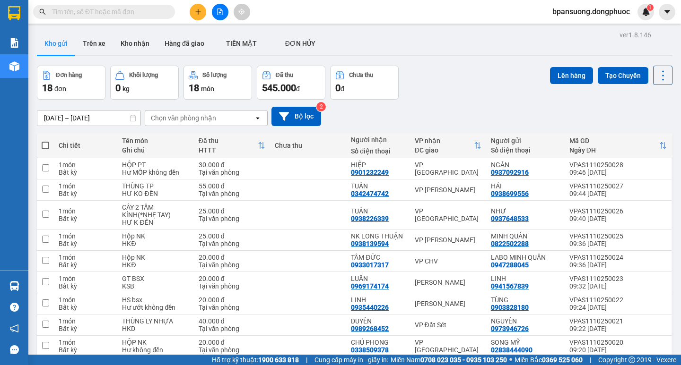
click at [209, 118] on div "Chọn văn phòng nhận" at bounding box center [183, 117] width 65 height 9
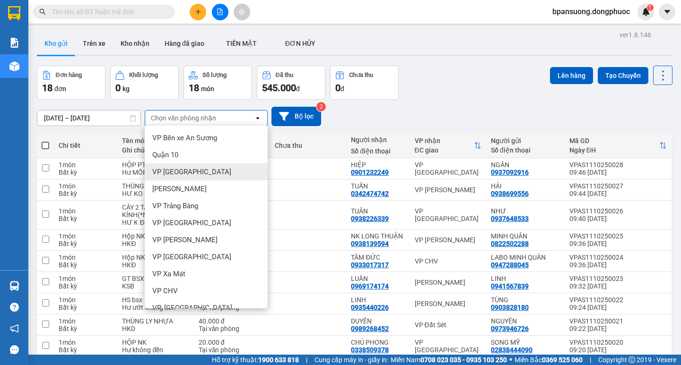
click at [181, 174] on span "VP [GEOGRAPHIC_DATA]" at bounding box center [191, 171] width 79 height 9
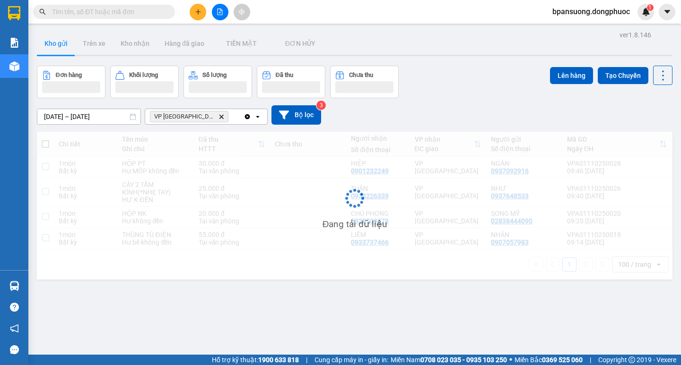
click at [212, 116] on div "VP Tây Ninh Delete" at bounding box center [194, 116] width 98 height 15
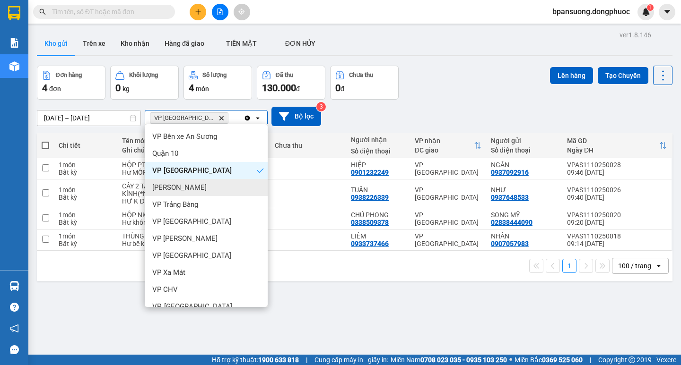
click at [177, 190] on span "[PERSON_NAME]" at bounding box center [179, 187] width 54 height 9
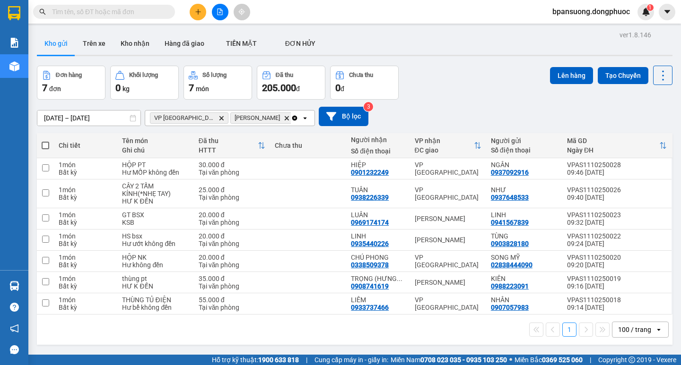
click at [252, 112] on div "VP [GEOGRAPHIC_DATA] Delete [GEOGRAPHIC_DATA] Delete" at bounding box center [218, 118] width 146 height 15
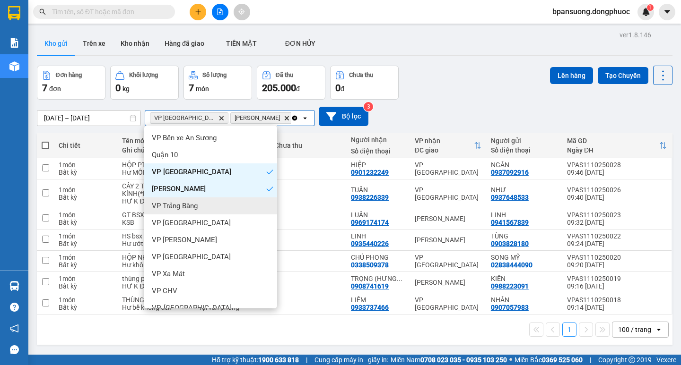
click at [184, 206] on span "VP Trảng Bàng" at bounding box center [175, 205] width 46 height 9
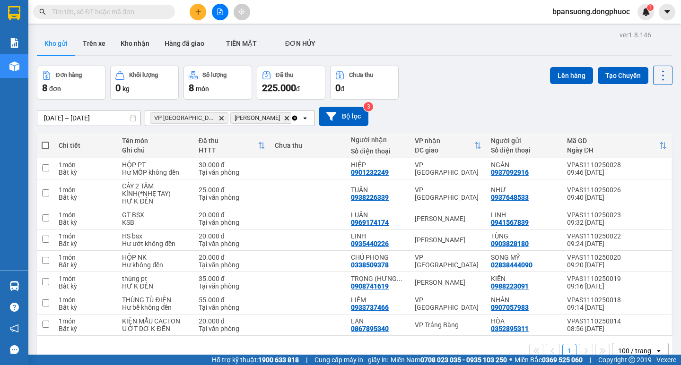
click at [49, 145] on span at bounding box center [46, 146] width 8 height 8
click at [45, 141] on input "checkbox" at bounding box center [45, 141] width 0 height 0
checkbox input "true"
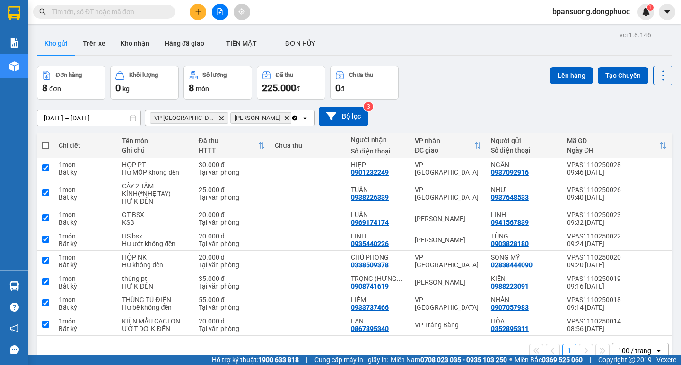
checkbox input "true"
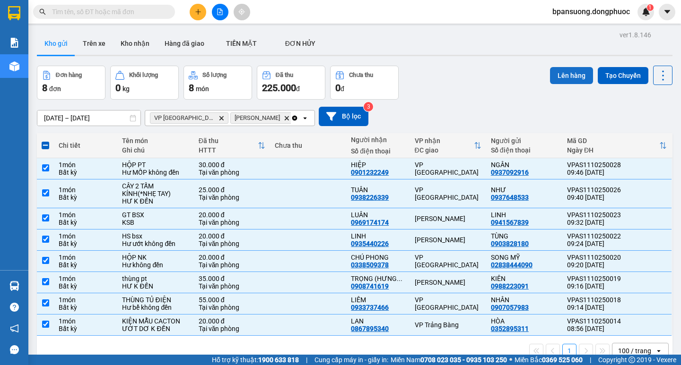
click at [569, 76] on button "Lên hàng" at bounding box center [571, 75] width 43 height 17
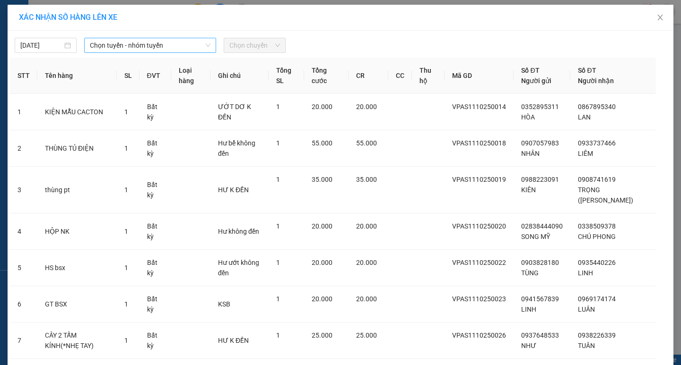
click at [111, 40] on span "Chọn tuyến - nhóm tuyến" at bounding box center [150, 45] width 121 height 14
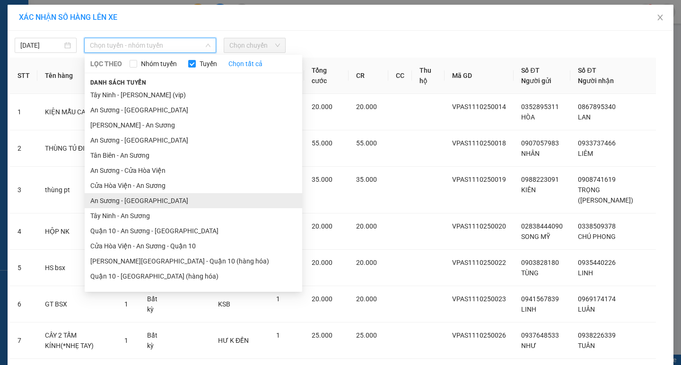
click at [120, 201] on li "An Sương - [GEOGRAPHIC_DATA]" at bounding box center [193, 200] width 217 height 15
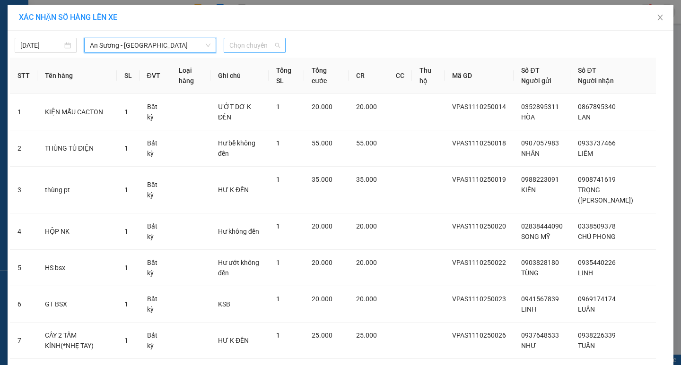
click at [234, 45] on span "Chọn chuyến" at bounding box center [254, 45] width 51 height 14
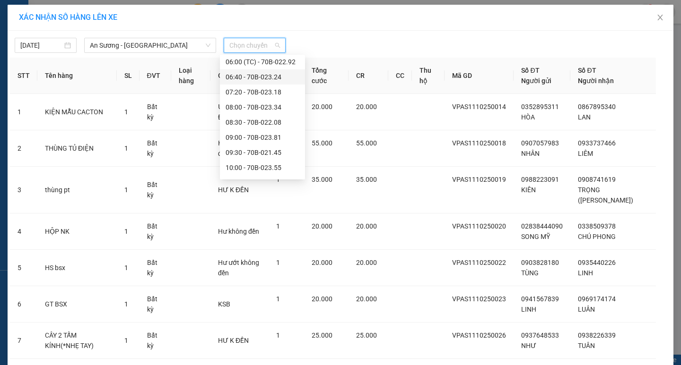
scroll to position [95, 0]
click at [234, 149] on div "10:00 - 70B-023.55" at bounding box center [262, 151] width 74 height 10
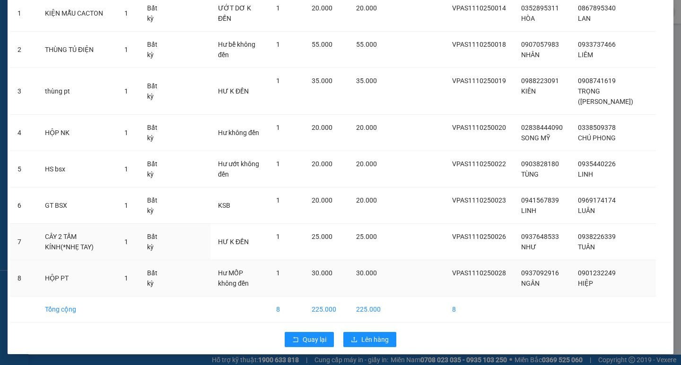
scroll to position [105, 0]
click at [372, 338] on span "Lên hàng" at bounding box center [374, 339] width 27 height 10
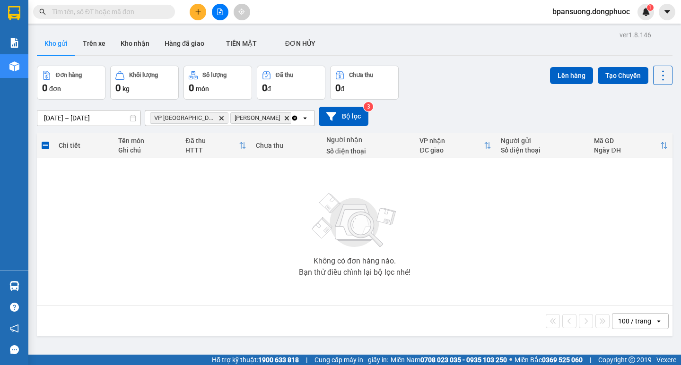
click at [294, 119] on icon "Clear all" at bounding box center [294, 117] width 5 height 5
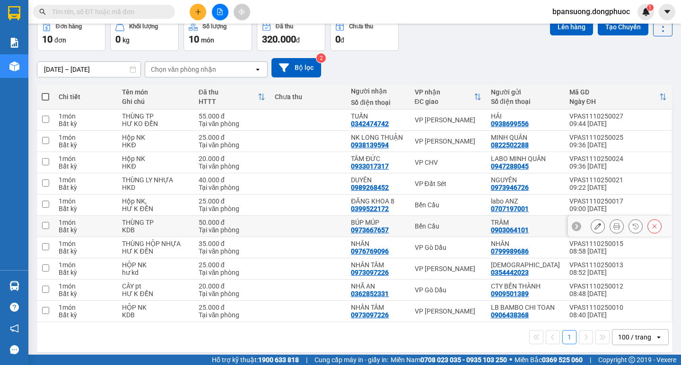
scroll to position [55, 0]
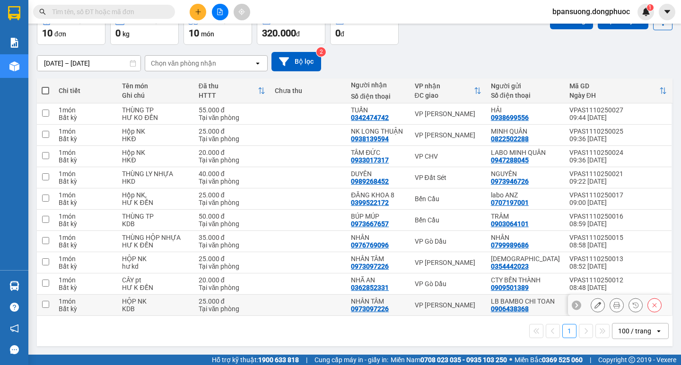
click at [430, 303] on div "VP Long Khánh" at bounding box center [448, 306] width 67 height 8
checkbox input "true"
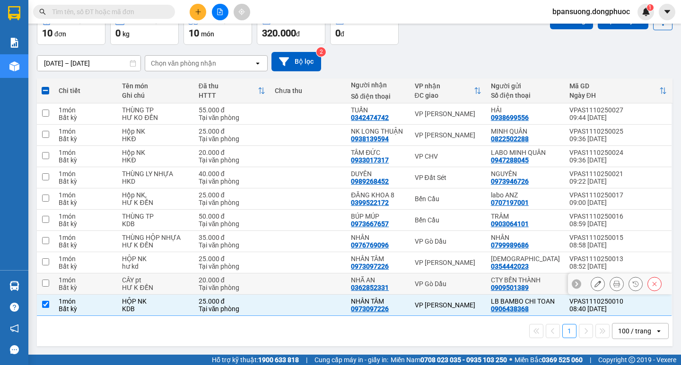
click at [437, 278] on td "VP Gò Dầu" at bounding box center [448, 284] width 76 height 21
checkbox input "true"
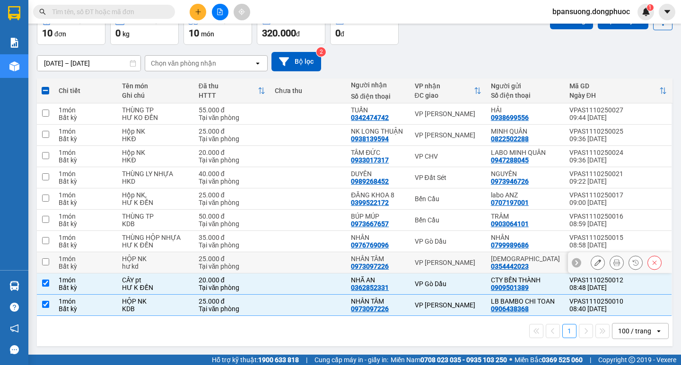
click at [447, 264] on div "VP Long Khánh" at bounding box center [448, 263] width 67 height 8
checkbox input "true"
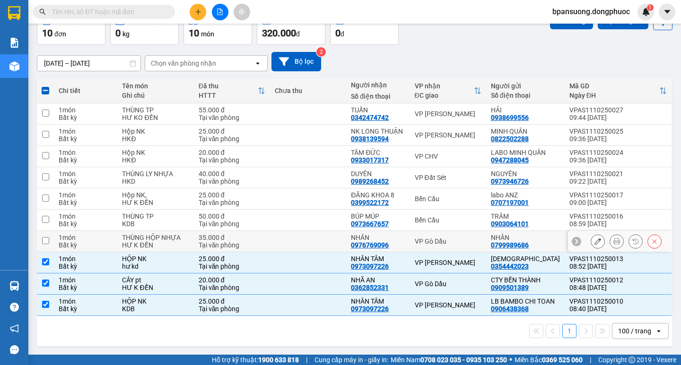
click at [440, 238] on div "VP Gò Dầu" at bounding box center [448, 242] width 67 height 8
checkbox input "true"
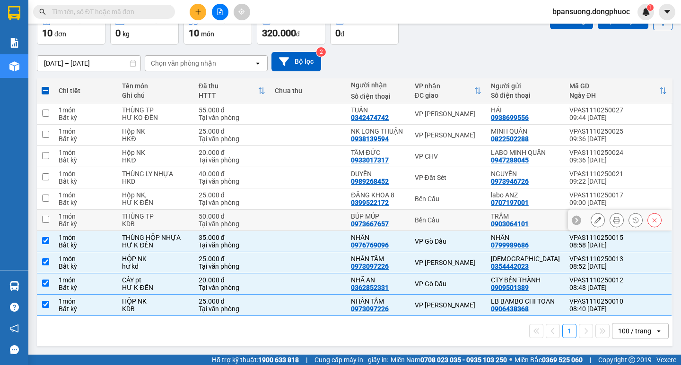
click at [432, 216] on div "Bến Cầu" at bounding box center [448, 220] width 67 height 8
checkbox input "true"
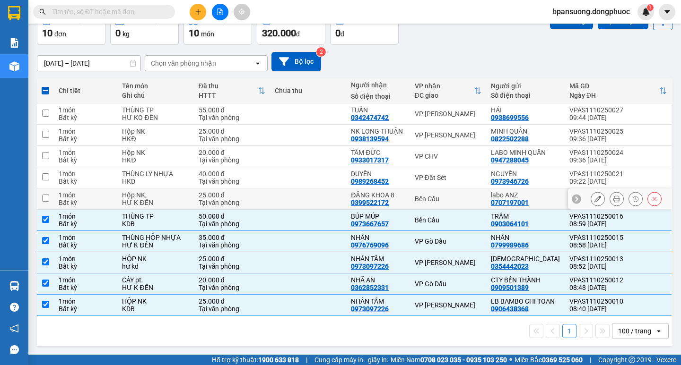
click at [432, 199] on div "Bến Cầu" at bounding box center [448, 199] width 67 height 8
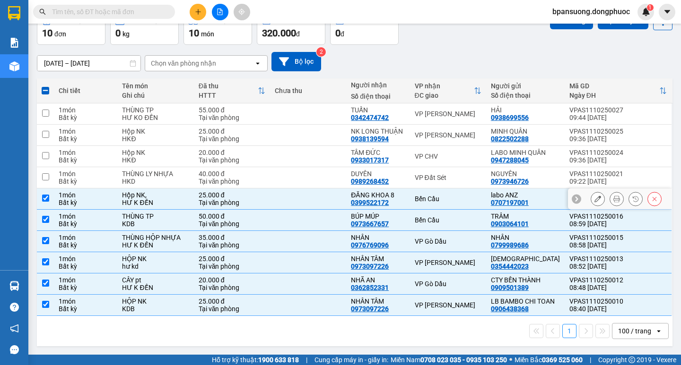
checkbox input "true"
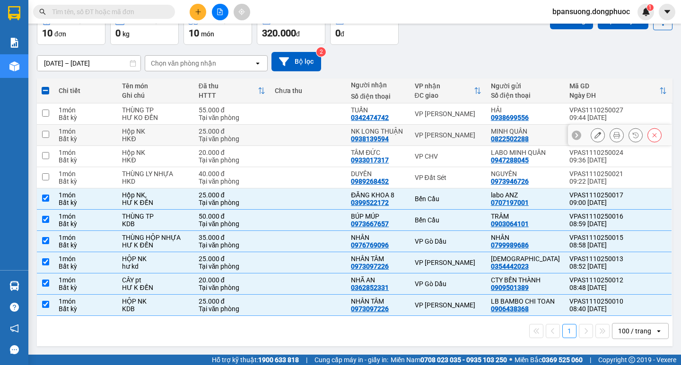
click at [433, 132] on div "VP Long Khánh" at bounding box center [448, 135] width 67 height 8
checkbox input "true"
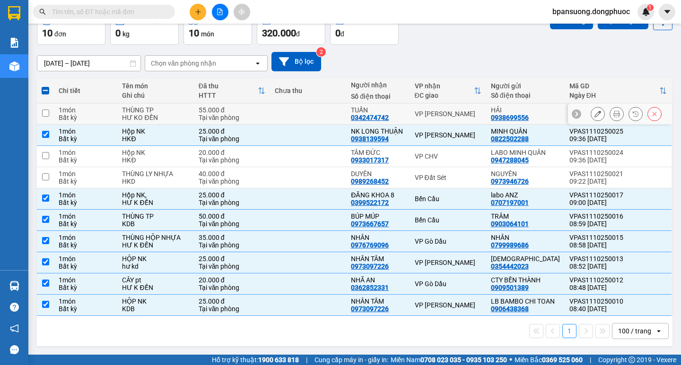
click at [435, 115] on div "VP Long Khánh" at bounding box center [448, 114] width 67 height 8
checkbox input "true"
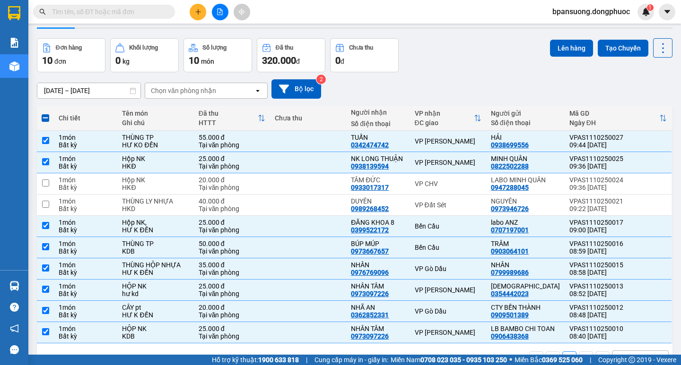
scroll to position [0, 0]
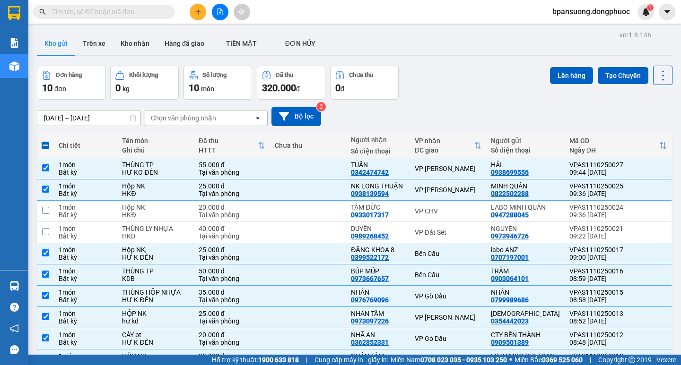
click at [555, 66] on div "Lên hàng Tạo Chuyến" at bounding box center [611, 75] width 122 height 19
click at [557, 77] on button "Lên hàng" at bounding box center [571, 75] width 43 height 17
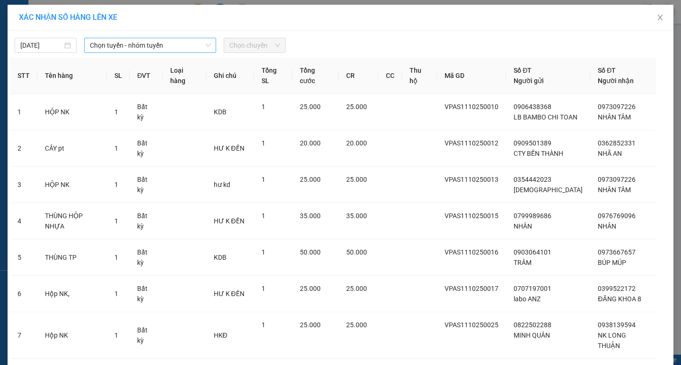
click at [127, 48] on span "Chọn tuyến - nhóm tuyến" at bounding box center [150, 45] width 121 height 14
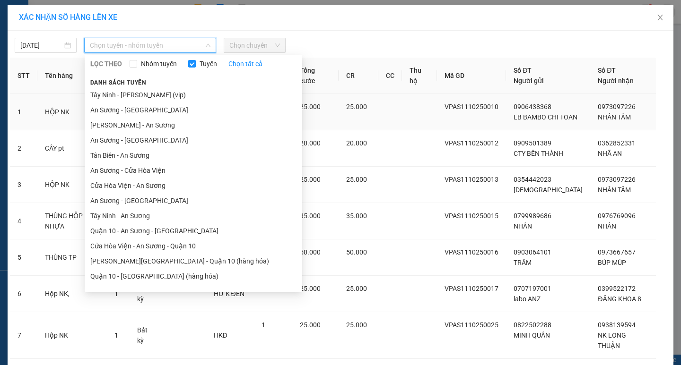
click at [114, 106] on li "An Sương - [GEOGRAPHIC_DATA]" at bounding box center [193, 110] width 217 height 15
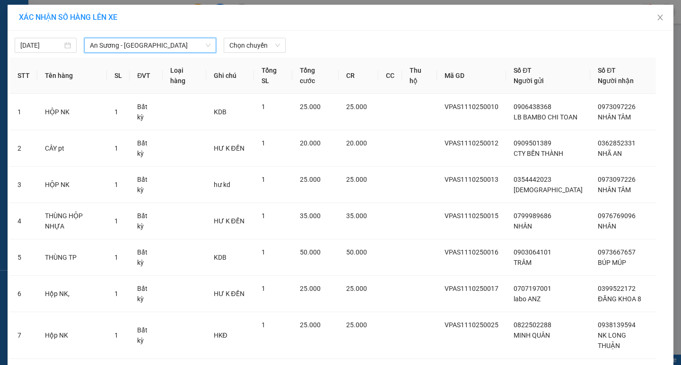
click at [259, 58] on th "Tổng SL" at bounding box center [273, 76] width 38 height 36
click at [260, 48] on span "Chọn chuyến" at bounding box center [254, 45] width 51 height 14
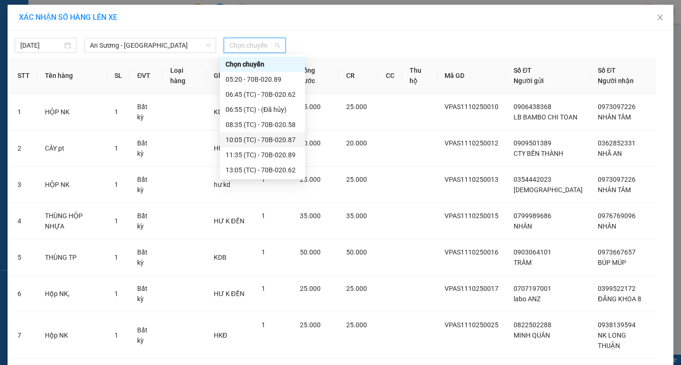
click at [231, 140] on div "10:05 (TC) - 70B-020.87" at bounding box center [262, 140] width 74 height 10
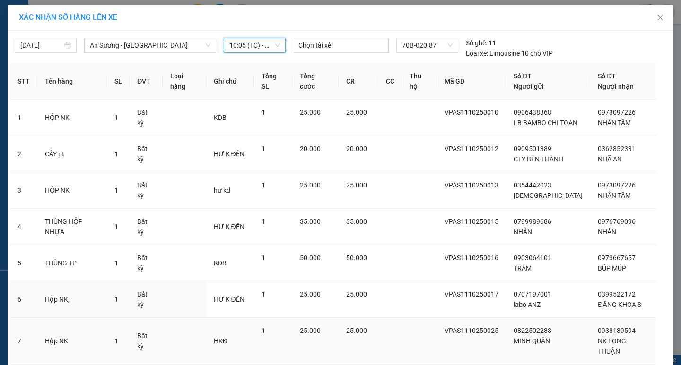
scroll to position [95, 0]
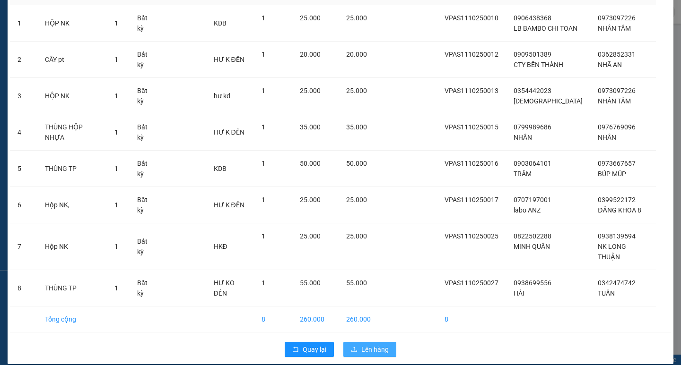
click at [366, 345] on span "Lên hàng" at bounding box center [374, 350] width 27 height 10
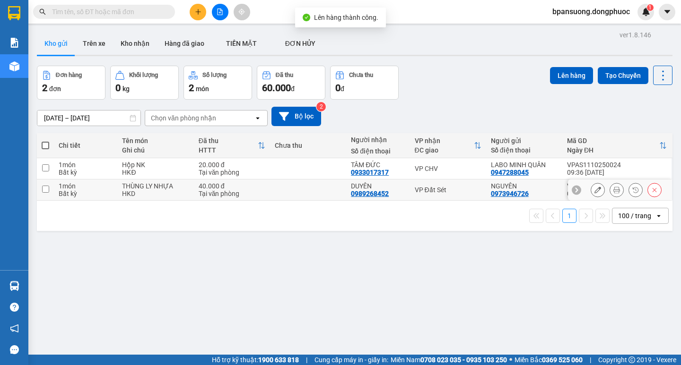
click at [424, 186] on div "VP Đất Sét" at bounding box center [448, 190] width 67 height 8
checkbox input "true"
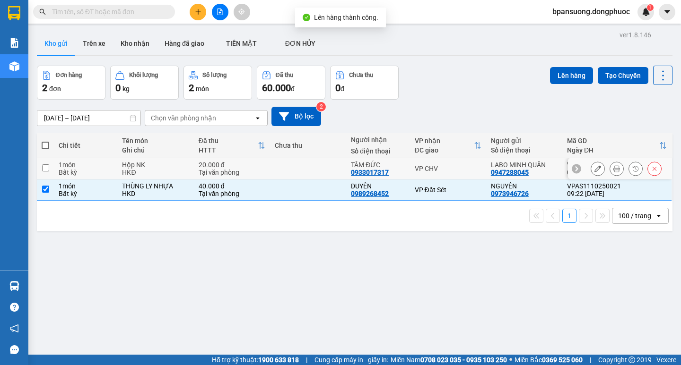
click at [429, 165] on div "VP CHV" at bounding box center [448, 169] width 67 height 8
checkbox input "true"
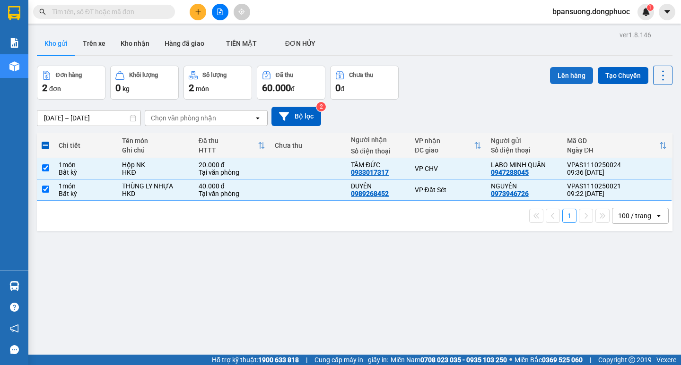
click at [560, 72] on button "Lên hàng" at bounding box center [571, 75] width 43 height 17
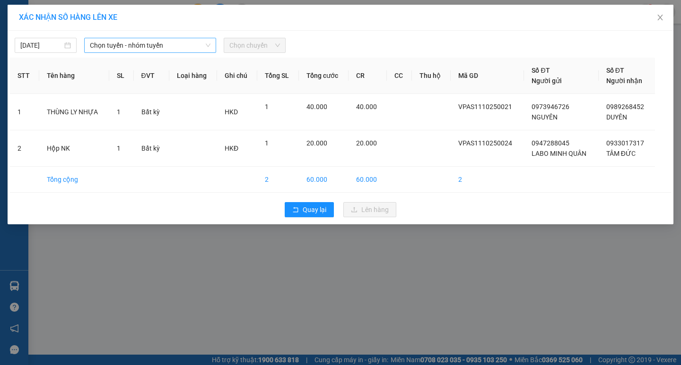
click at [147, 45] on span "Chọn tuyến - nhóm tuyến" at bounding box center [150, 45] width 121 height 14
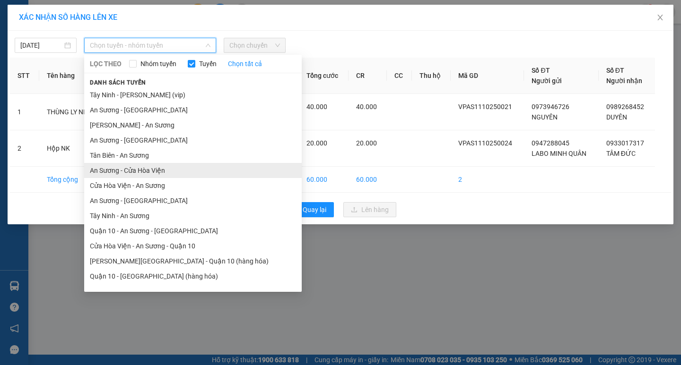
click at [133, 169] on li "An Sương - Cửa Hòa Viện" at bounding box center [192, 170] width 217 height 15
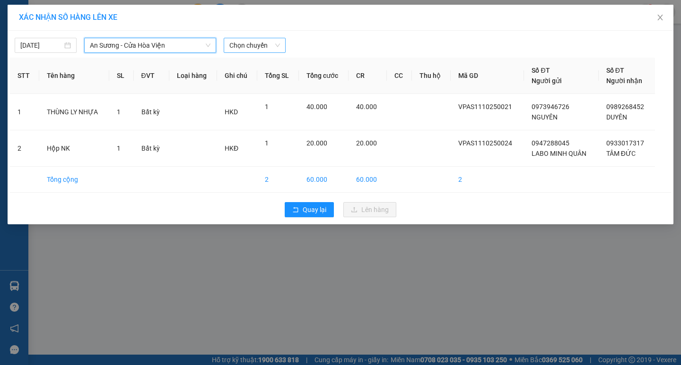
click at [248, 43] on span "Chọn chuyến" at bounding box center [254, 45] width 51 height 14
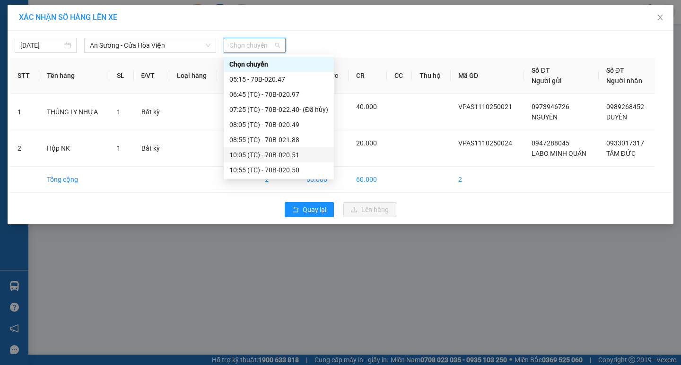
click at [235, 155] on div "10:05 (TC) - 70B-020.51" at bounding box center [278, 155] width 99 height 10
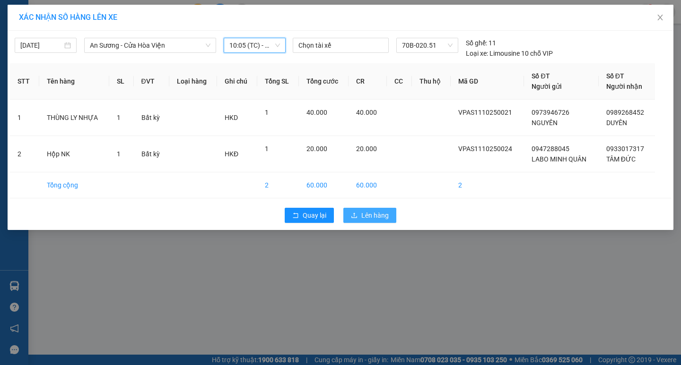
click at [381, 216] on span "Lên hàng" at bounding box center [374, 215] width 27 height 10
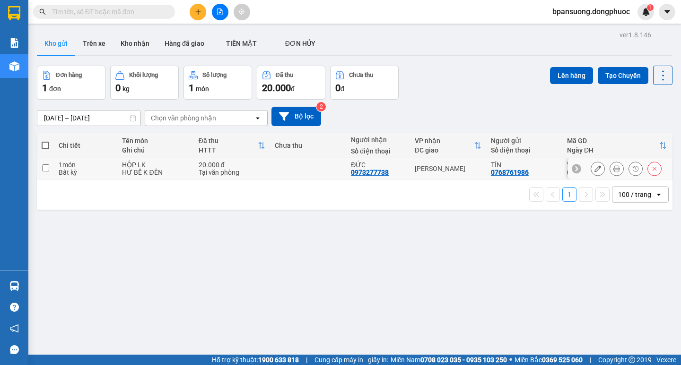
click at [438, 173] on td "[PERSON_NAME]" at bounding box center [448, 168] width 76 height 21
checkbox input "true"
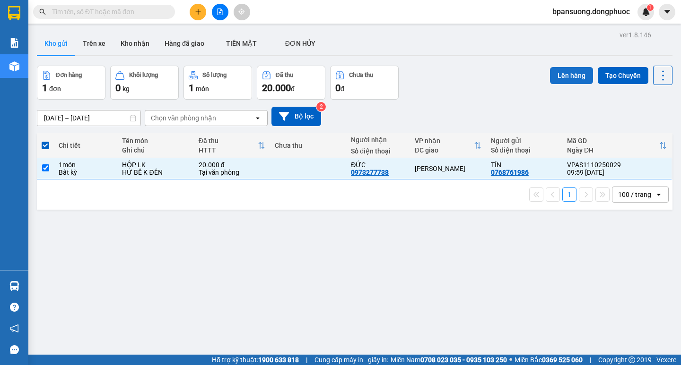
click at [550, 77] on button "Lên hàng" at bounding box center [571, 75] width 43 height 17
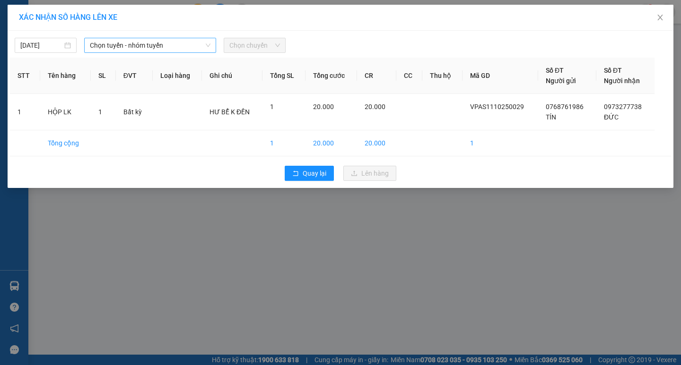
click at [184, 45] on span "Chọn tuyến - nhóm tuyến" at bounding box center [150, 45] width 121 height 14
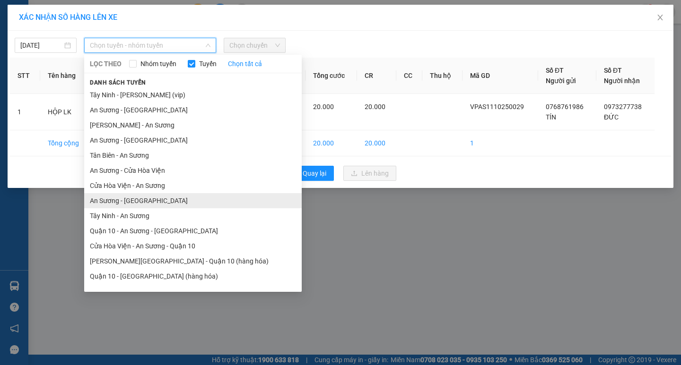
click at [115, 203] on li "An Sương - Tây Ninh" at bounding box center [192, 200] width 217 height 15
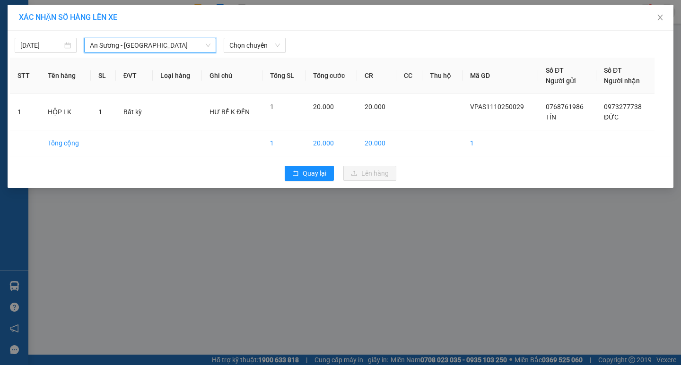
click at [257, 53] on div "11/10/2025 An Sương - Tây Ninh An Sương - Tây Ninh LỌC THEO Nhóm tuyến Tuyến Ch…" at bounding box center [341, 109] width 666 height 157
click at [257, 51] on span "Chọn chuyến" at bounding box center [254, 45] width 51 height 14
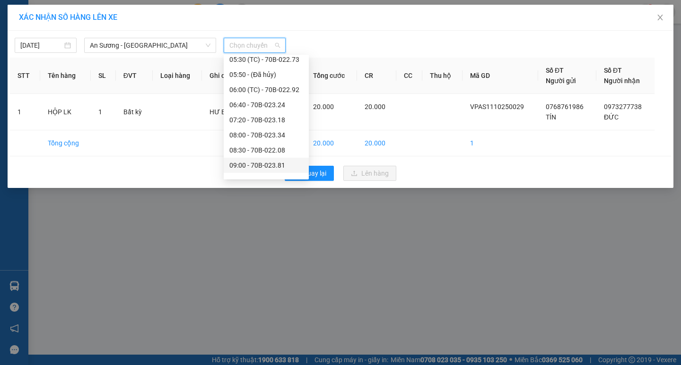
scroll to position [142, 0]
click at [249, 104] on div "10:00 - 70B-023.55" at bounding box center [266, 104] width 74 height 10
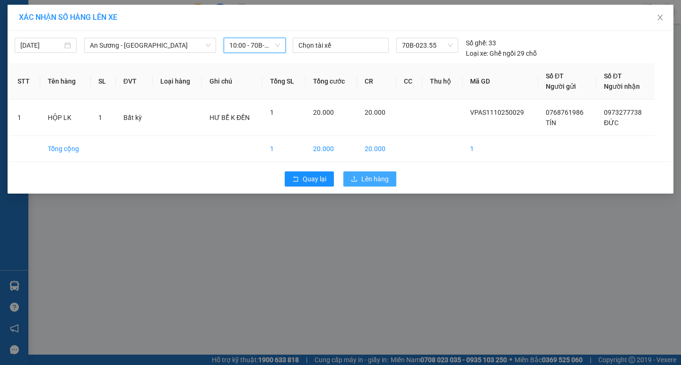
click at [379, 180] on span "Lên hàng" at bounding box center [374, 179] width 27 height 10
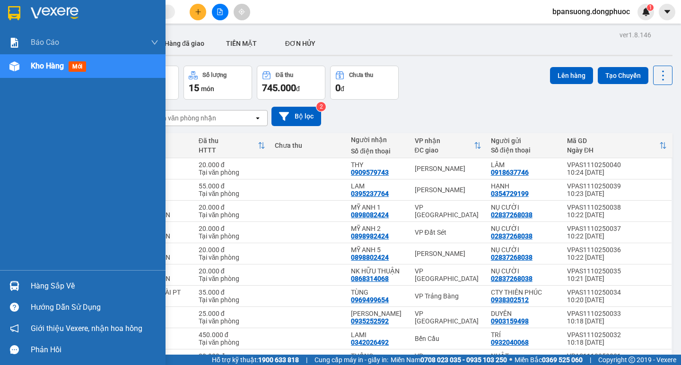
click at [53, 281] on div "Hàng sắp về" at bounding box center [95, 286] width 128 height 14
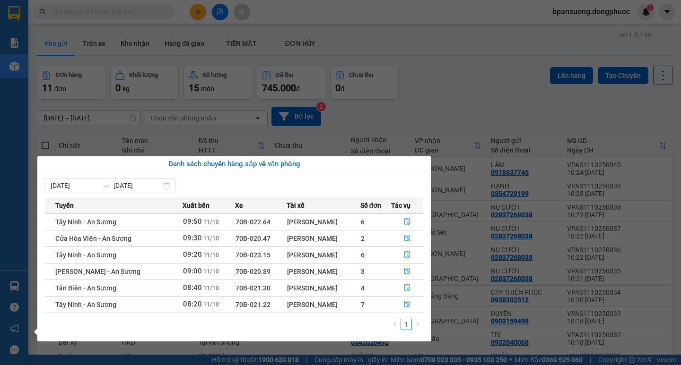
click at [440, 80] on section "Kết quả tìm kiếm ( 0 ) Bộ lọc Ngày tạo đơn gần nhất No Data bpansuong.dongphuoc…" at bounding box center [340, 182] width 681 height 365
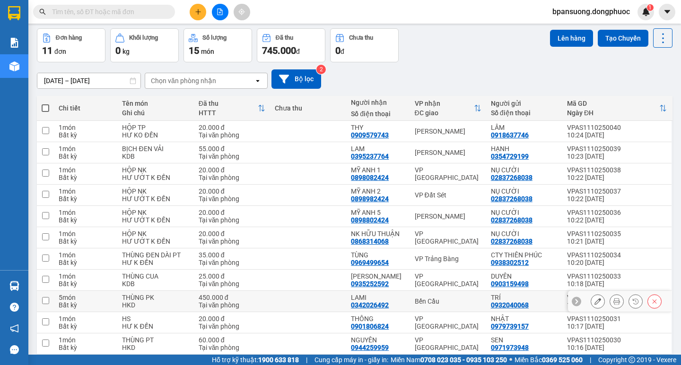
scroll to position [76, 0]
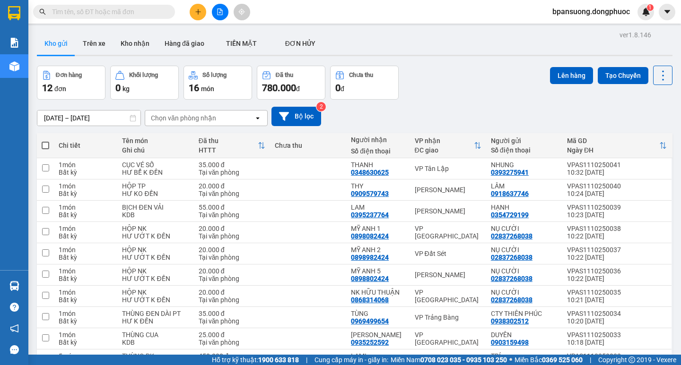
click at [138, 13] on input "text" at bounding box center [108, 12] width 112 height 10
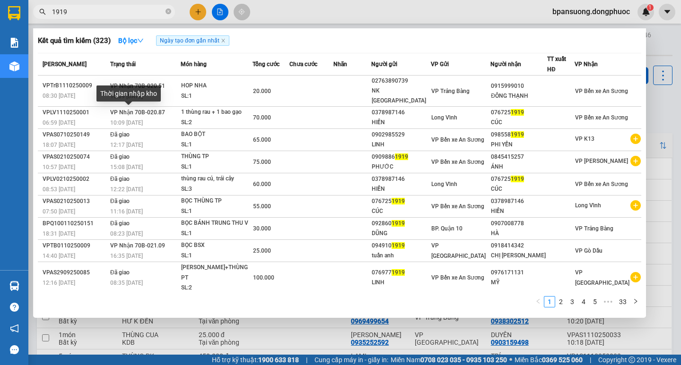
type input "1919"
click at [142, 120] on span "10:09 - 11/10" at bounding box center [126, 123] width 33 height 7
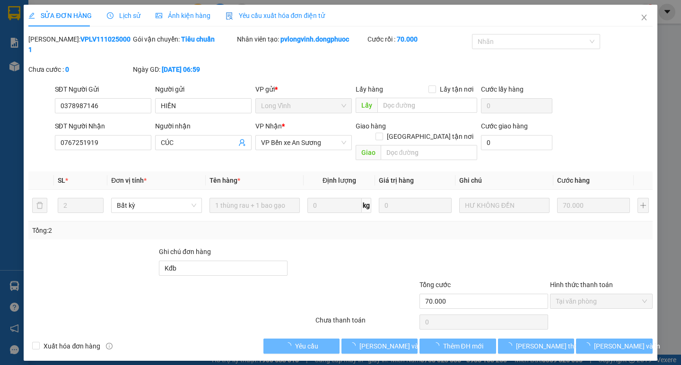
type input "0378987146"
type input "HIỀN"
type input "0767251919"
type input "CÚC"
type input "Kđb"
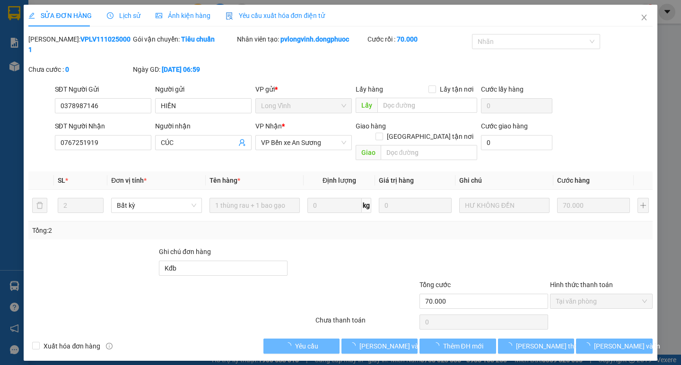
type input "70.000"
click at [379, 341] on span "Lưu và Giao hàng" at bounding box center [404, 346] width 91 height 10
click at [379, 341] on span "Giao hàng" at bounding box center [385, 346] width 30 height 10
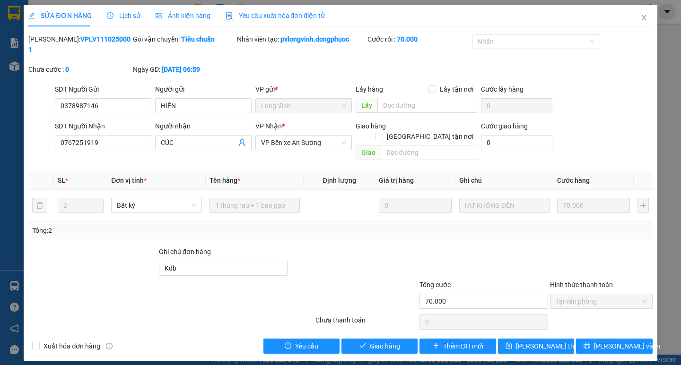
click at [379, 341] on span "Giao hàng" at bounding box center [385, 346] width 30 height 10
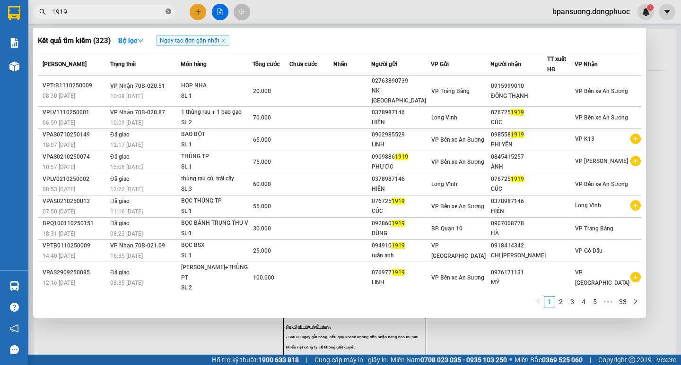
click at [166, 13] on icon "close-circle" at bounding box center [168, 12] width 6 height 6
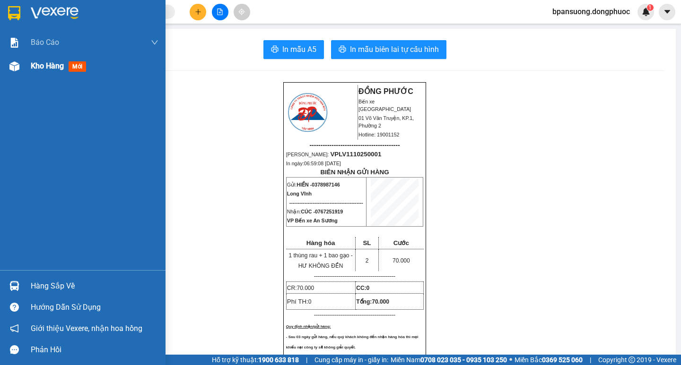
click at [46, 68] on span "Kho hàng" at bounding box center [47, 65] width 33 height 9
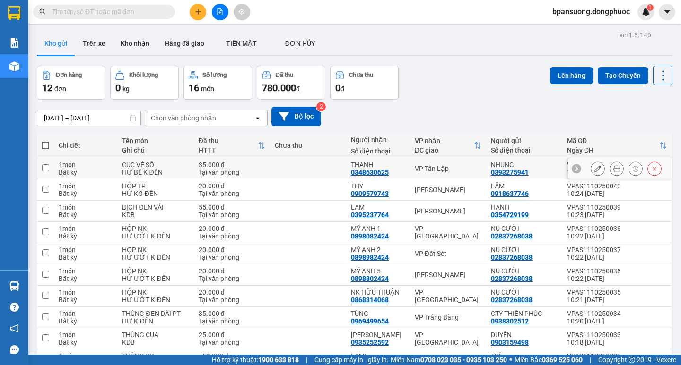
click at [410, 166] on td "VP Tân Lập" at bounding box center [448, 168] width 76 height 21
checkbox input "true"
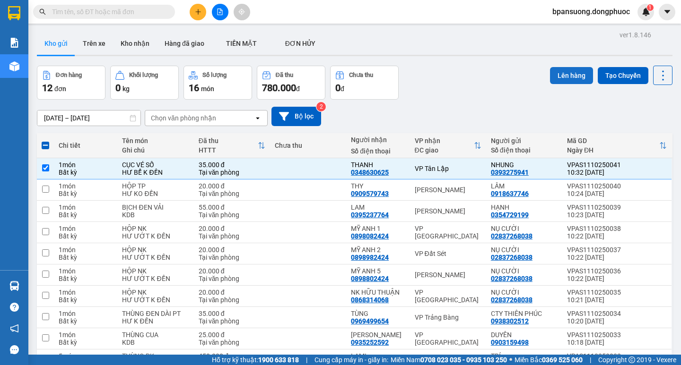
click at [563, 73] on button "Lên hàng" at bounding box center [571, 75] width 43 height 17
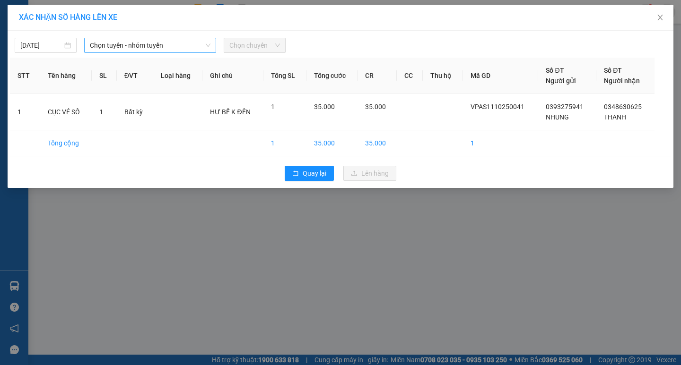
click at [138, 43] on span "Chọn tuyến - nhóm tuyến" at bounding box center [150, 45] width 121 height 14
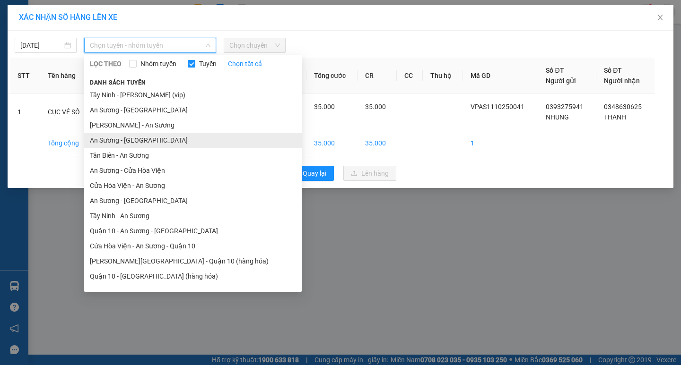
click at [145, 140] on li "An Sương - [GEOGRAPHIC_DATA]" at bounding box center [192, 140] width 217 height 15
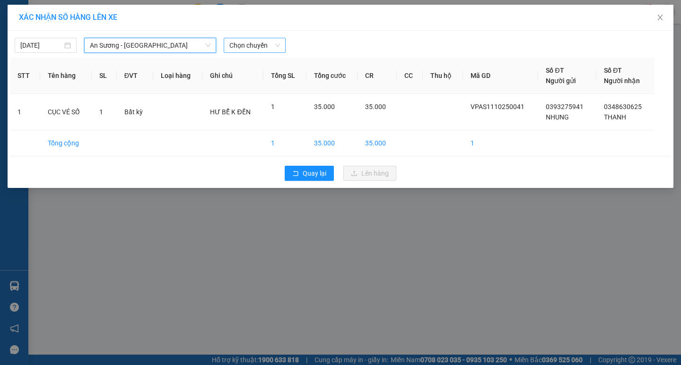
click at [255, 45] on span "Chọn chuyến" at bounding box center [254, 45] width 51 height 14
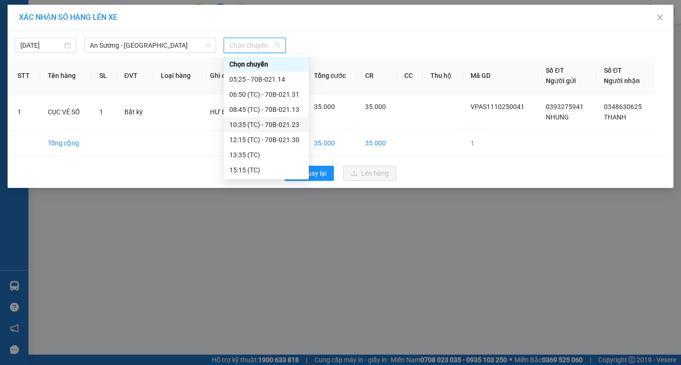
click at [258, 124] on div "10:35 (TC) - 70B-021.23" at bounding box center [266, 125] width 74 height 10
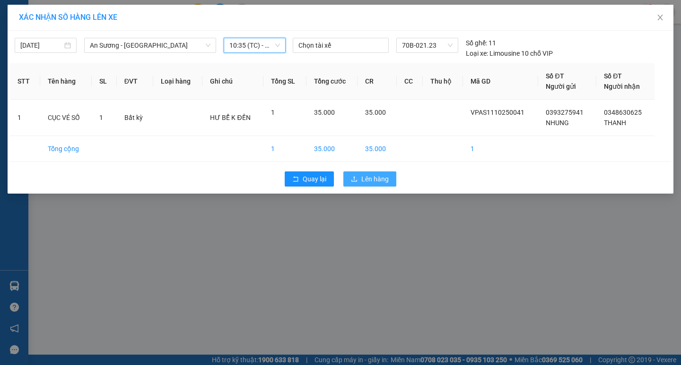
click at [373, 177] on span "Lên hàng" at bounding box center [374, 179] width 27 height 10
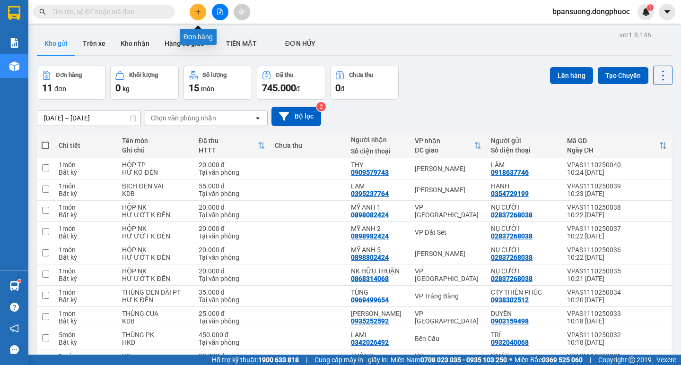
click at [196, 17] on button at bounding box center [198, 12] width 17 height 17
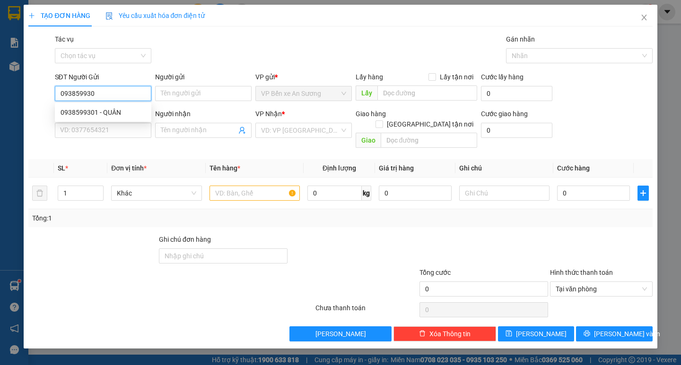
type input "0938599301"
click at [116, 111] on div "0938599301 - QUÂN" at bounding box center [103, 112] width 85 height 10
type input "QUÂN"
type input "0977040141"
type input "THOA"
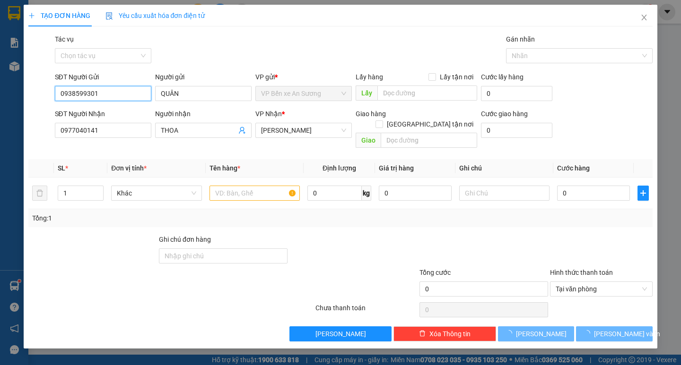
type input "180.000"
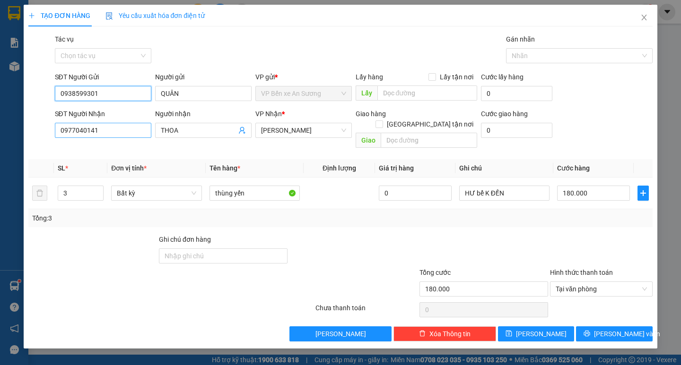
type input "0938599301"
click at [114, 135] on input "0977040141" at bounding box center [103, 130] width 96 height 15
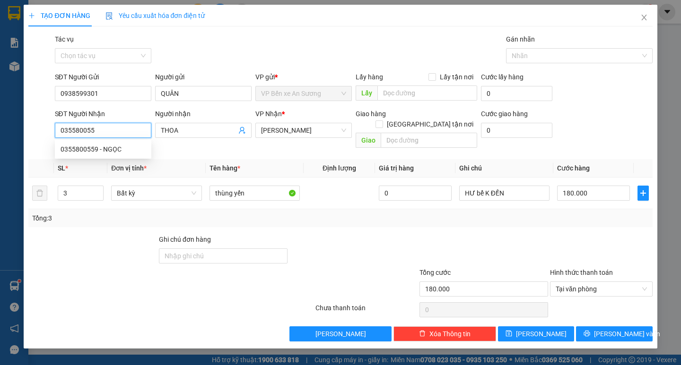
type input "0355800559"
click at [115, 146] on div "0355800559 - NGỌC" at bounding box center [103, 149] width 85 height 10
type input "NGỌC"
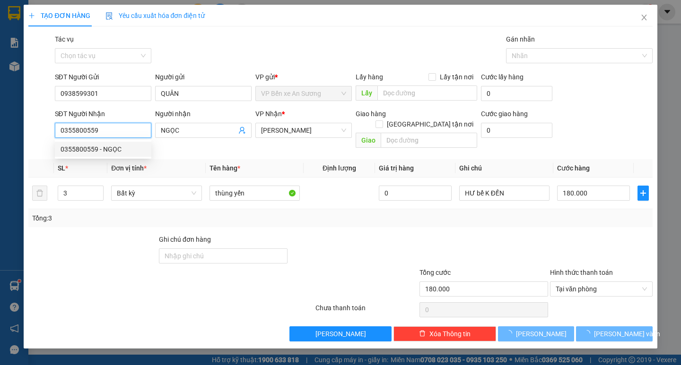
type input "120.000"
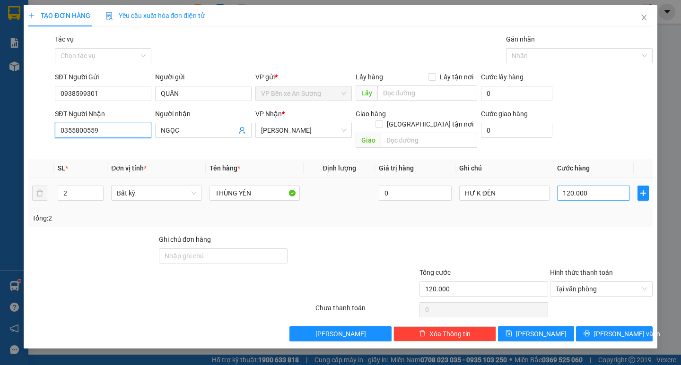
type input "0355800559"
click at [597, 188] on input "120.000" at bounding box center [593, 193] width 73 height 15
type input "0"
type input "01"
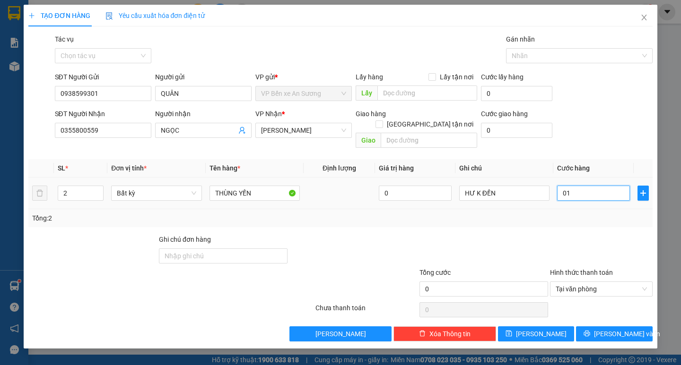
type input "1"
type input "011"
type input "11"
type input "0.115"
type input "115"
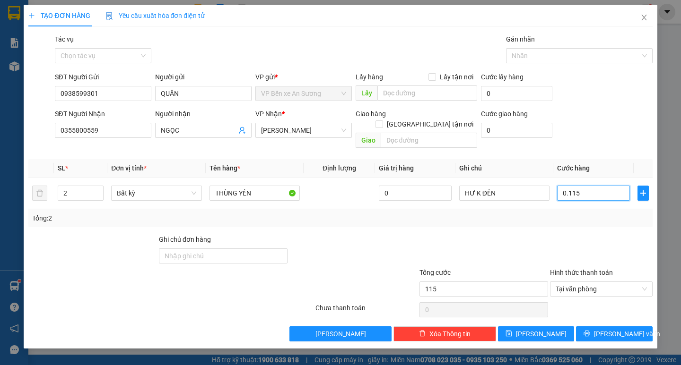
type input "0.115"
type input "115.000"
click at [576, 213] on div "Tổng: 2" at bounding box center [340, 218] width 616 height 10
drag, startPoint x: 621, startPoint y: 325, endPoint x: 604, endPoint y: 298, distance: 31.7
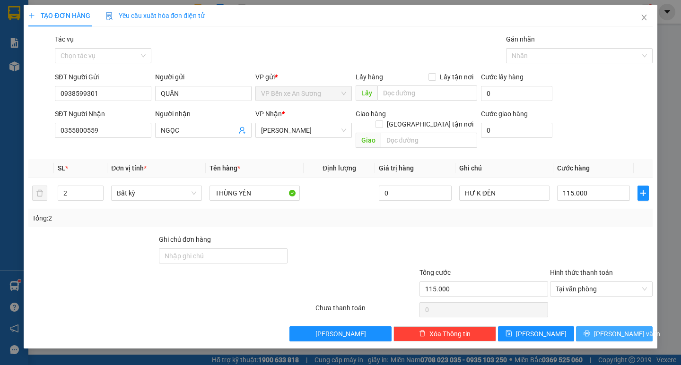
click at [622, 329] on span "Lưu và In" at bounding box center [627, 334] width 66 height 10
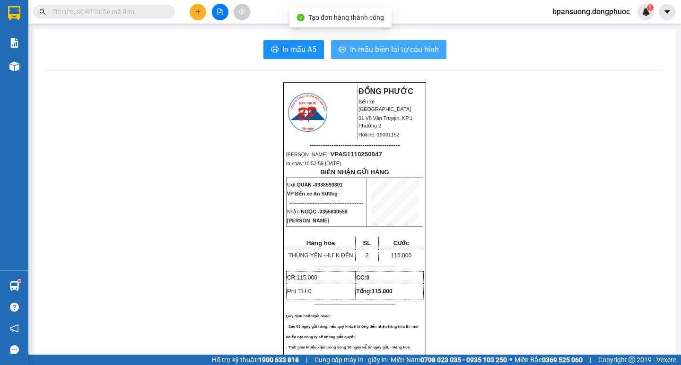
click at [381, 52] on span "In mẫu biên lai tự cấu hình" at bounding box center [394, 49] width 89 height 12
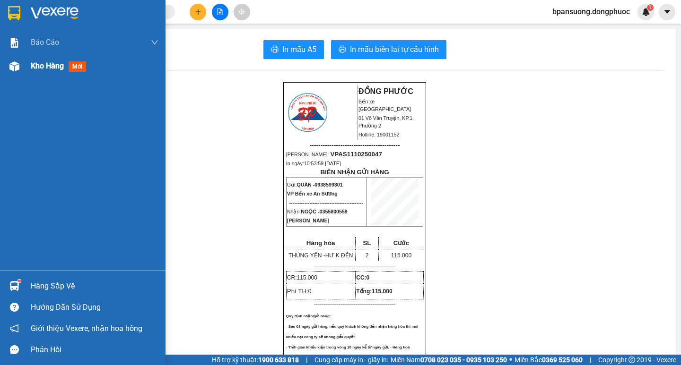
click at [52, 69] on span "Kho hàng" at bounding box center [47, 65] width 33 height 9
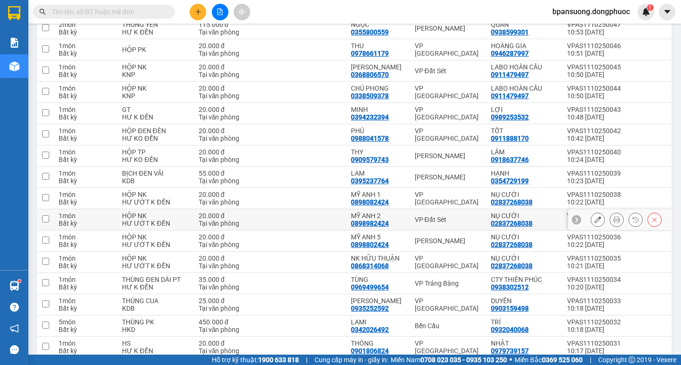
scroll to position [225, 0]
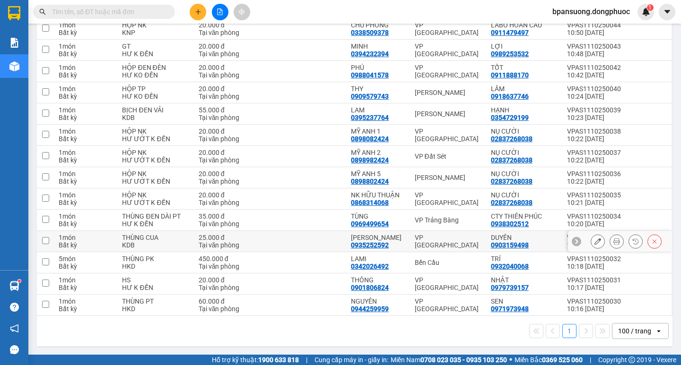
click at [450, 238] on div "VP [GEOGRAPHIC_DATA]" at bounding box center [448, 241] width 67 height 15
checkbox input "true"
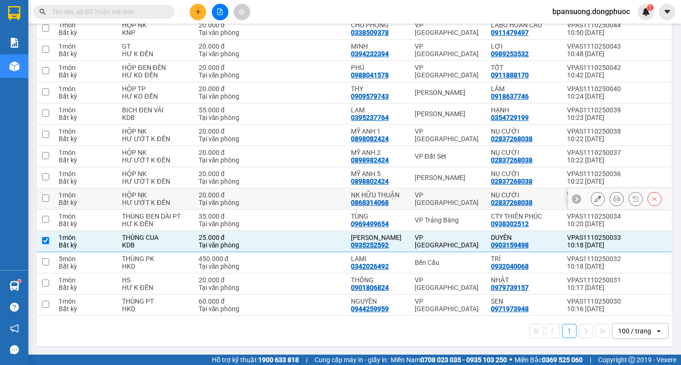
click at [440, 199] on div "VP [GEOGRAPHIC_DATA]" at bounding box center [448, 198] width 67 height 15
checkbox input "true"
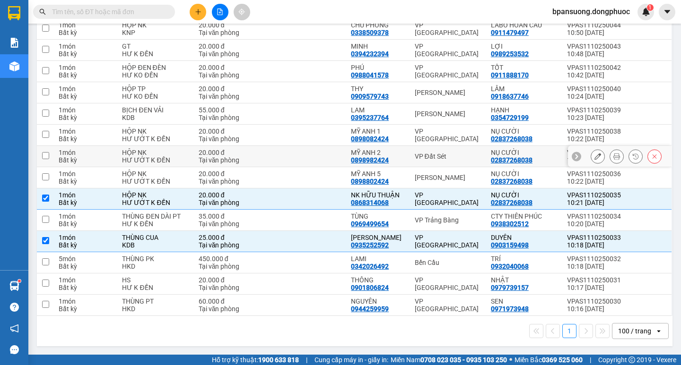
click at [426, 156] on div "VP Đất Sét" at bounding box center [448, 157] width 67 height 8
checkbox input "true"
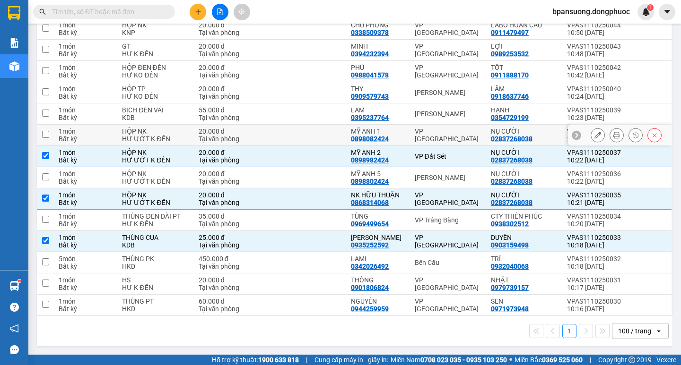
click at [429, 137] on div "VP [GEOGRAPHIC_DATA]" at bounding box center [448, 135] width 67 height 15
checkbox input "true"
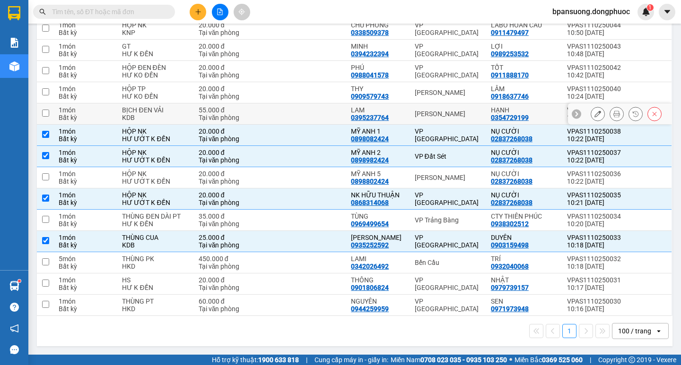
scroll to position [130, 0]
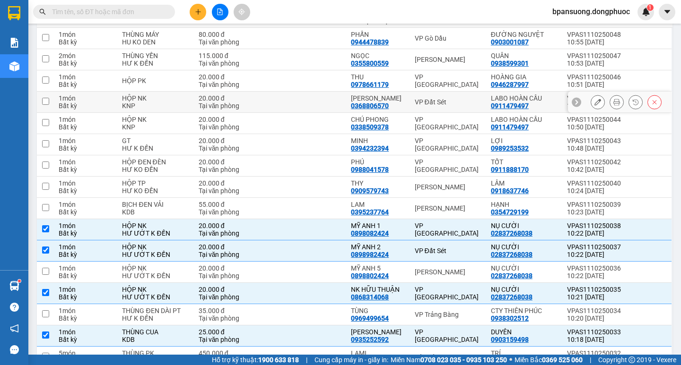
click at [429, 104] on div "VP Đất Sét" at bounding box center [448, 102] width 67 height 8
checkbox input "true"
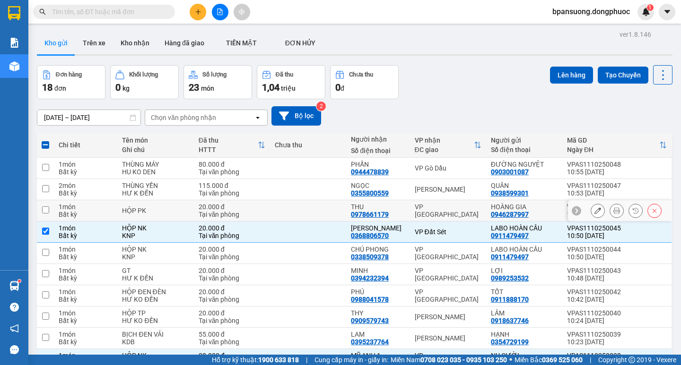
scroll to position [0, 0]
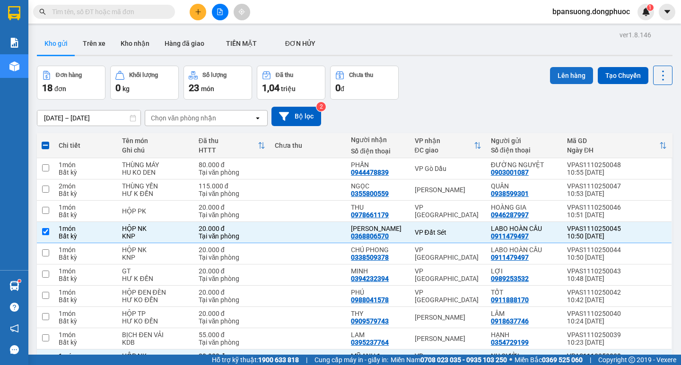
click at [562, 75] on button "Lên hàng" at bounding box center [571, 75] width 43 height 17
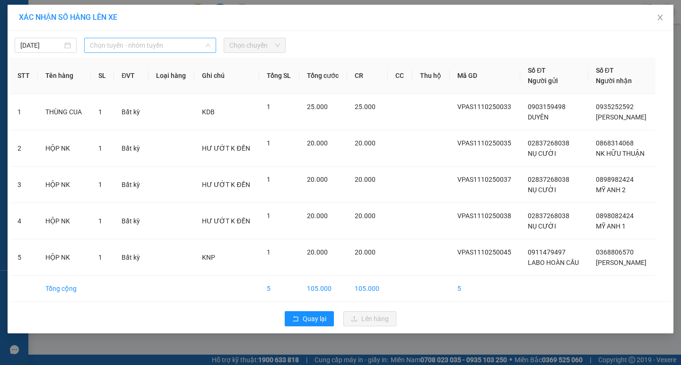
click at [155, 50] on span "Chọn tuyến - nhóm tuyến" at bounding box center [150, 45] width 121 height 14
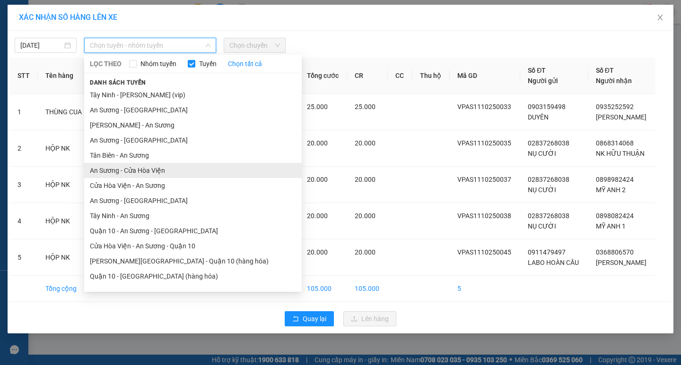
click at [121, 169] on li "An Sương - Cửa Hòa Viện" at bounding box center [192, 170] width 217 height 15
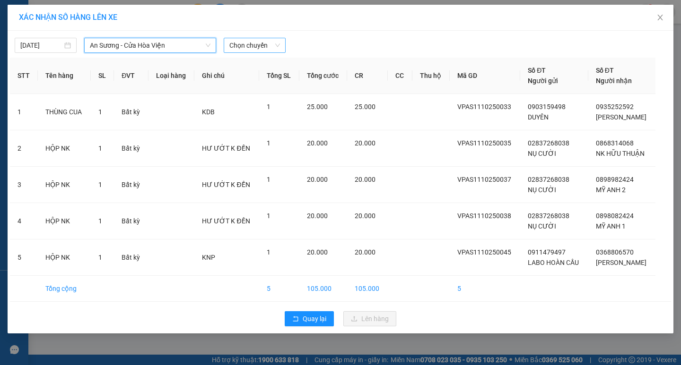
click at [253, 47] on span "Chọn chuyến" at bounding box center [254, 45] width 51 height 14
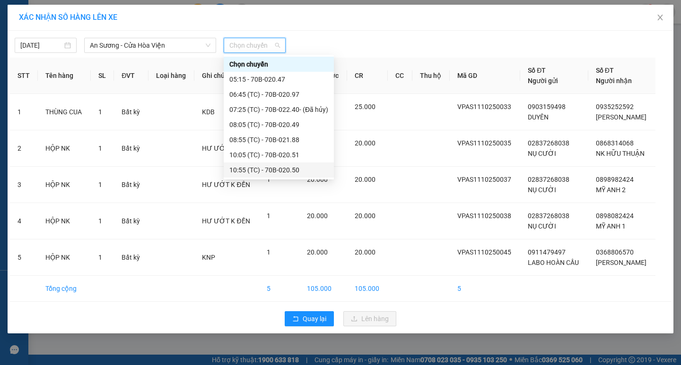
click at [245, 164] on div "10:55 (TC) - 70B-020.50" at bounding box center [279, 170] width 110 height 15
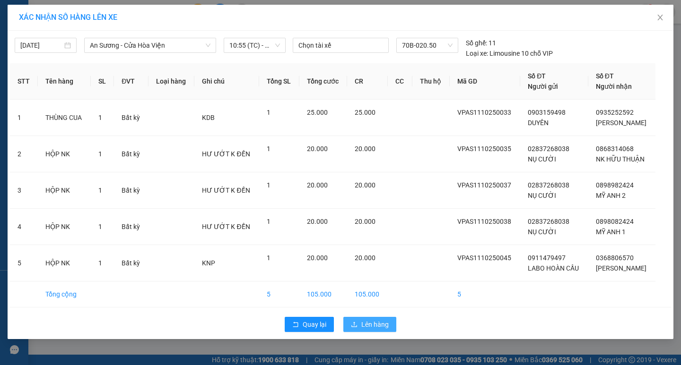
click at [384, 323] on span "Lên hàng" at bounding box center [374, 325] width 27 height 10
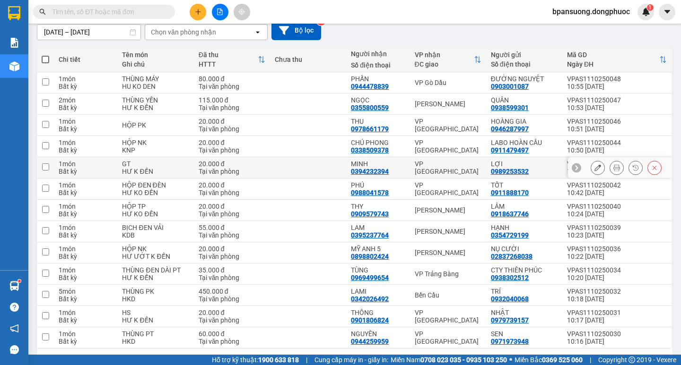
scroll to position [119, 0]
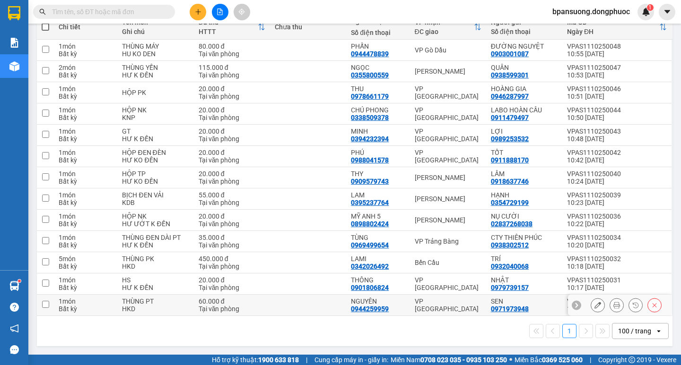
click at [432, 299] on td "VP [GEOGRAPHIC_DATA]" at bounding box center [448, 305] width 76 height 21
checkbox input "true"
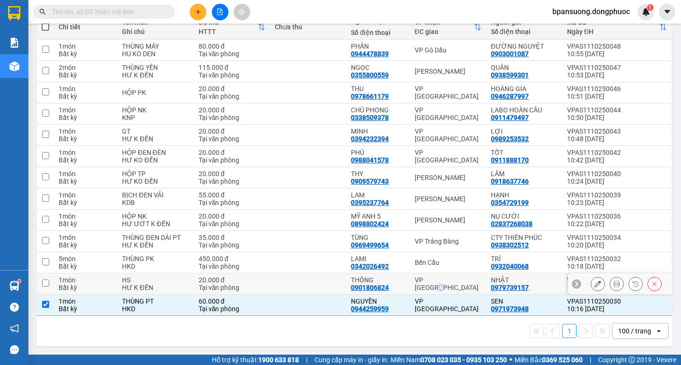
click at [439, 282] on div "VP [GEOGRAPHIC_DATA]" at bounding box center [448, 284] width 67 height 15
checkbox input "true"
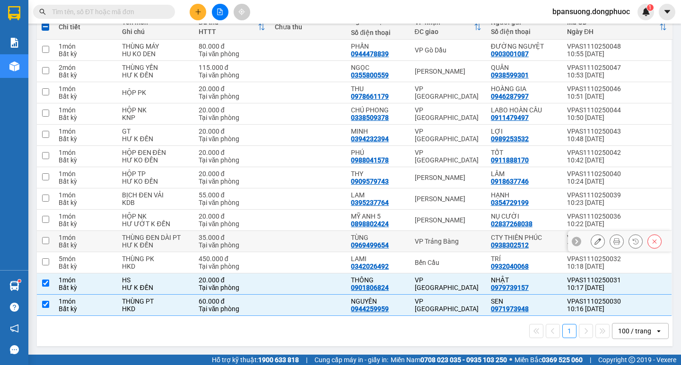
click at [448, 242] on div "VP Trảng Bàng" at bounding box center [448, 242] width 67 height 8
checkbox input "true"
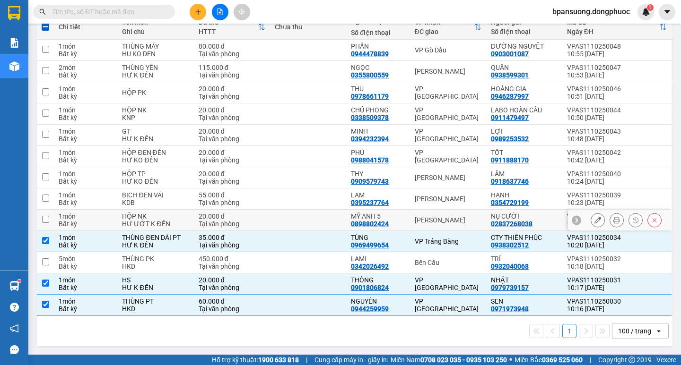
click at [442, 217] on div "[PERSON_NAME]" at bounding box center [448, 220] width 67 height 8
checkbox input "true"
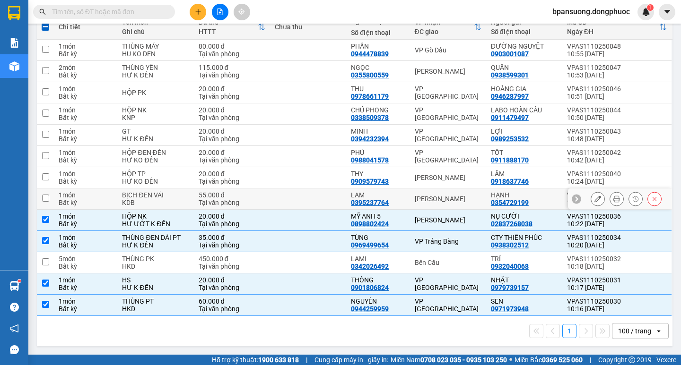
click at [439, 198] on div "[PERSON_NAME]" at bounding box center [448, 199] width 67 height 8
checkbox input "true"
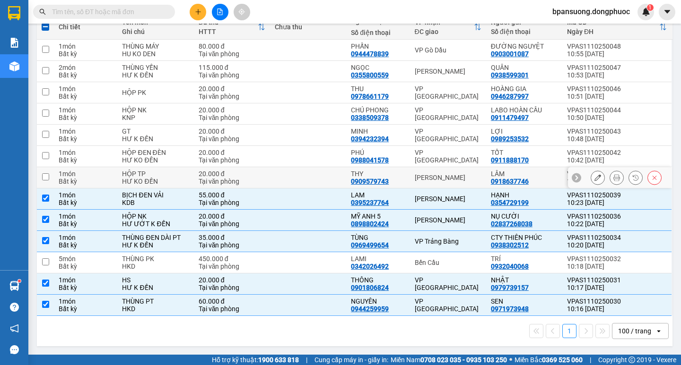
click at [437, 176] on div "[PERSON_NAME]" at bounding box center [448, 178] width 67 height 8
checkbox input "true"
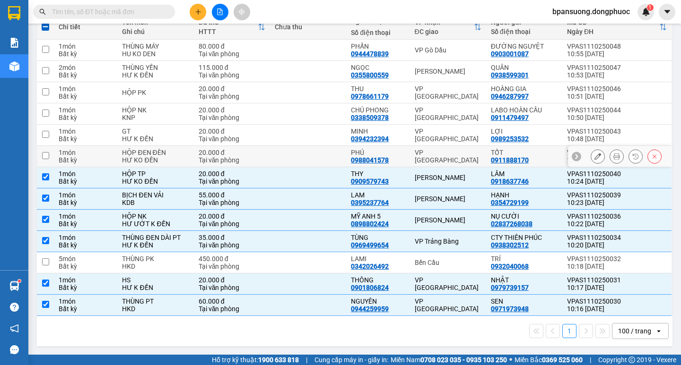
click at [436, 161] on td "VP [GEOGRAPHIC_DATA]" at bounding box center [448, 156] width 76 height 21
checkbox input "true"
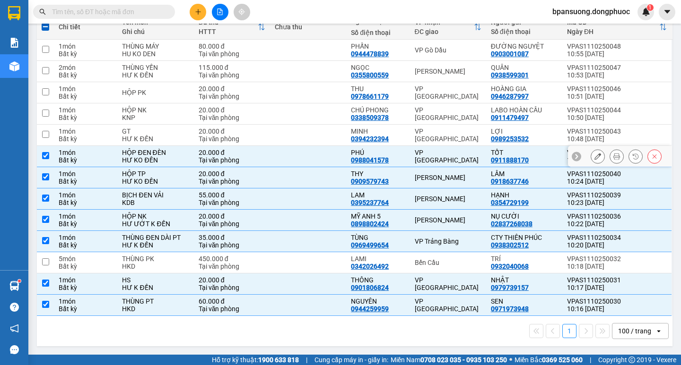
click at [430, 133] on div "VP [GEOGRAPHIC_DATA]" at bounding box center [448, 135] width 67 height 15
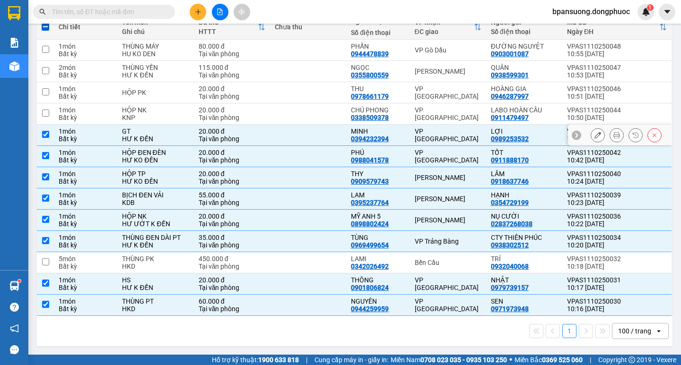
checkbox input "true"
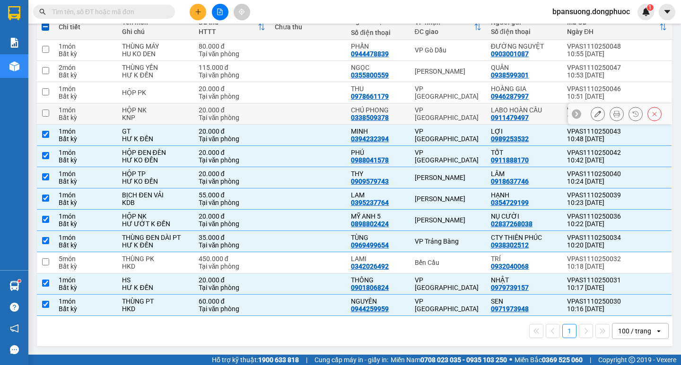
click at [426, 110] on div "VP [GEOGRAPHIC_DATA]" at bounding box center [448, 113] width 67 height 15
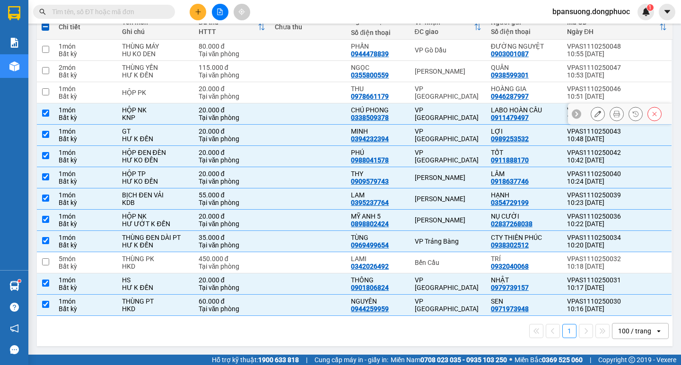
checkbox input "true"
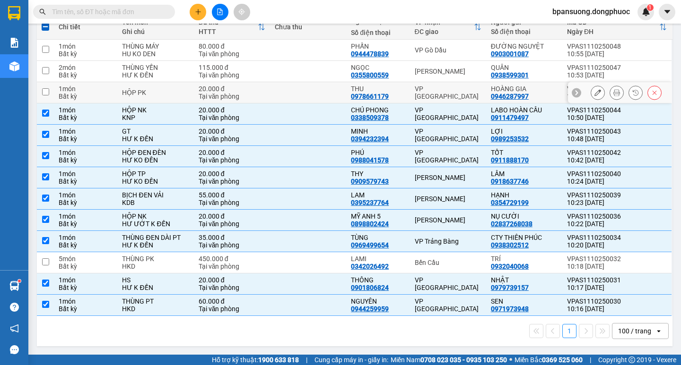
click at [421, 91] on div "VP [GEOGRAPHIC_DATA]" at bounding box center [448, 92] width 67 height 15
checkbox input "true"
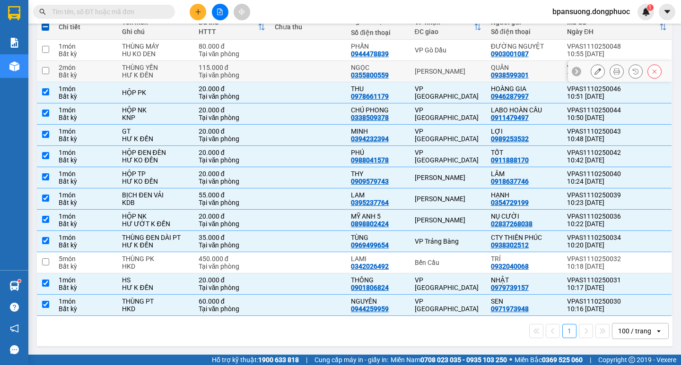
click at [422, 73] on div "[PERSON_NAME]" at bounding box center [448, 72] width 67 height 8
checkbox input "true"
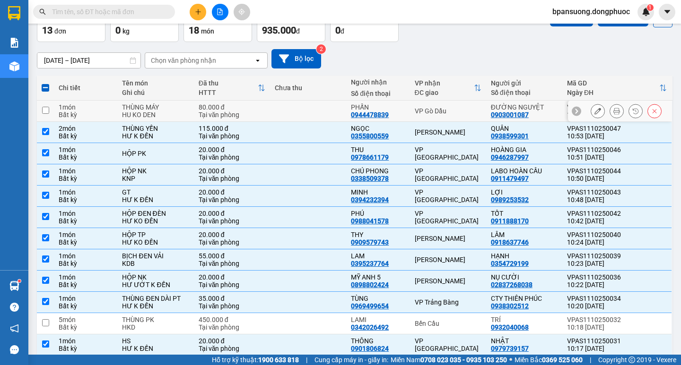
scroll to position [0, 0]
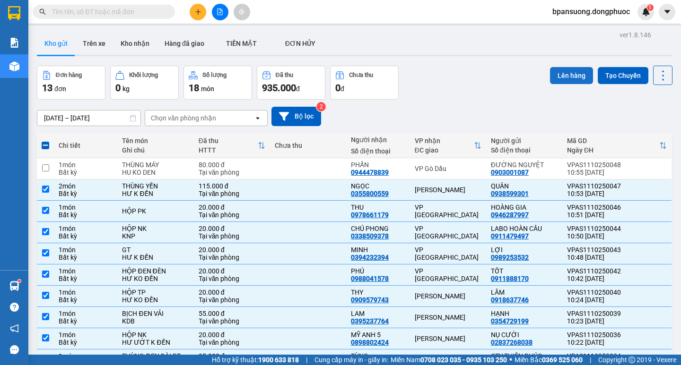
click at [558, 71] on button "Lên hàng" at bounding box center [571, 75] width 43 height 17
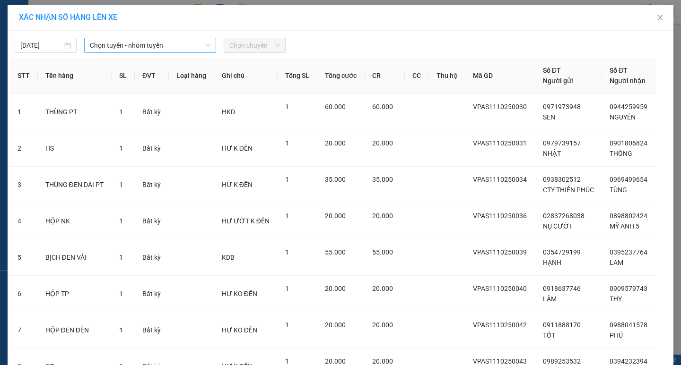
click at [119, 43] on span "Chọn tuyến - nhóm tuyến" at bounding box center [150, 45] width 121 height 14
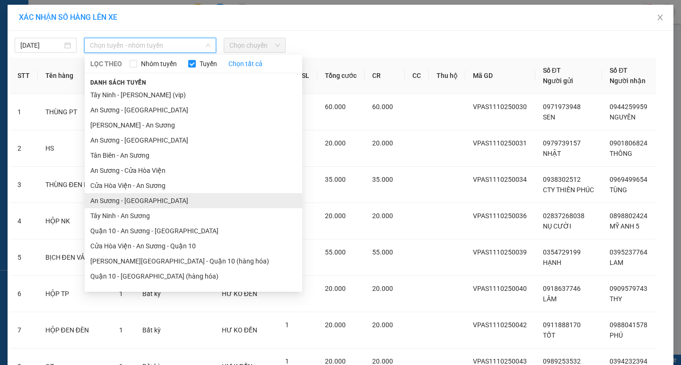
click at [119, 198] on li "An Sương - [GEOGRAPHIC_DATA]" at bounding box center [193, 200] width 217 height 15
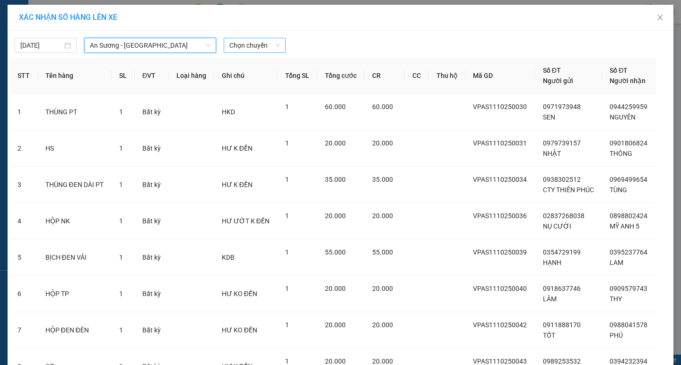
click at [259, 45] on span "Chọn chuyến" at bounding box center [254, 45] width 51 height 14
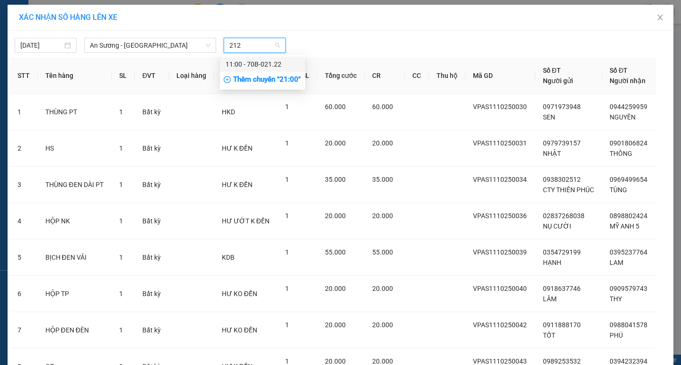
type input "2122"
click at [264, 60] on div "11:00 - 70B-021.22" at bounding box center [262, 64] width 74 height 10
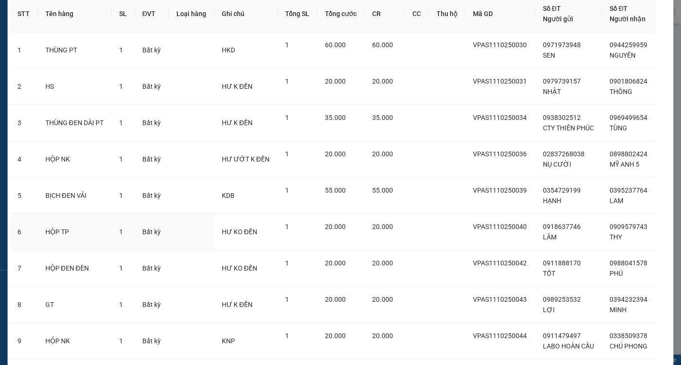
scroll to position [204, 0]
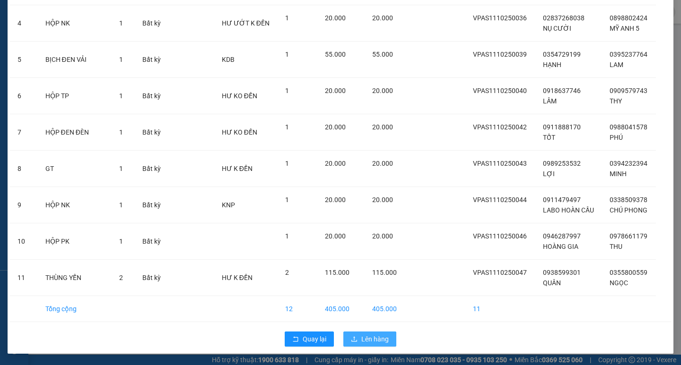
click at [367, 339] on span "Lên hàng" at bounding box center [374, 339] width 27 height 10
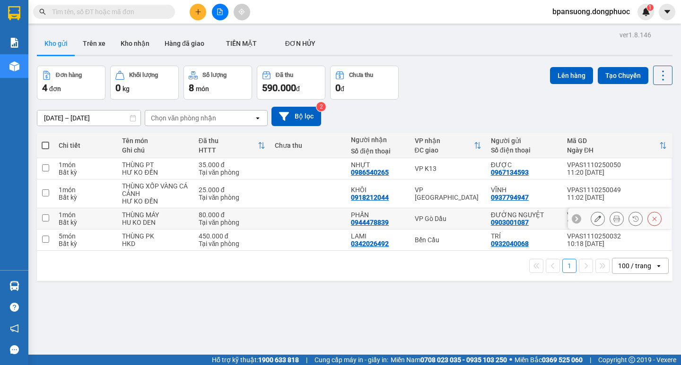
click at [437, 218] on div "VP Gò Dầu" at bounding box center [448, 219] width 67 height 8
checkbox input "true"
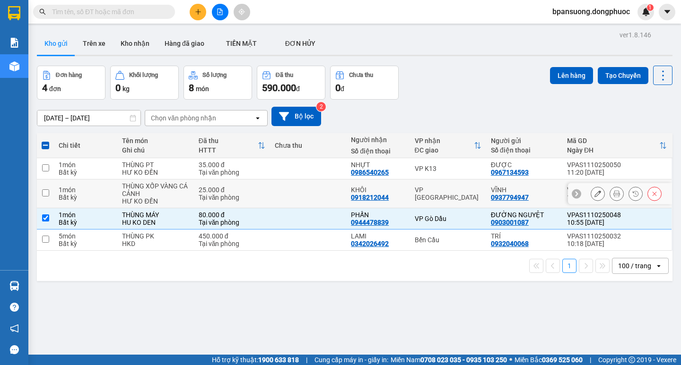
click at [436, 197] on div "VP [GEOGRAPHIC_DATA]" at bounding box center [448, 193] width 67 height 15
checkbox input "true"
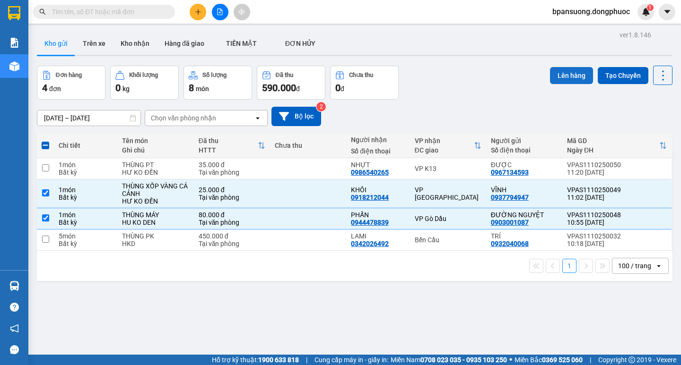
click at [554, 72] on button "Lên hàng" at bounding box center [571, 75] width 43 height 17
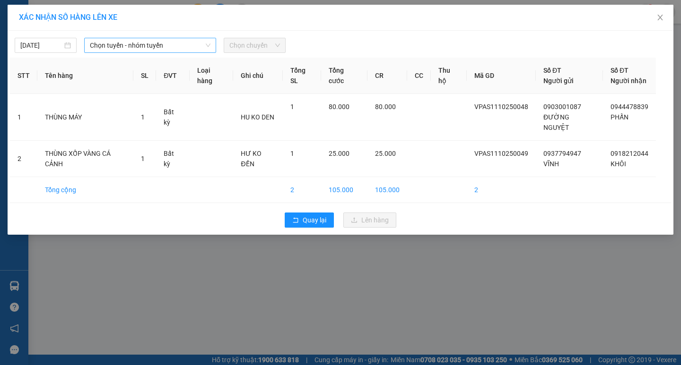
drag, startPoint x: 180, startPoint y: 49, endPoint x: 191, endPoint y: 41, distance: 13.6
click at [180, 49] on span "Chọn tuyến - nhóm tuyến" at bounding box center [150, 45] width 121 height 14
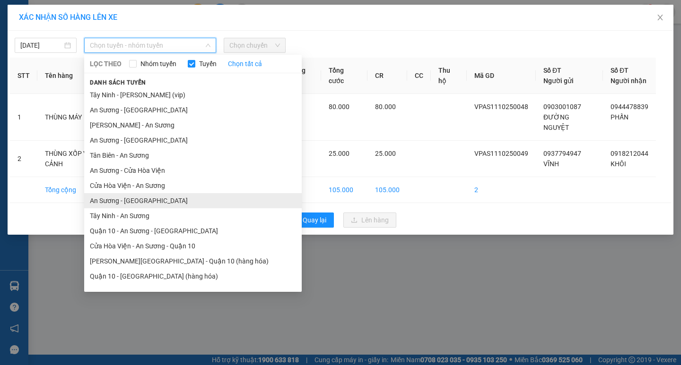
click at [111, 204] on li "An Sương - [GEOGRAPHIC_DATA]" at bounding box center [192, 200] width 217 height 15
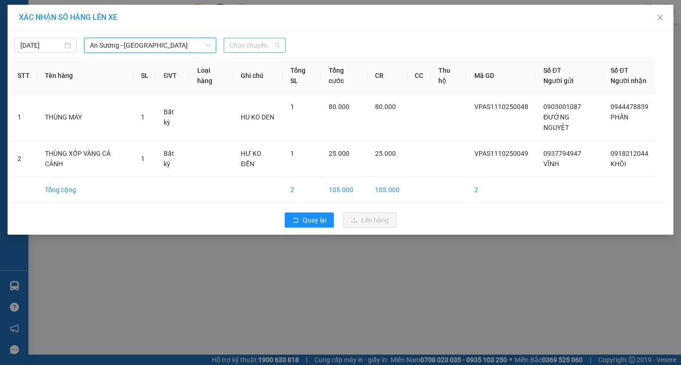
click at [248, 42] on span "Chọn chuyến" at bounding box center [254, 45] width 51 height 14
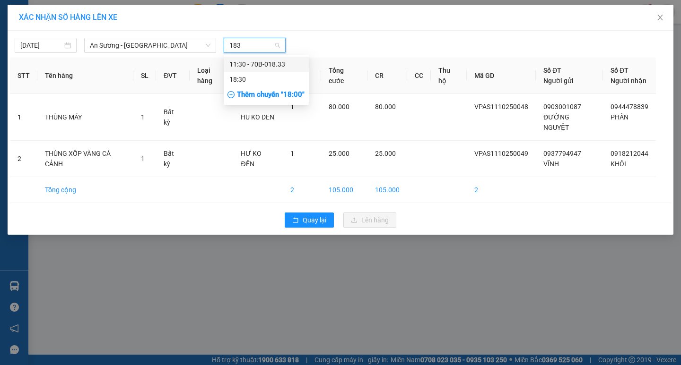
type input "1833"
click at [248, 64] on div "11:30 - 70B-018.33" at bounding box center [266, 64] width 74 height 10
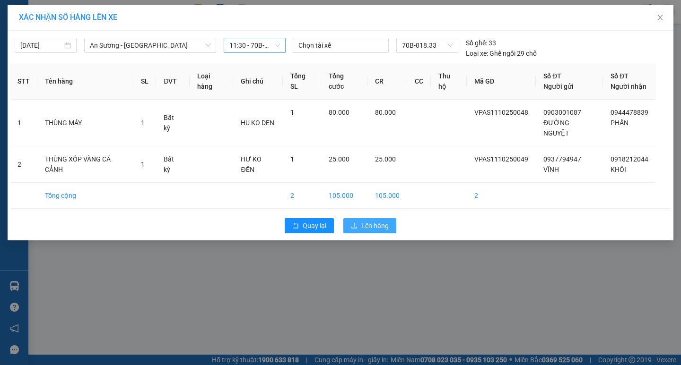
click at [376, 221] on span "Lên hàng" at bounding box center [374, 226] width 27 height 10
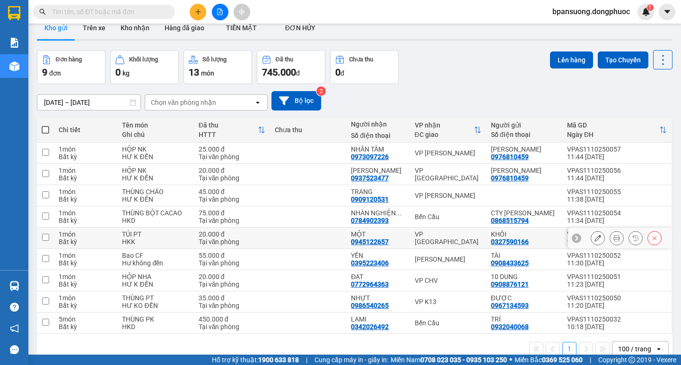
scroll to position [43, 0]
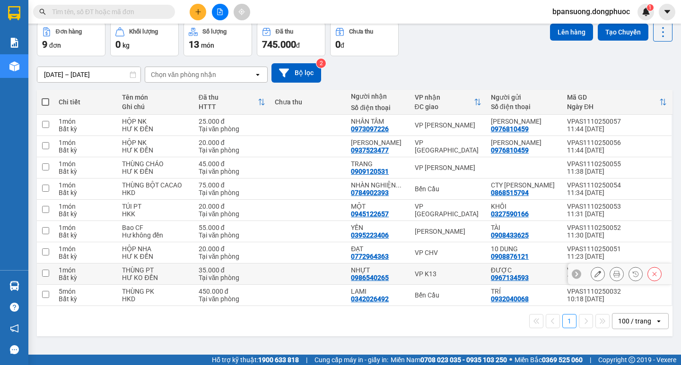
click at [431, 273] on div "VP K13" at bounding box center [448, 274] width 67 height 8
checkbox input "true"
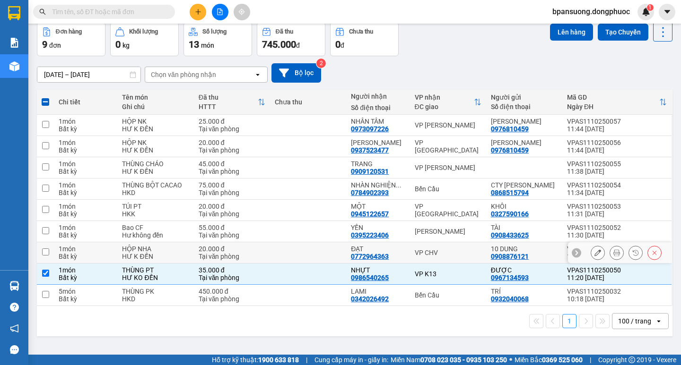
click at [427, 251] on div "VP CHV" at bounding box center [448, 253] width 67 height 8
checkbox input "true"
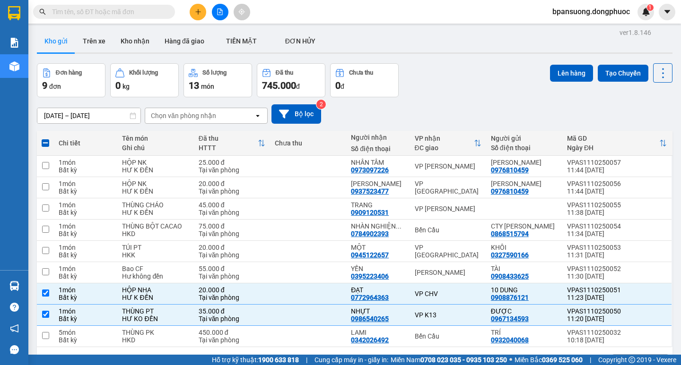
scroll to position [0, 0]
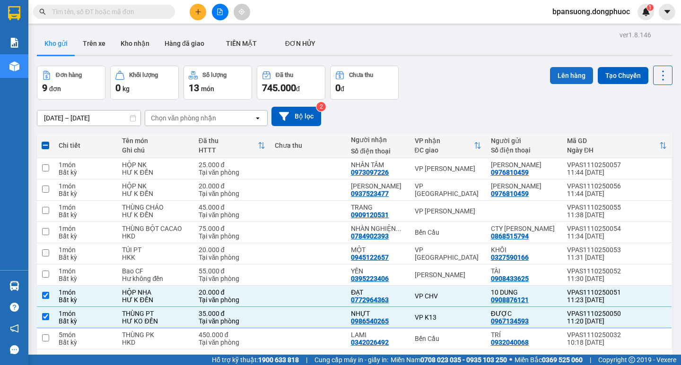
drag, startPoint x: 555, startPoint y: 73, endPoint x: 545, endPoint y: 76, distance: 10.0
click at [554, 73] on button "Lên hàng" at bounding box center [571, 75] width 43 height 17
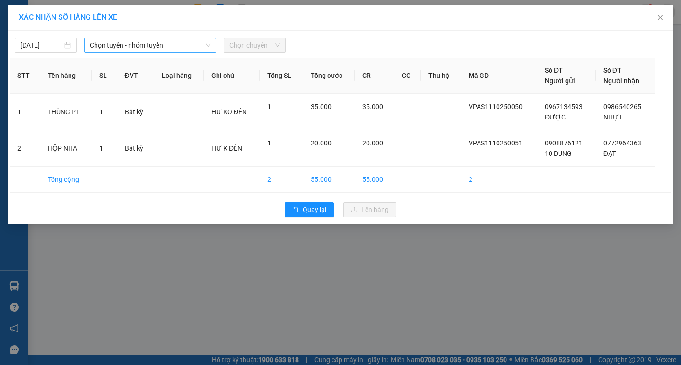
click at [116, 43] on span "Chọn tuyến - nhóm tuyến" at bounding box center [150, 45] width 121 height 14
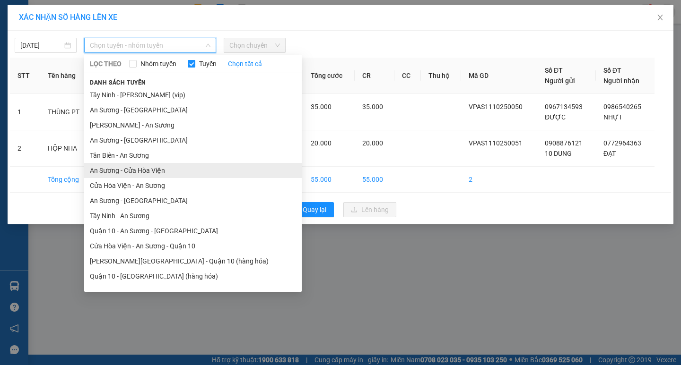
click at [142, 170] on li "An Sương - Cửa Hòa Viện" at bounding box center [192, 170] width 217 height 15
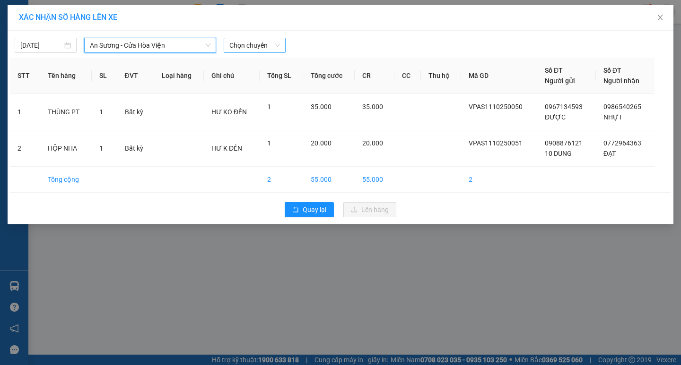
click at [246, 44] on span "Chọn chuyến" at bounding box center [254, 45] width 51 height 14
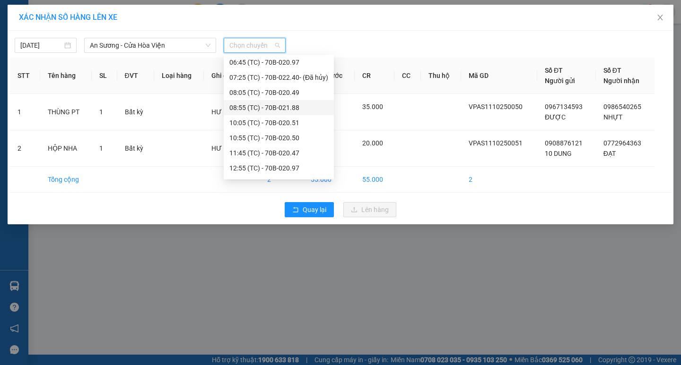
scroll to position [47, 0]
click at [241, 136] on div "11:45 (TC) - 70B-020.47" at bounding box center [278, 138] width 99 height 10
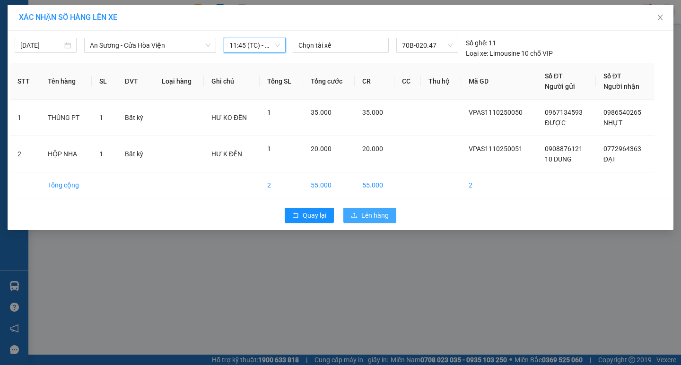
click at [371, 215] on span "Lên hàng" at bounding box center [374, 215] width 27 height 10
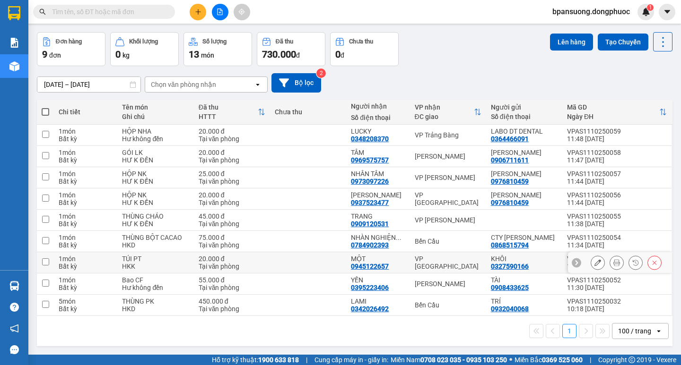
scroll to position [43, 0]
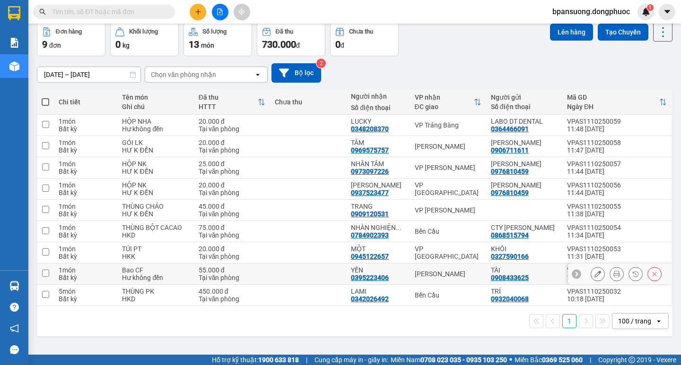
click at [415, 275] on div "[PERSON_NAME]" at bounding box center [448, 274] width 67 height 8
checkbox input "true"
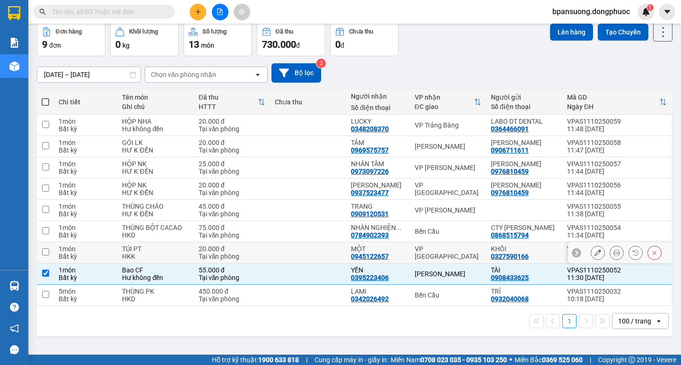
click at [439, 251] on div "VP [GEOGRAPHIC_DATA]" at bounding box center [448, 252] width 67 height 15
checkbox input "true"
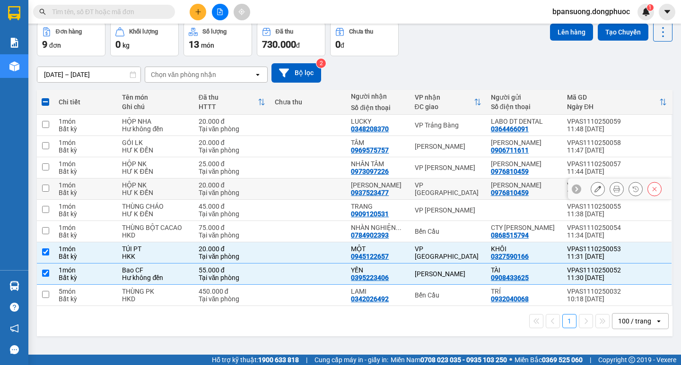
click at [431, 184] on div "VP [GEOGRAPHIC_DATA]" at bounding box center [448, 189] width 67 height 15
checkbox input "true"
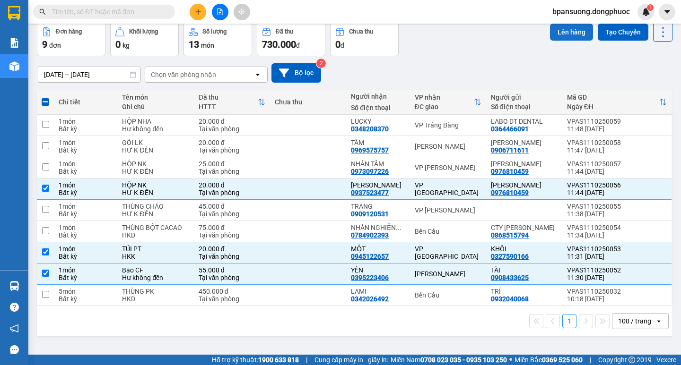
click at [555, 32] on button "Lên hàng" at bounding box center [571, 32] width 43 height 17
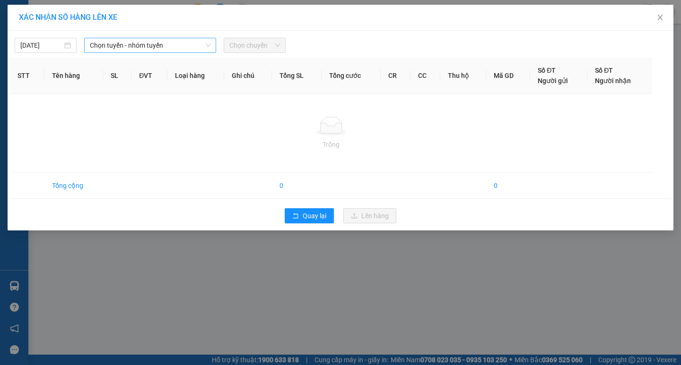
click at [163, 48] on span "Chọn tuyến - nhóm tuyến" at bounding box center [150, 45] width 121 height 14
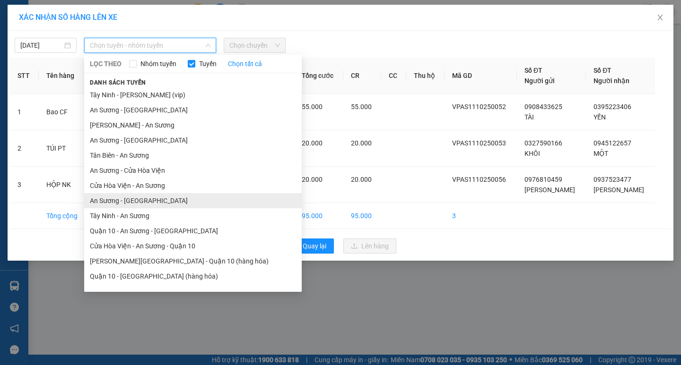
click at [120, 197] on li "An Sương - [GEOGRAPHIC_DATA]" at bounding box center [192, 200] width 217 height 15
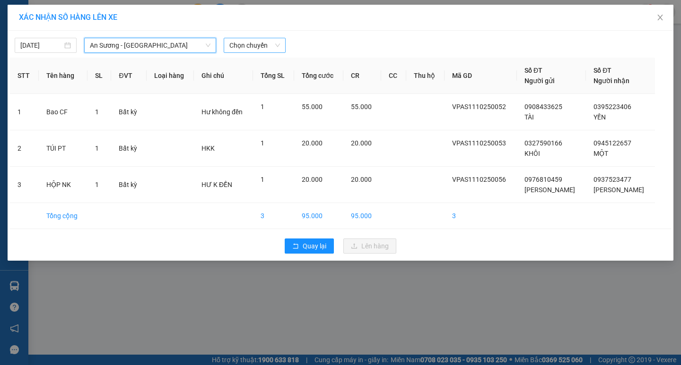
click at [261, 44] on span "Chọn chuyến" at bounding box center [254, 45] width 51 height 14
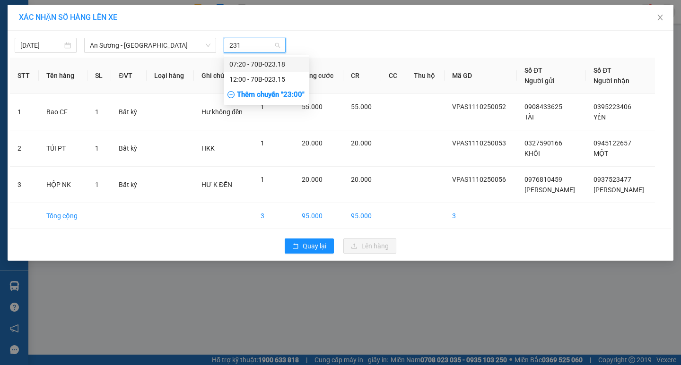
type input "2315"
click at [270, 64] on div "12:00 - 70B-023.15" at bounding box center [266, 64] width 74 height 10
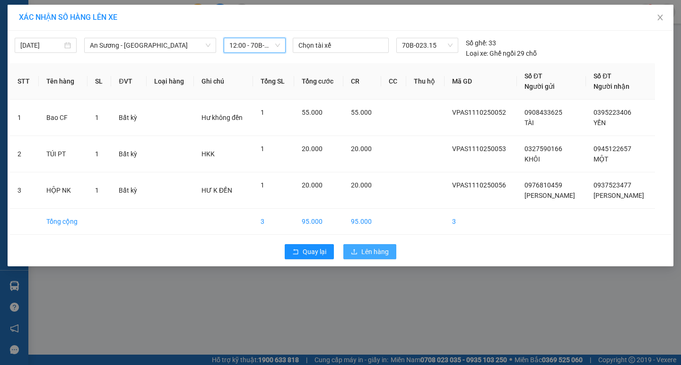
click at [365, 253] on span "Lên hàng" at bounding box center [374, 252] width 27 height 10
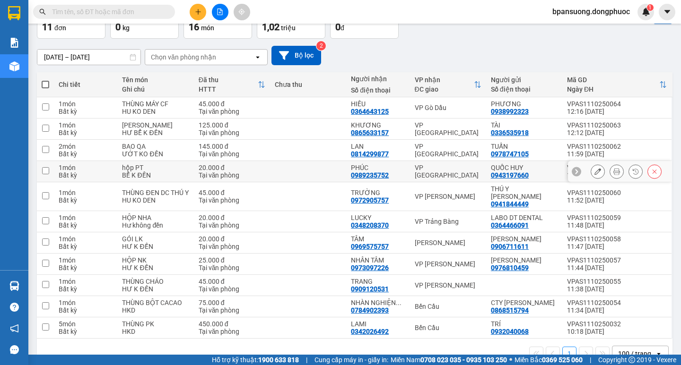
scroll to position [84, 0]
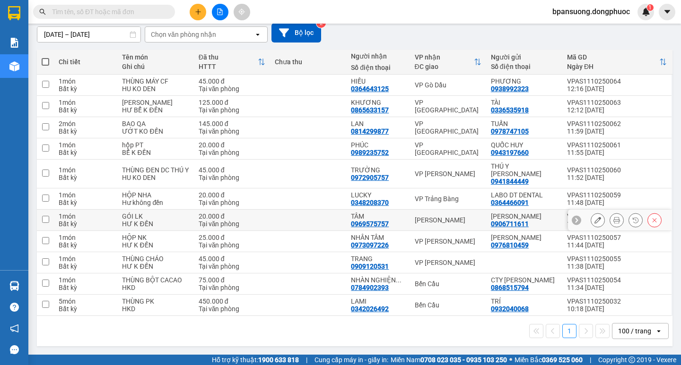
click at [431, 215] on td "[PERSON_NAME]" at bounding box center [448, 220] width 76 height 21
checkbox input "true"
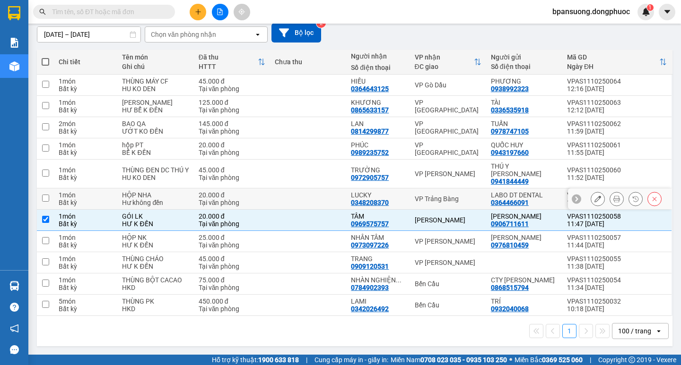
click at [437, 204] on td "VP Trảng Bàng" at bounding box center [448, 199] width 76 height 21
checkbox input "true"
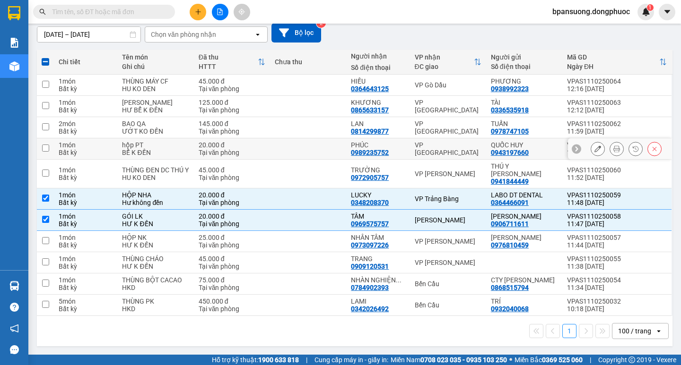
click at [434, 146] on div "VP [GEOGRAPHIC_DATA]" at bounding box center [448, 148] width 67 height 15
checkbox input "true"
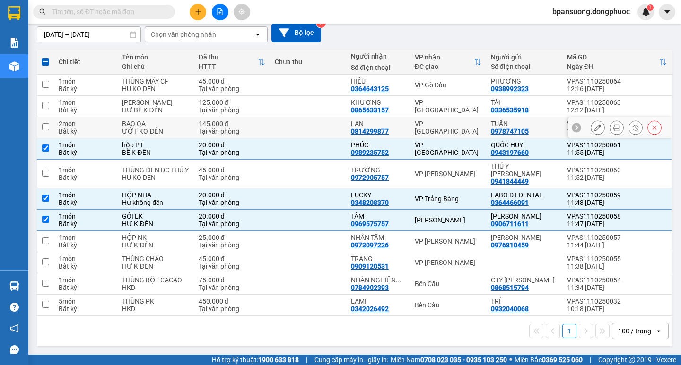
click at [438, 131] on div "VP [GEOGRAPHIC_DATA]" at bounding box center [448, 127] width 67 height 15
checkbox input "true"
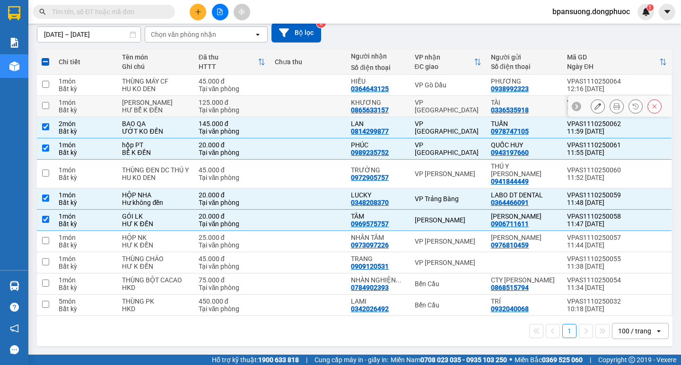
click at [432, 107] on div "VP [GEOGRAPHIC_DATA]" at bounding box center [448, 106] width 67 height 15
checkbox input "true"
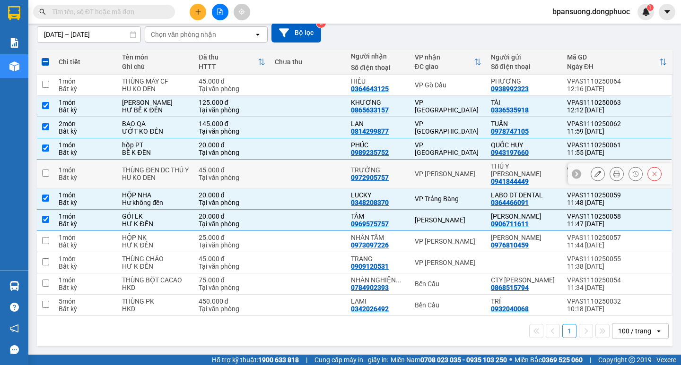
scroll to position [0, 0]
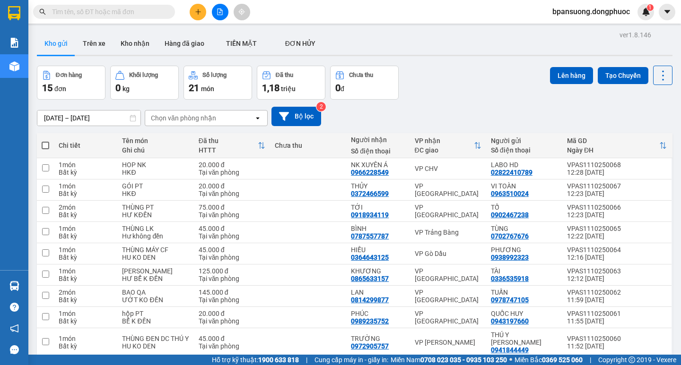
click at [214, 116] on div "Chọn văn phòng nhận" at bounding box center [183, 117] width 65 height 9
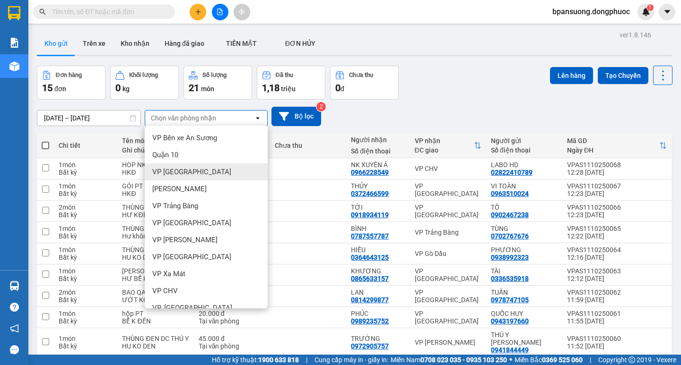
click at [187, 175] on span "VP [GEOGRAPHIC_DATA]" at bounding box center [191, 171] width 79 height 9
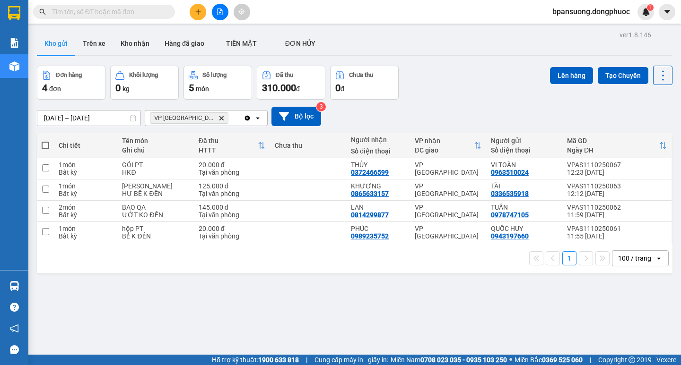
click at [205, 116] on div "VP [GEOGRAPHIC_DATA]" at bounding box center [194, 118] width 98 height 15
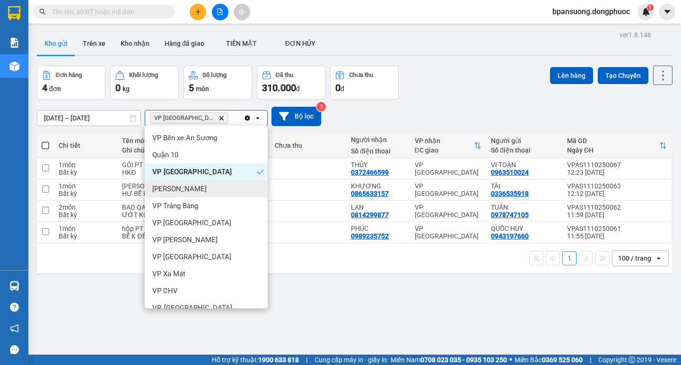
click at [183, 187] on span "[PERSON_NAME]" at bounding box center [179, 188] width 54 height 9
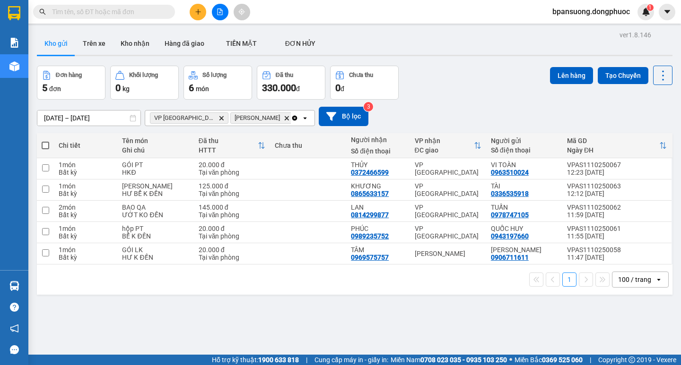
click at [252, 112] on div "VP [GEOGRAPHIC_DATA] Delete [GEOGRAPHIC_DATA] Delete" at bounding box center [218, 118] width 146 height 15
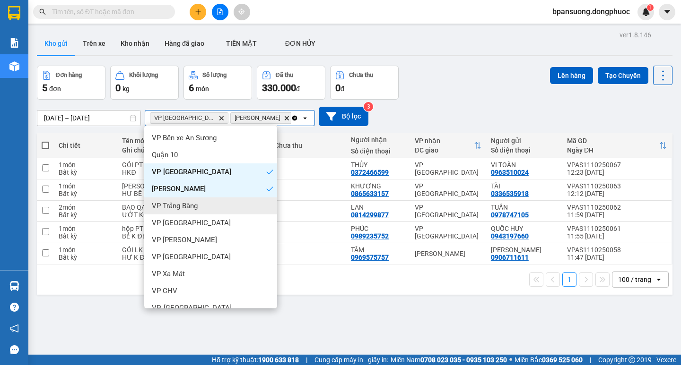
click at [177, 206] on span "VP Trảng Bàng" at bounding box center [175, 205] width 46 height 9
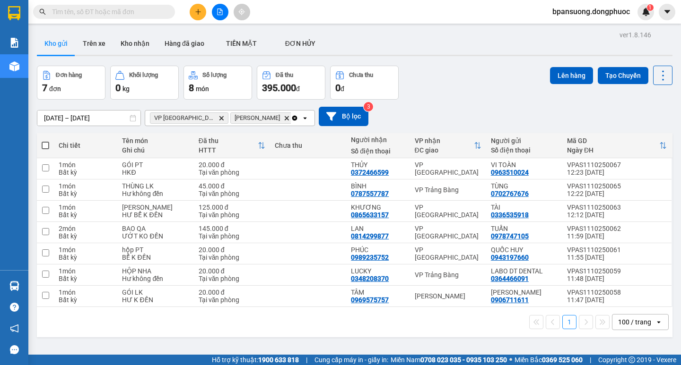
click at [47, 144] on span at bounding box center [46, 146] width 8 height 8
click at [45, 141] on input "checkbox" at bounding box center [45, 141] width 0 height 0
checkbox input "true"
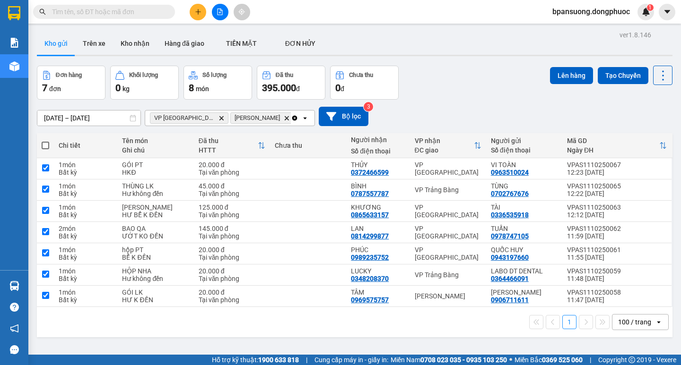
checkbox input "true"
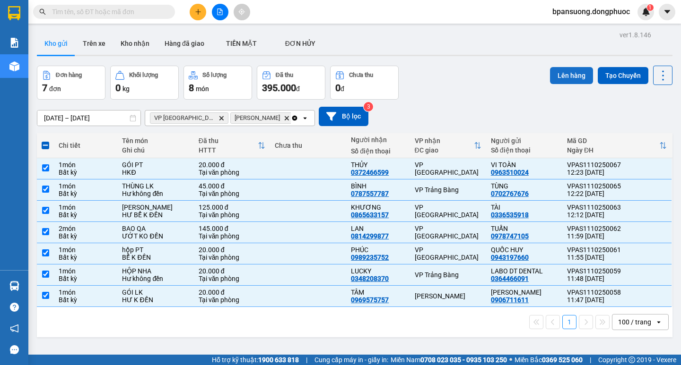
click at [551, 78] on button "Lên hàng" at bounding box center [571, 75] width 43 height 17
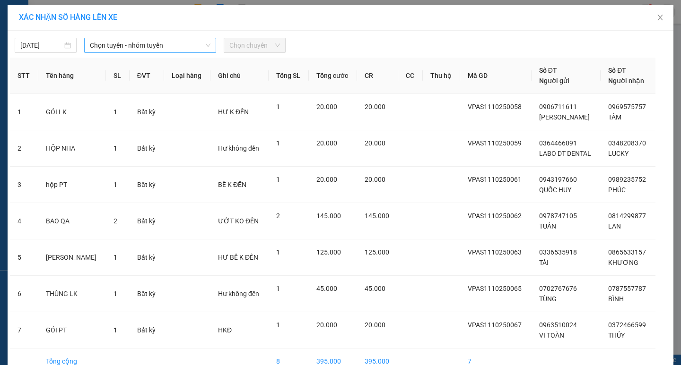
click at [175, 46] on span "Chọn tuyến - nhóm tuyến" at bounding box center [150, 45] width 121 height 14
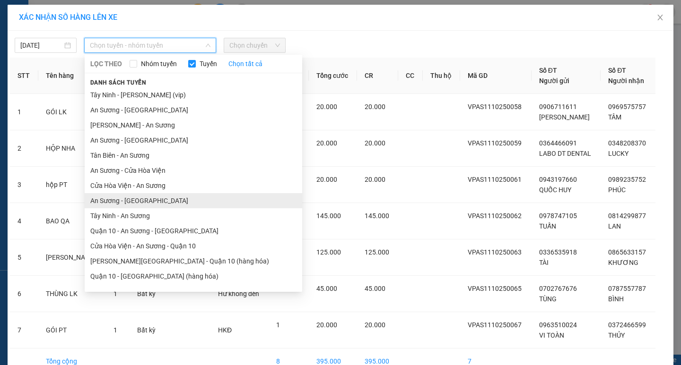
click at [116, 202] on li "An Sương - [GEOGRAPHIC_DATA]" at bounding box center [193, 200] width 217 height 15
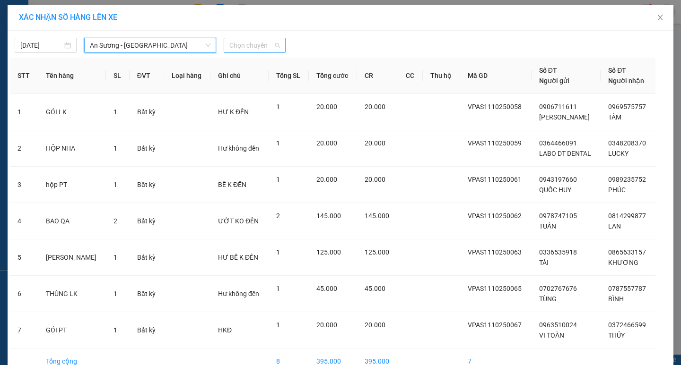
click at [241, 44] on span "Chọn chuyến" at bounding box center [254, 45] width 51 height 14
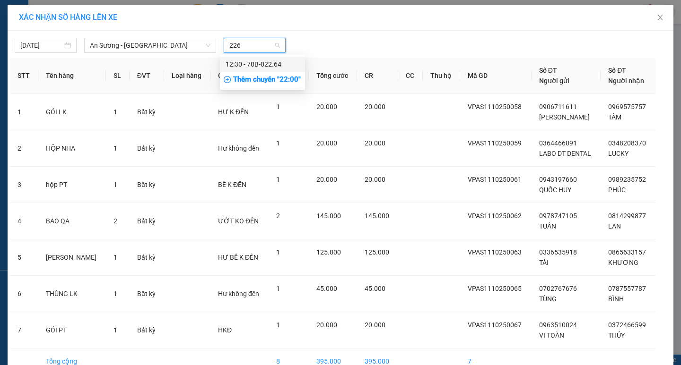
type input "2264"
click at [252, 64] on div "12:30 - 70B-022.64" at bounding box center [262, 64] width 74 height 10
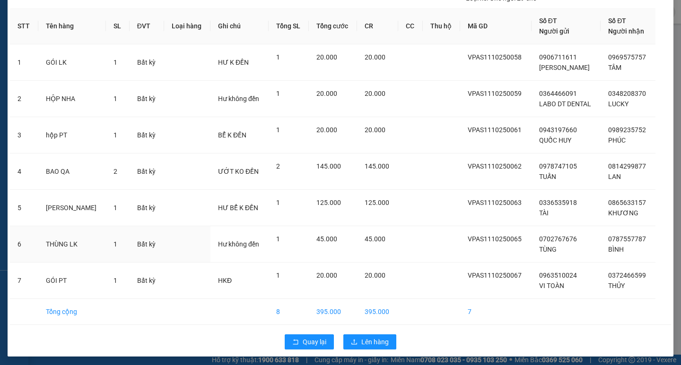
scroll to position [58, 0]
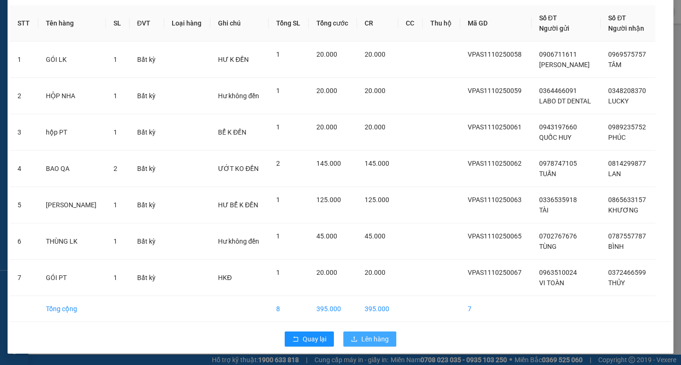
click at [370, 334] on span "Lên hàng" at bounding box center [374, 339] width 27 height 10
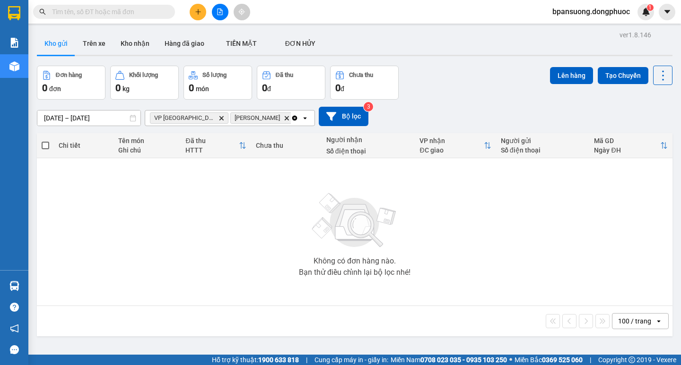
click at [293, 119] on icon "Clear all" at bounding box center [294, 117] width 5 height 5
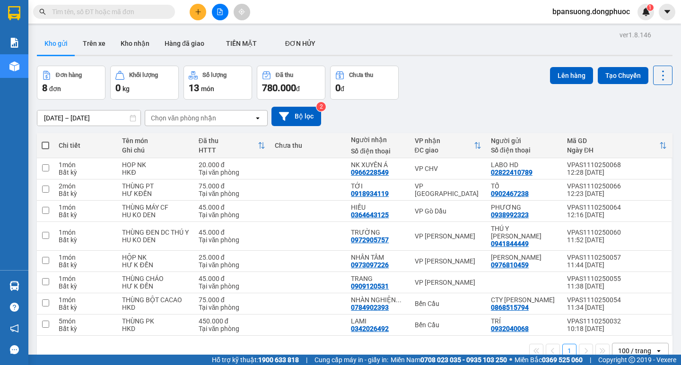
click at [140, 13] on input "text" at bounding box center [108, 12] width 112 height 10
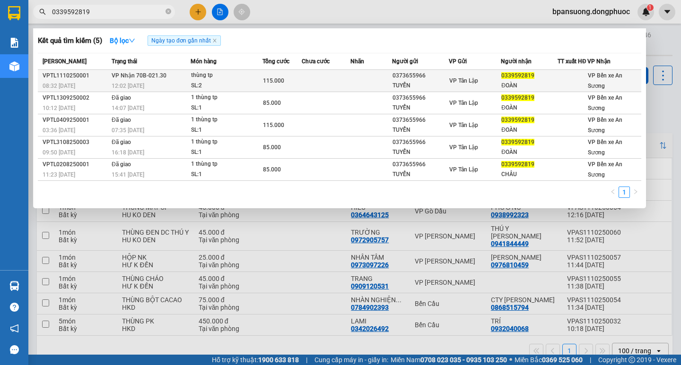
type input "0339592819"
click at [189, 82] on td "VP Nhận 70B-021.30 12:02 - 11/10" at bounding box center [149, 81] width 81 height 22
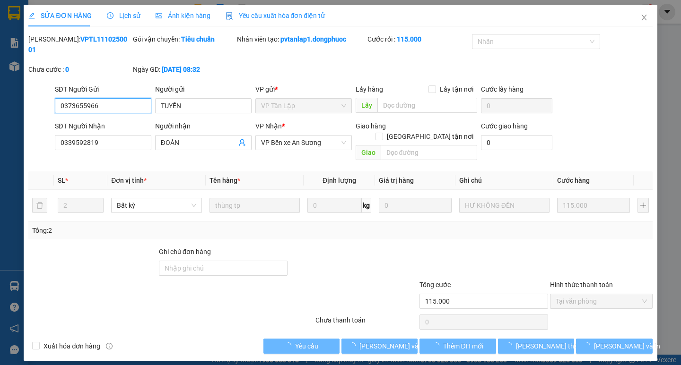
type input "0373655966"
type input "TUYỂN"
type input "0339592819"
type input "ĐOÀN"
type input "115.000"
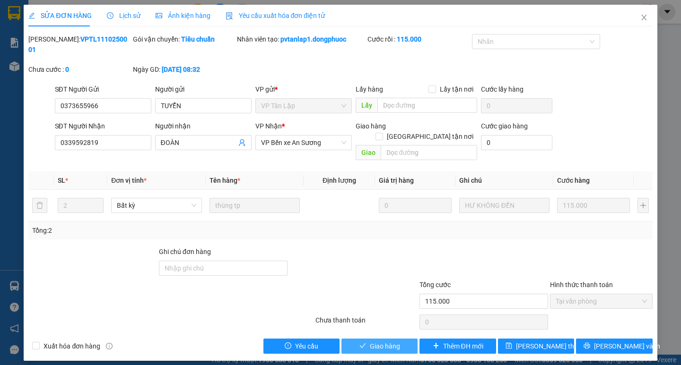
click at [384, 341] on span "Giao hàng" at bounding box center [385, 346] width 30 height 10
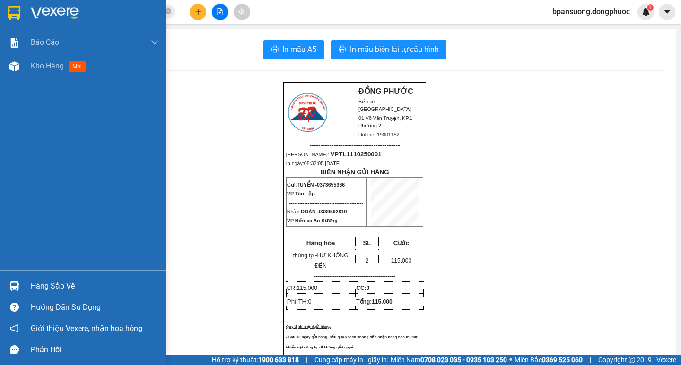
click at [57, 282] on div "Hàng sắp về" at bounding box center [95, 286] width 128 height 14
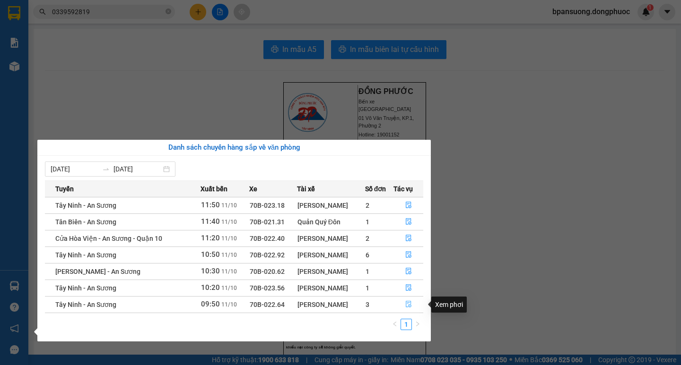
click at [406, 304] on icon "file-done" at bounding box center [408, 304] width 7 height 7
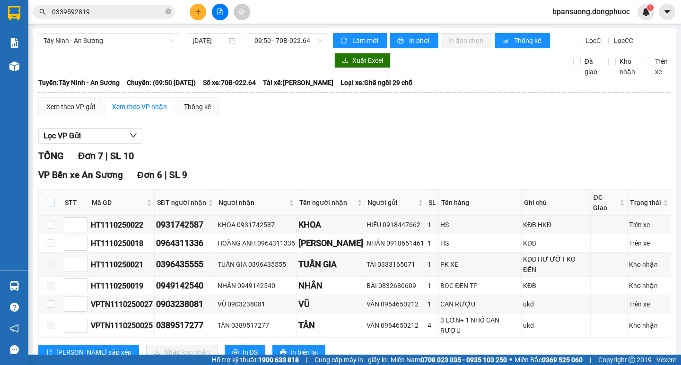
click at [52, 204] on input "checkbox" at bounding box center [51, 203] width 8 height 8
checkbox input "true"
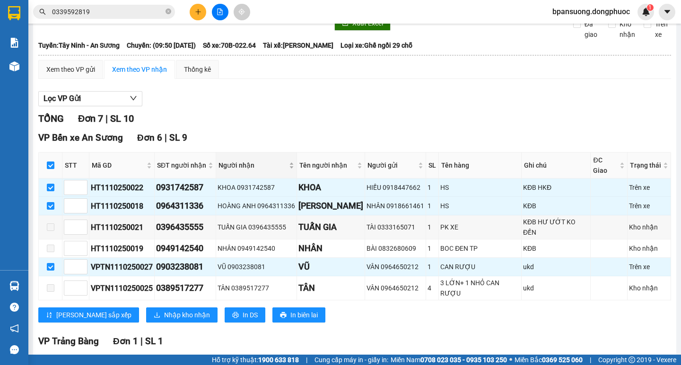
scroll to position [108, 0]
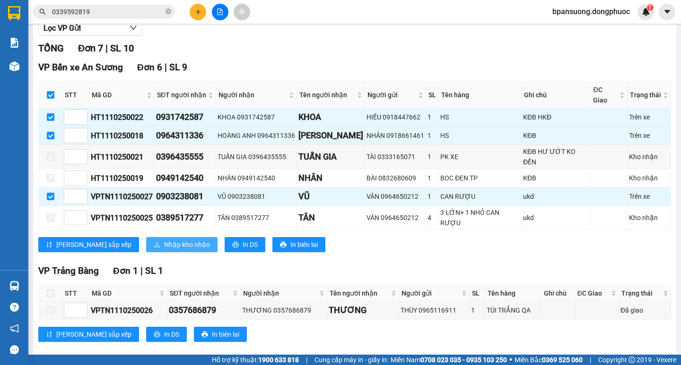
click at [164, 240] on span "Nhập kho nhận" at bounding box center [187, 245] width 46 height 10
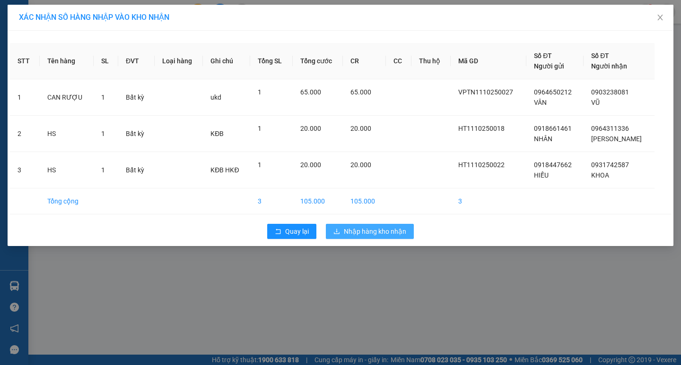
click at [387, 231] on span "Nhập hàng kho nhận" at bounding box center [375, 231] width 62 height 10
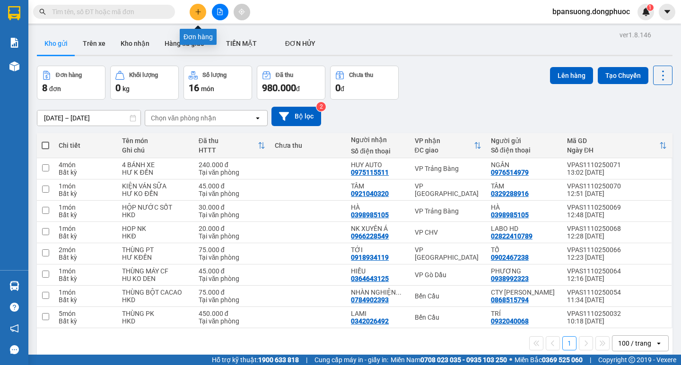
click at [194, 13] on button at bounding box center [198, 12] width 17 height 17
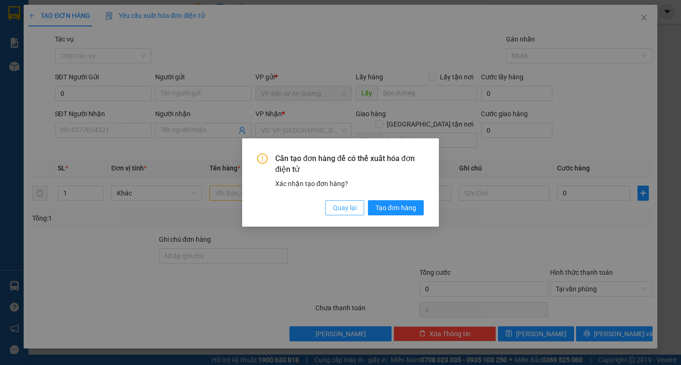
click at [338, 207] on span "Quay lại" at bounding box center [345, 208] width 24 height 10
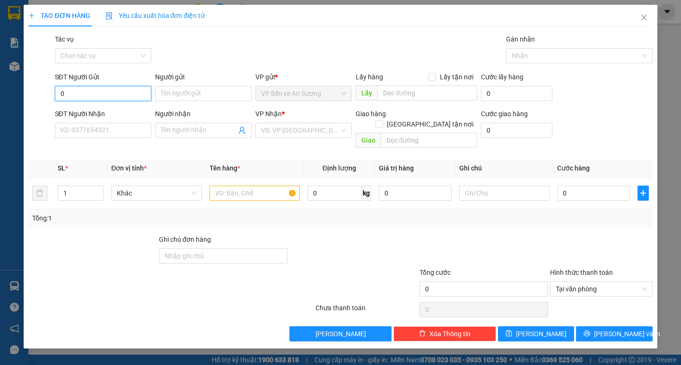
click at [84, 94] on input "0" at bounding box center [103, 93] width 96 height 15
type input "0387506590"
click at [121, 108] on div "0387506590 - VĂN AN" at bounding box center [103, 112] width 85 height 10
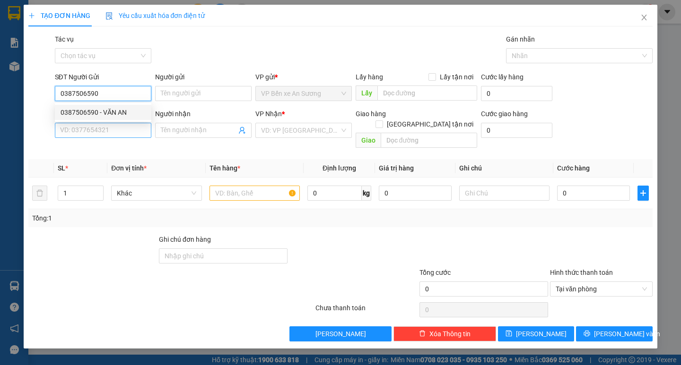
type input "VĂN AN"
type input "0979853020"
type input "PHƯƠNG"
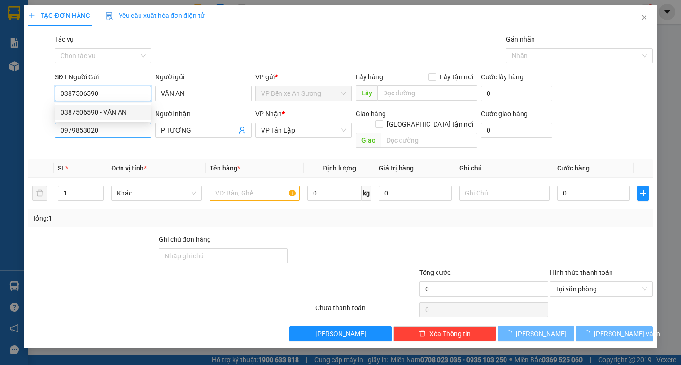
type input "25.000"
type input "0387506590"
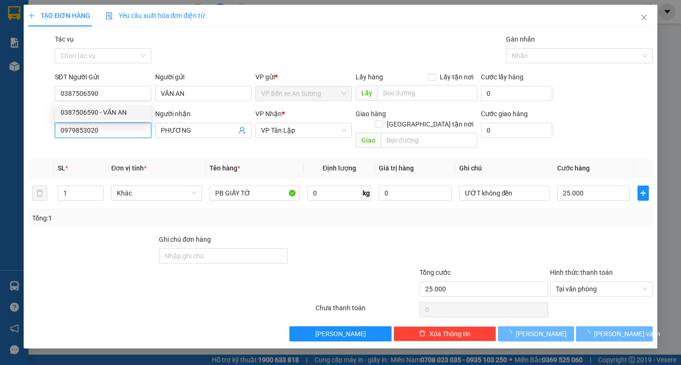
click at [127, 131] on input "0979853020" at bounding box center [103, 130] width 96 height 15
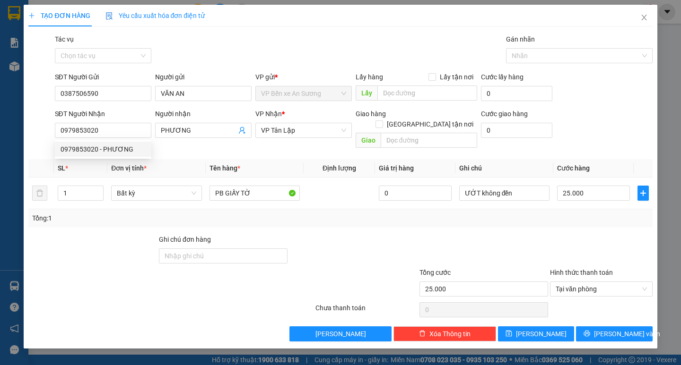
click at [257, 213] on div "Tổng: 1" at bounding box center [147, 218] width 231 height 10
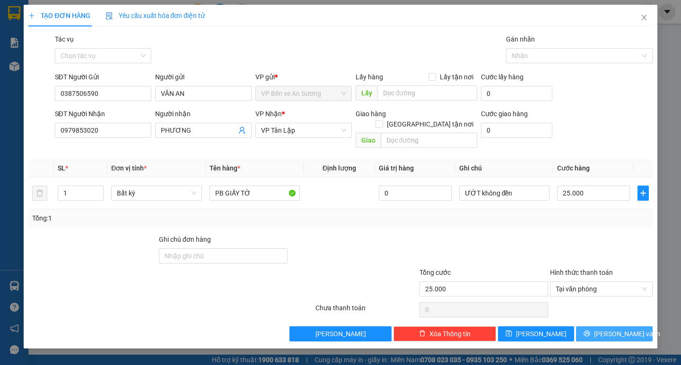
click at [590, 327] on button "[PERSON_NAME] và In" at bounding box center [614, 334] width 76 height 15
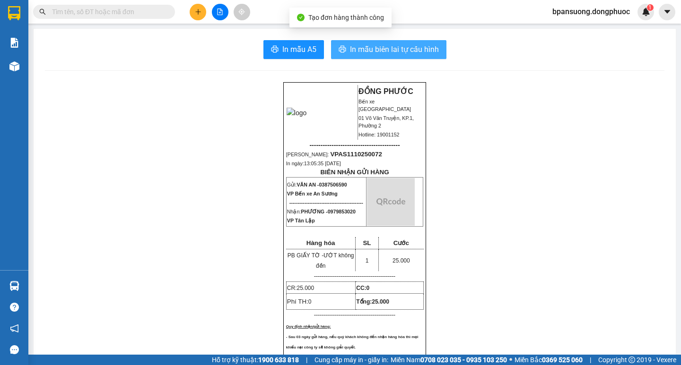
click at [359, 55] on span "In mẫu biên lai tự cấu hình" at bounding box center [394, 49] width 89 height 12
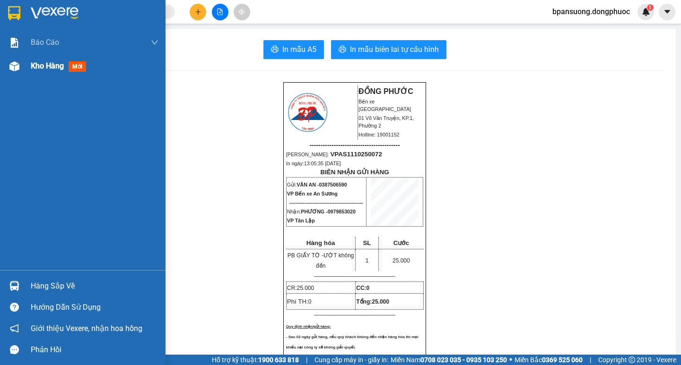
click at [32, 63] on span "Kho hàng" at bounding box center [47, 65] width 33 height 9
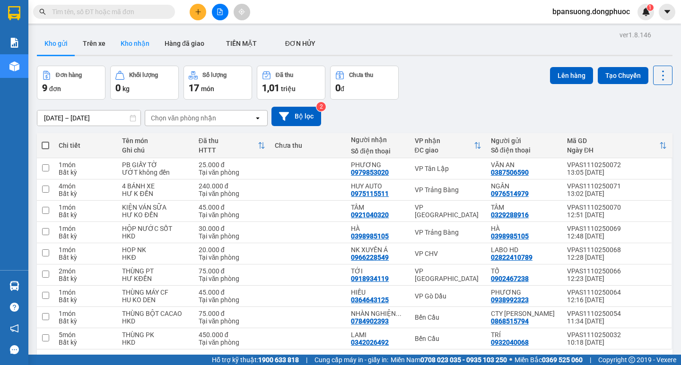
click at [127, 42] on button "Kho nhận" at bounding box center [135, 43] width 44 height 23
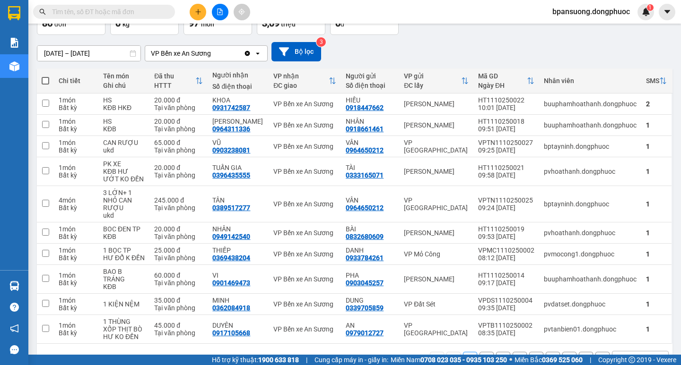
scroll to position [85, 0]
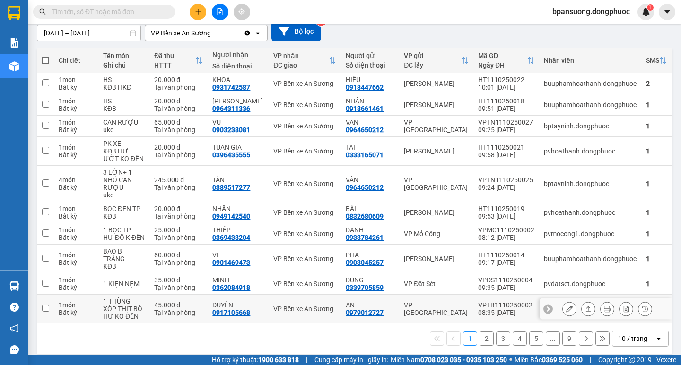
click at [144, 313] on div "HƯ KO ĐỀN" at bounding box center [124, 317] width 42 height 8
checkbox input "true"
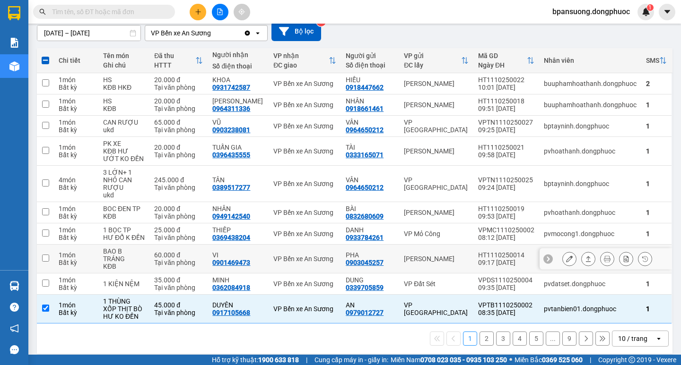
click at [145, 263] on div "KĐB" at bounding box center [124, 267] width 42 height 8
checkbox input "true"
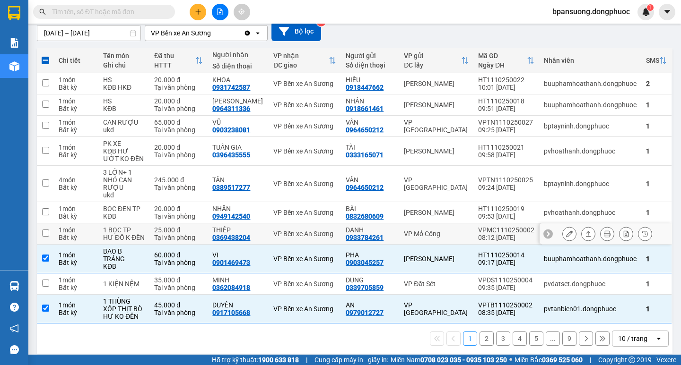
click at [149, 231] on td "1 BỌC TP HƯ ĐỔ K ĐỀN" at bounding box center [123, 234] width 51 height 21
checkbox input "true"
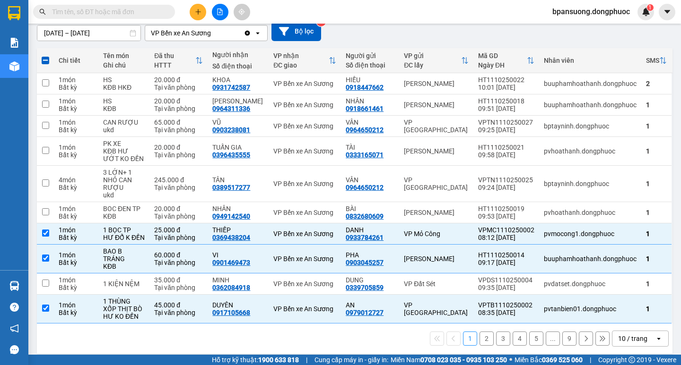
click at [196, 12] on icon "plus" at bounding box center [198, 12] width 7 height 7
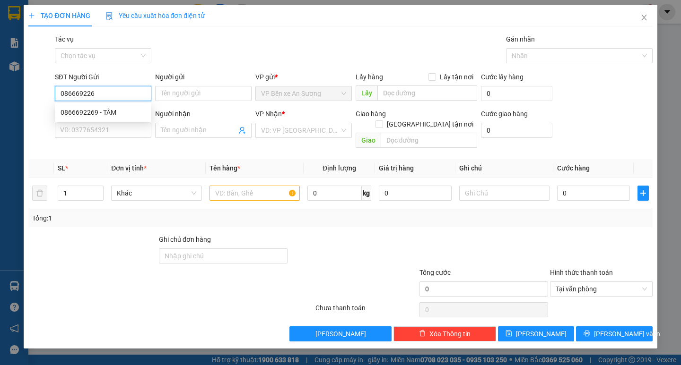
type input "0866692269"
click at [118, 113] on div "0866692269 - TÂM" at bounding box center [103, 112] width 85 height 10
type input "TÂM"
type input "0917405252"
type input "THI"
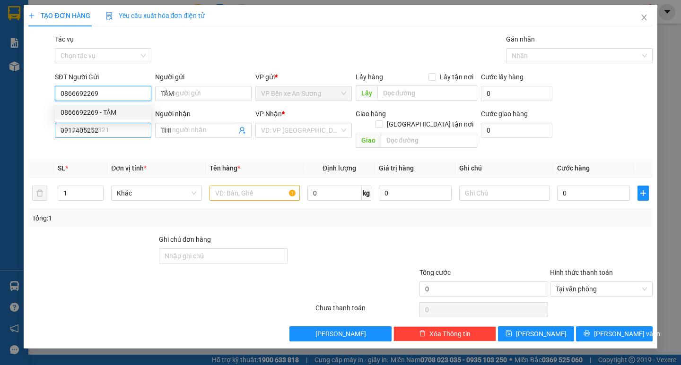
type input "20.000"
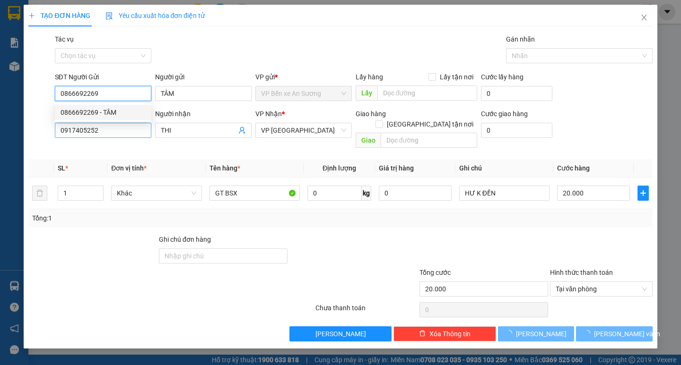
type input "0866692269"
click at [131, 134] on input "0917405252" at bounding box center [103, 130] width 96 height 15
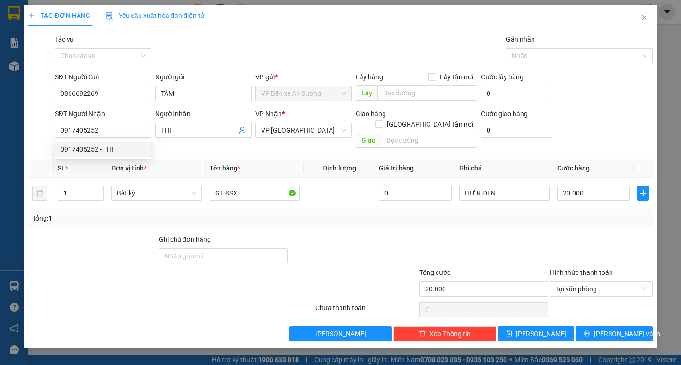
click at [271, 159] on th "Tên hàng *" at bounding box center [255, 168] width 98 height 18
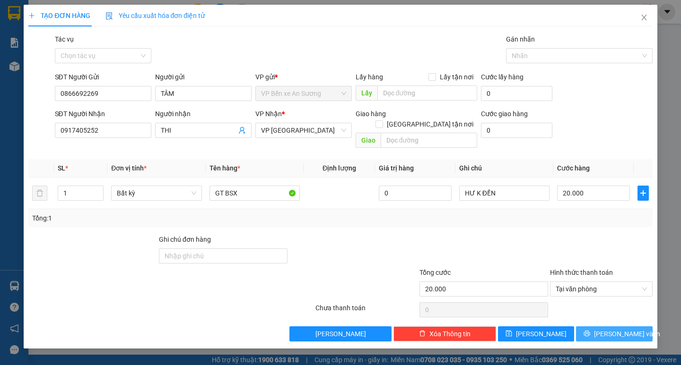
click at [610, 329] on span "[PERSON_NAME] và In" at bounding box center [627, 334] width 66 height 10
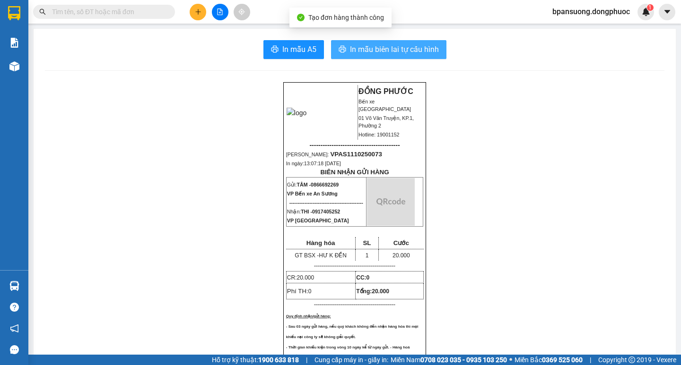
click at [405, 48] on span "In mẫu biên lai tự cấu hình" at bounding box center [394, 49] width 89 height 12
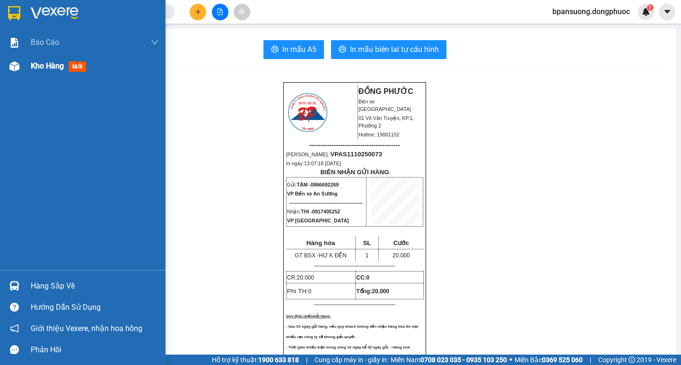
click at [53, 74] on div "Kho hàng mới" at bounding box center [95, 66] width 128 height 24
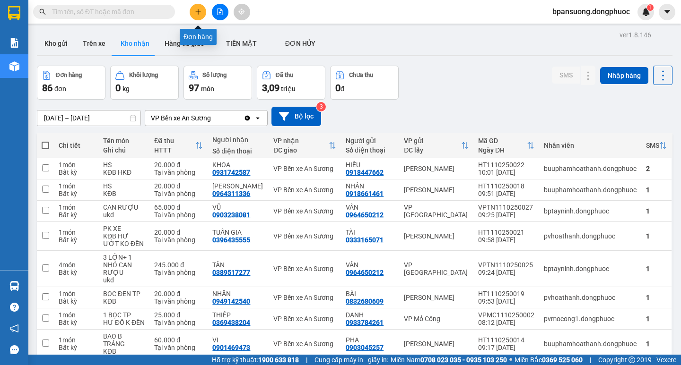
click at [197, 9] on icon "plus" at bounding box center [198, 12] width 7 height 7
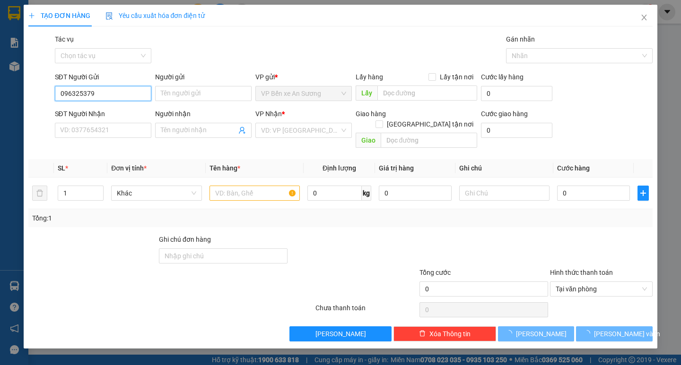
type input "0963253790"
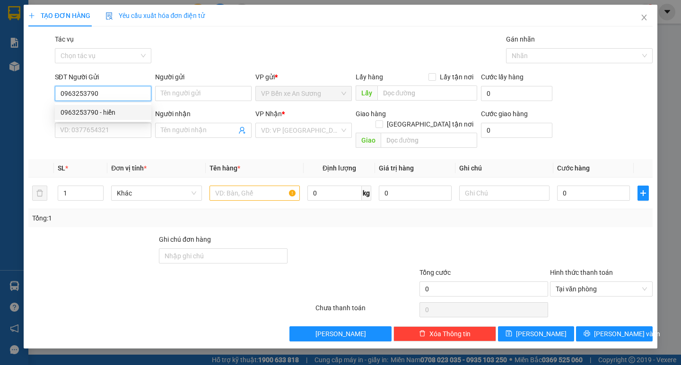
click at [105, 114] on div "0963253790 - hiển" at bounding box center [103, 112] width 85 height 10
type input "hiển"
type input "0377434425"
type input "kiều"
type input "30.000"
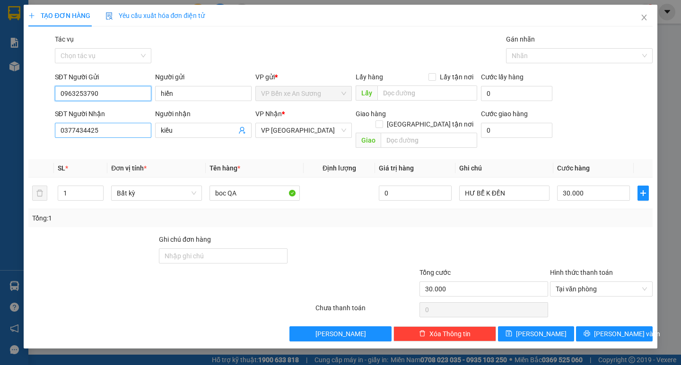
type input "0963253790"
click at [127, 128] on input "0377434425" at bounding box center [103, 130] width 96 height 15
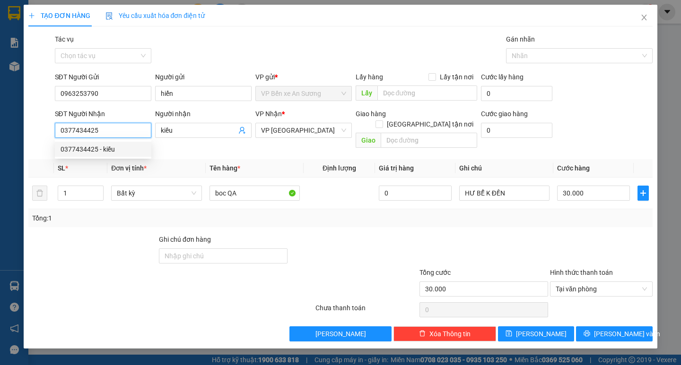
click at [127, 128] on input "0377434425" at bounding box center [103, 130] width 96 height 15
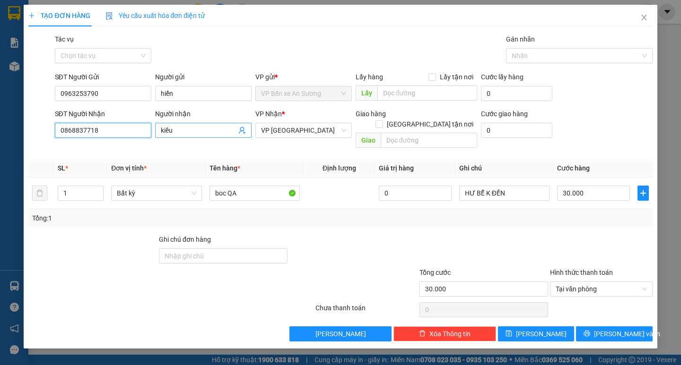
type input "0868837718"
click at [181, 132] on input "kiều" at bounding box center [199, 130] width 76 height 10
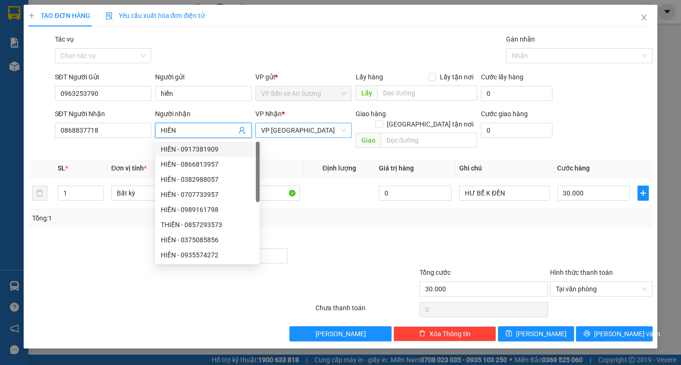
click at [297, 124] on span "VP [GEOGRAPHIC_DATA]" at bounding box center [303, 130] width 85 height 14
type input "HIỀN"
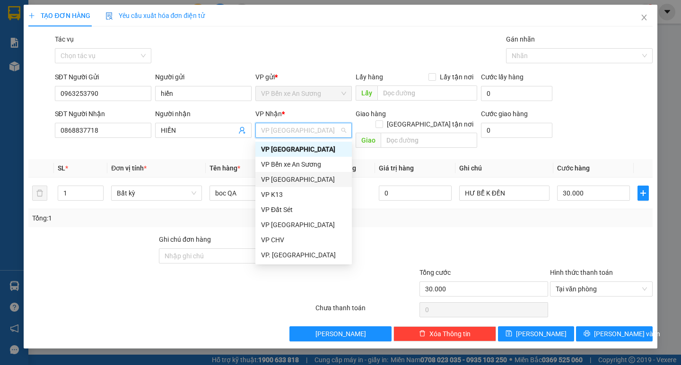
click at [419, 221] on div "Transit Pickup Surcharge Ids Transit Deliver Surcharge Ids Transit Deliver Surc…" at bounding box center [339, 188] width 623 height 308
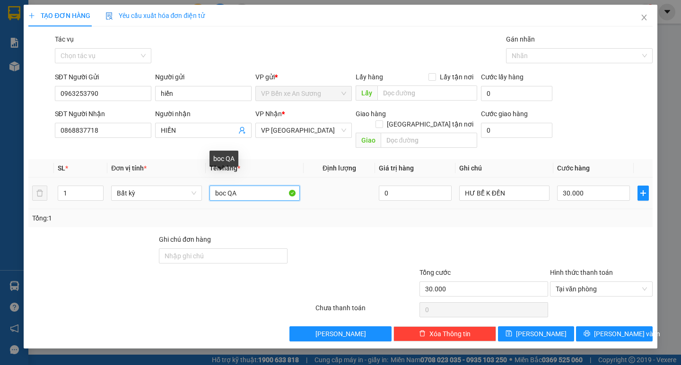
click at [269, 186] on input "boc QA" at bounding box center [254, 193] width 90 height 15
click at [226, 186] on input "boc QA" at bounding box center [254, 193] width 90 height 15
type input "boc ĐEN QA"
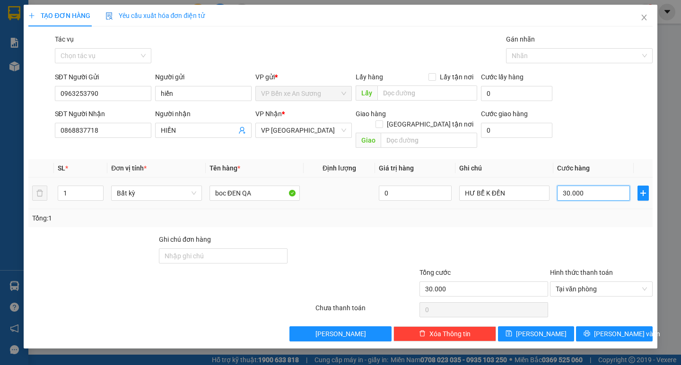
click at [581, 188] on input "30.000" at bounding box center [593, 193] width 73 height 15
type input "2"
type input "20"
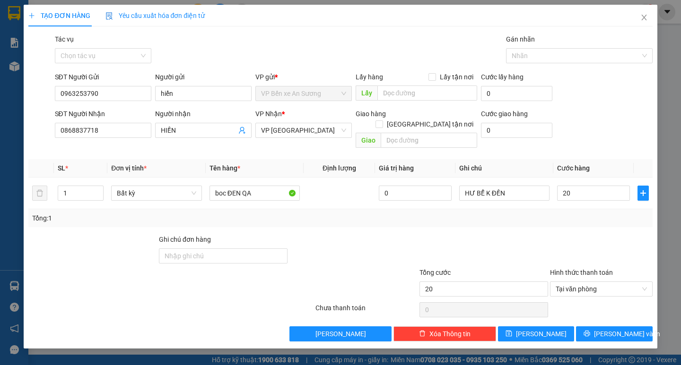
type input "20.000"
click at [596, 223] on div "Transit Pickup Surcharge Ids Transit Deliver Surcharge Ids Transit Deliver Surc…" at bounding box center [339, 188] width 623 height 308
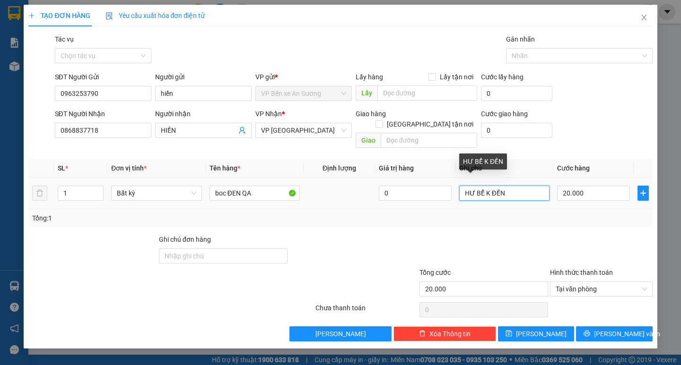
drag, startPoint x: 483, startPoint y: 184, endPoint x: 472, endPoint y: 186, distance: 10.5
click at [472, 186] on input "HƯ BỂ K ĐỀN" at bounding box center [504, 193] width 90 height 15
type input "HƯ K ĐỀN"
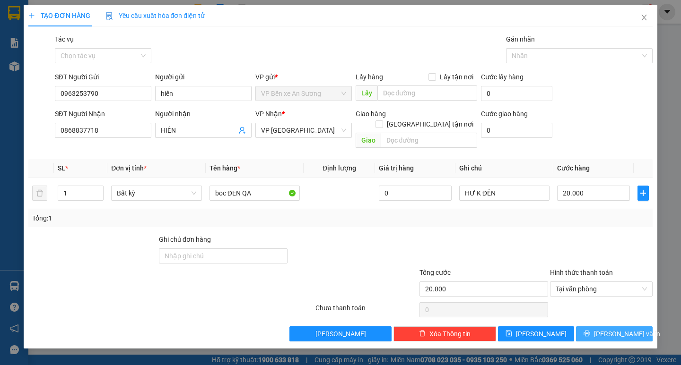
click at [590, 331] on icon "printer" at bounding box center [587, 334] width 6 height 6
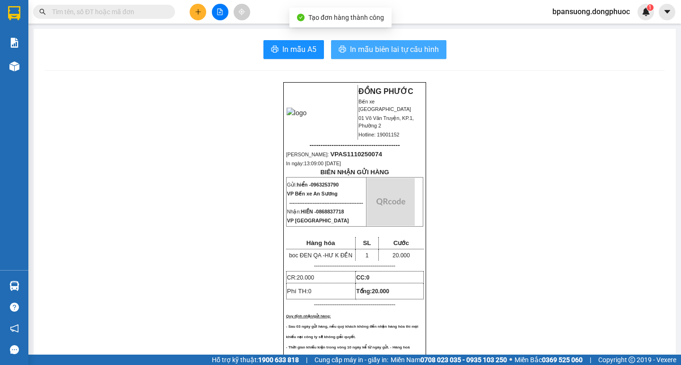
click at [375, 46] on span "In mẫu biên lai tự cấu hình" at bounding box center [394, 49] width 89 height 12
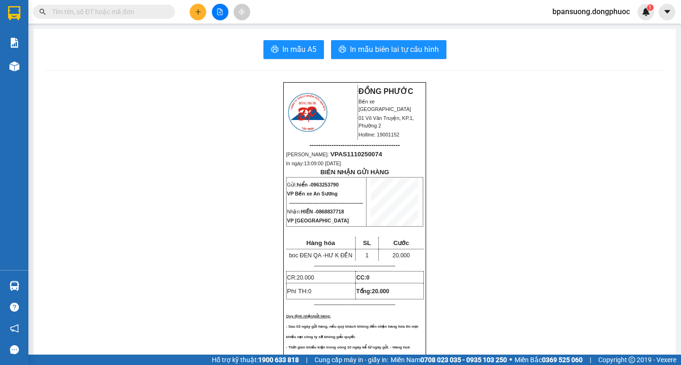
click at [198, 11] on icon "plus" at bounding box center [198, 12] width 7 height 7
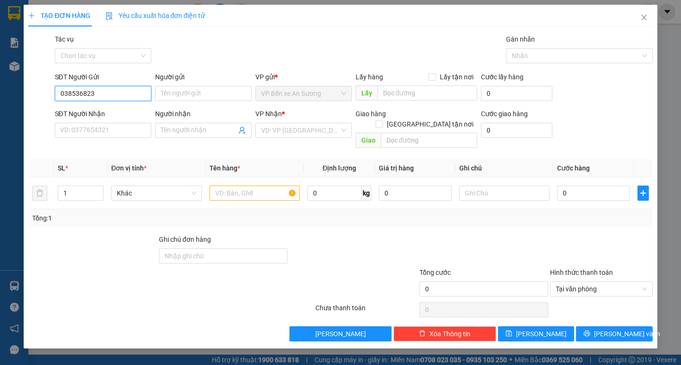
type input "0385368232"
click at [117, 110] on div "0385368232 - HÀO" at bounding box center [103, 112] width 85 height 10
type input "HÀO"
type input "0848222957"
type input "VY"
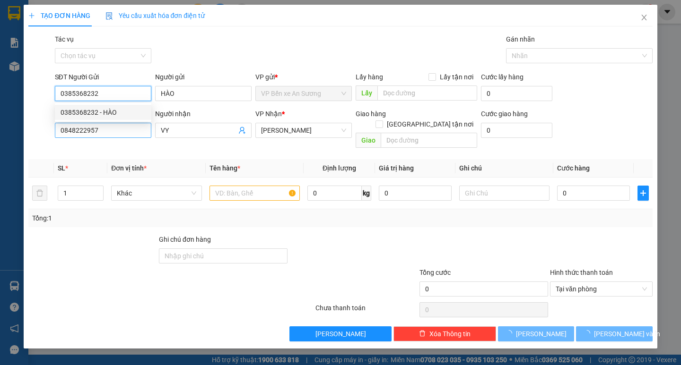
type input "0385368232"
type input "20.000"
click at [117, 132] on input "0848222957" at bounding box center [103, 130] width 96 height 15
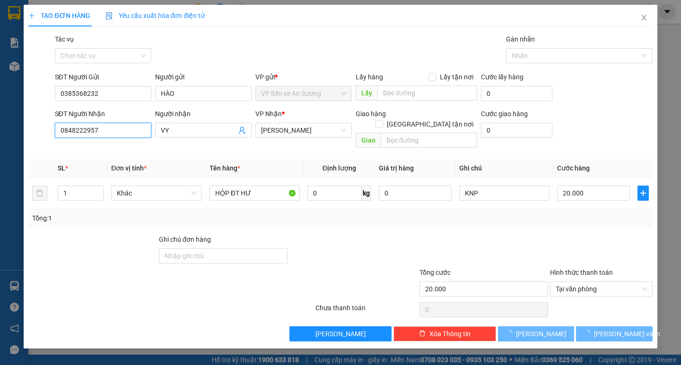
click at [117, 132] on input "0848222957" at bounding box center [103, 130] width 96 height 15
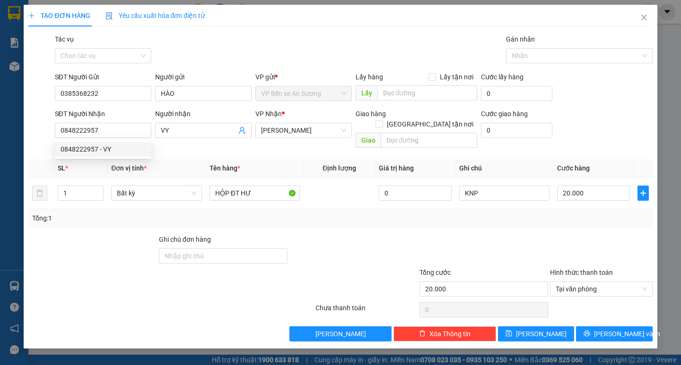
click at [264, 159] on th "Tên hàng *" at bounding box center [255, 168] width 98 height 18
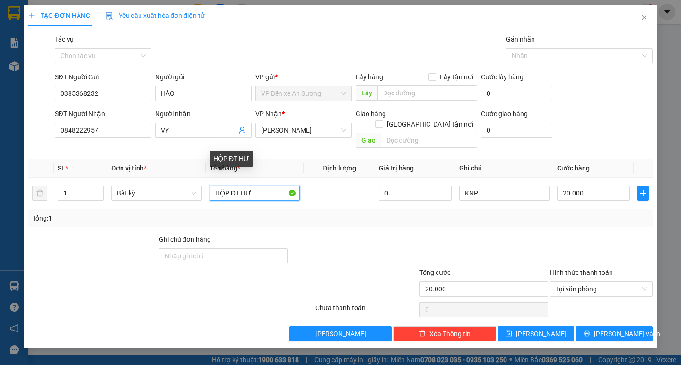
drag, startPoint x: 259, startPoint y: 183, endPoint x: 86, endPoint y: 200, distance: 173.8
click at [86, 200] on div "SL * Đơn vị tính * Tên hàng * Định lượng Giá trị hàng Ghi chú Cước hàng 1 Bất k…" at bounding box center [339, 193] width 623 height 68
type input "GT"
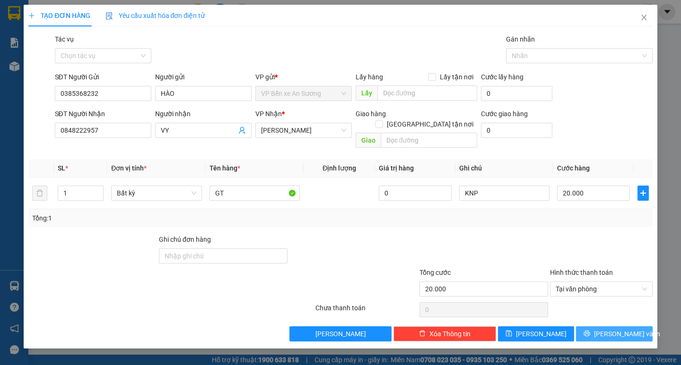
click at [600, 327] on button "Lưu và In" at bounding box center [614, 334] width 76 height 15
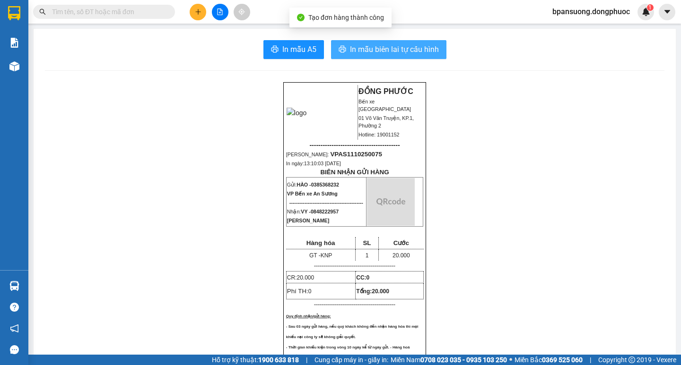
click at [364, 46] on span "In mẫu biên lai tự cấu hình" at bounding box center [394, 49] width 89 height 12
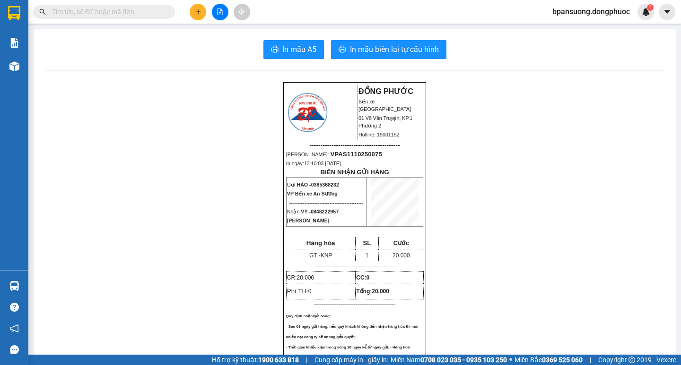
click at [190, 12] on button at bounding box center [198, 12] width 17 height 17
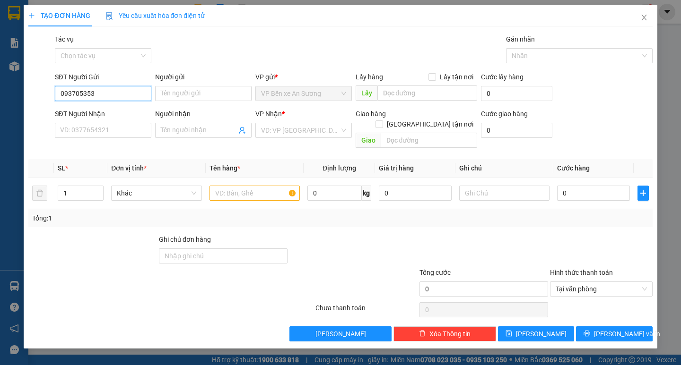
type input "0937053536"
click at [135, 110] on div "0937053536 - VIỆT" at bounding box center [103, 112] width 85 height 10
type input "VIỆT"
type input "0388619310"
type input "TÂM"
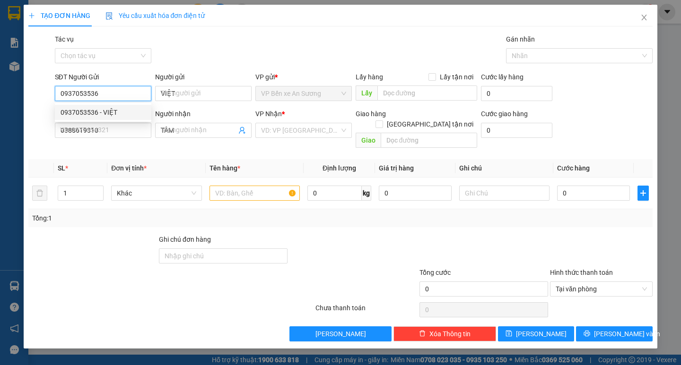
type input "25.000"
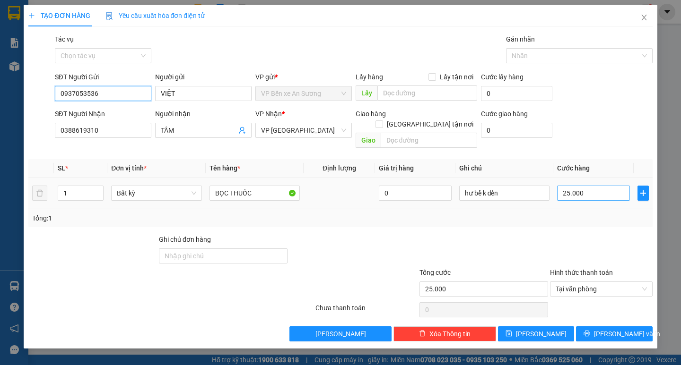
type input "0937053536"
click at [585, 186] on input "25.000" at bounding box center [593, 193] width 73 height 15
click at [563, 216] on div "Tổng: 1" at bounding box center [339, 218] width 623 height 18
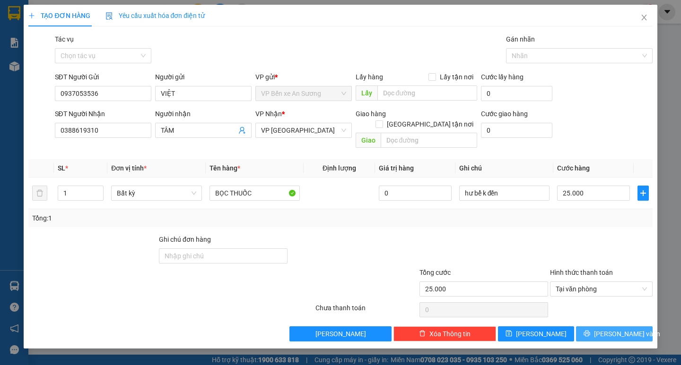
click at [590, 331] on icon "printer" at bounding box center [587, 334] width 6 height 6
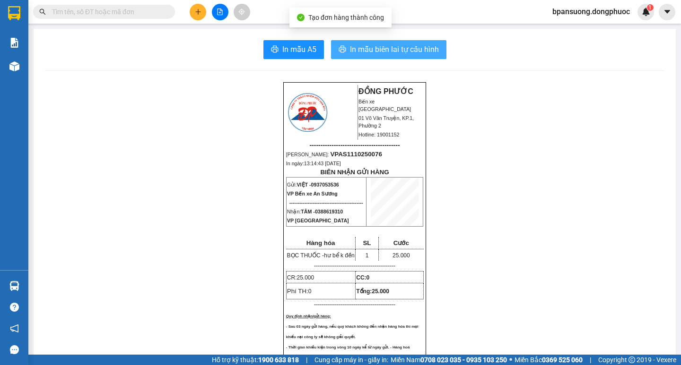
click at [380, 50] on span "In mẫu biên lai tự cấu hình" at bounding box center [394, 49] width 89 height 12
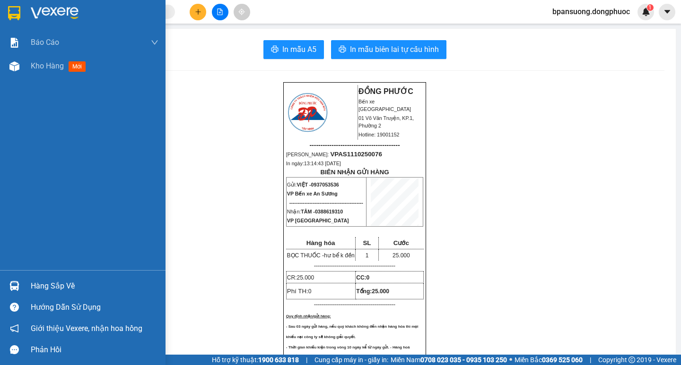
click at [30, 288] on div "Hàng sắp về" at bounding box center [82, 286] width 165 height 21
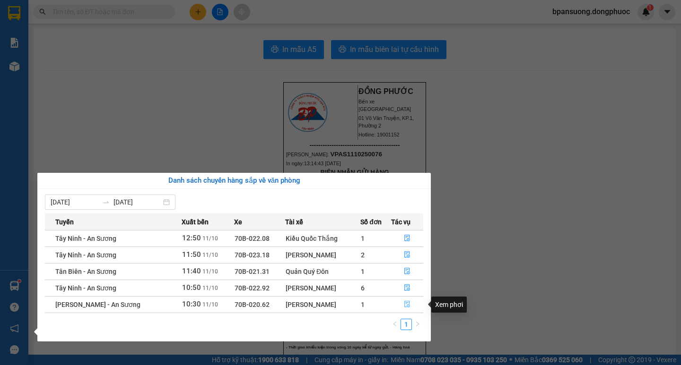
click at [406, 308] on icon "file-done" at bounding box center [407, 304] width 7 height 7
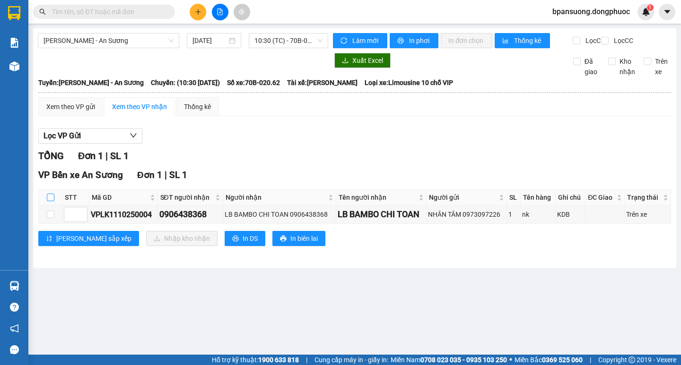
click at [52, 201] on input "checkbox" at bounding box center [51, 198] width 8 height 8
checkbox input "true"
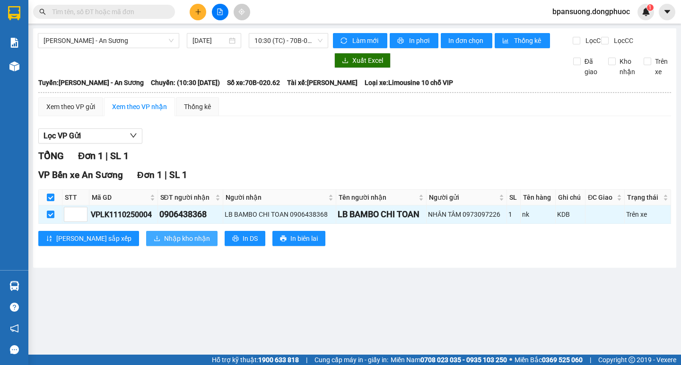
click at [164, 244] on span "Nhập kho nhận" at bounding box center [187, 238] width 46 height 10
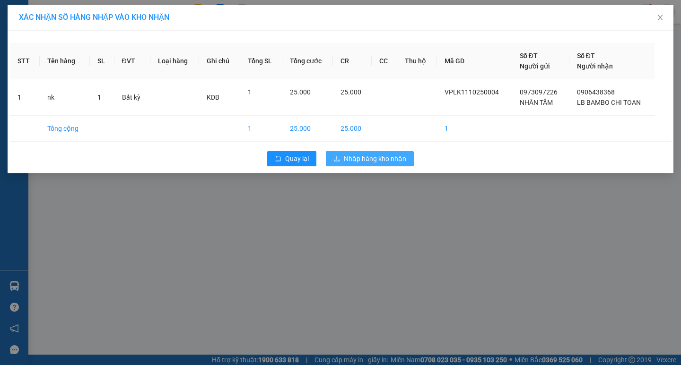
click at [380, 157] on span "Nhập hàng kho nhận" at bounding box center [375, 159] width 62 height 10
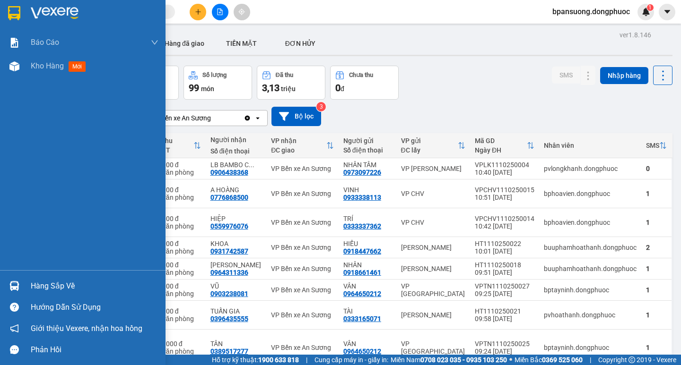
click at [17, 287] on img at bounding box center [14, 286] width 10 height 10
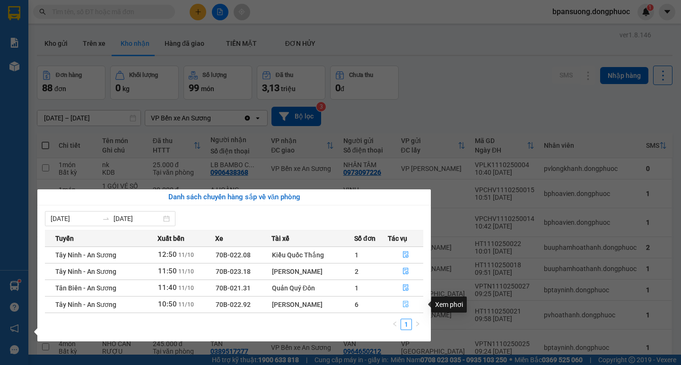
click at [409, 305] on icon "file-done" at bounding box center [405, 304] width 7 height 7
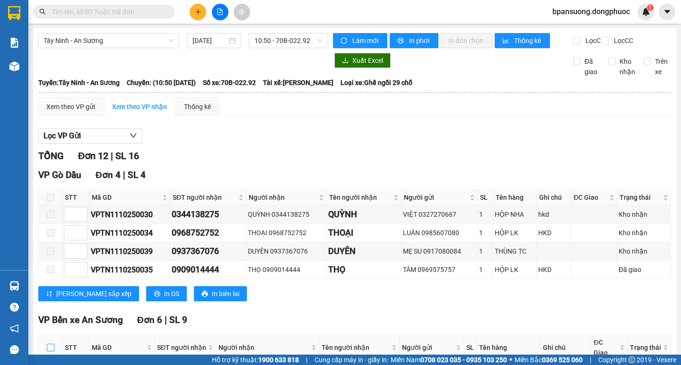
click at [48, 344] on input "checkbox" at bounding box center [51, 348] width 8 height 8
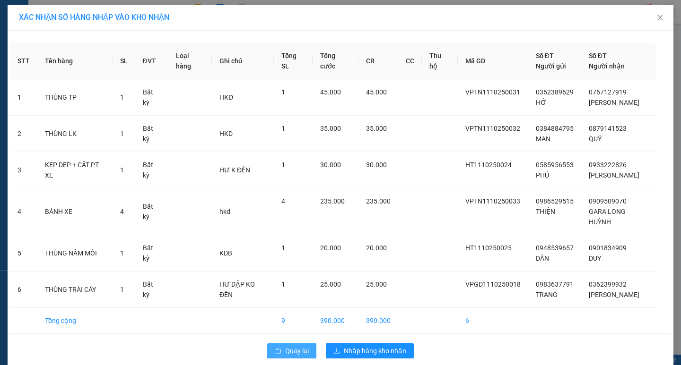
click at [285, 346] on span "Quay lại" at bounding box center [297, 351] width 24 height 10
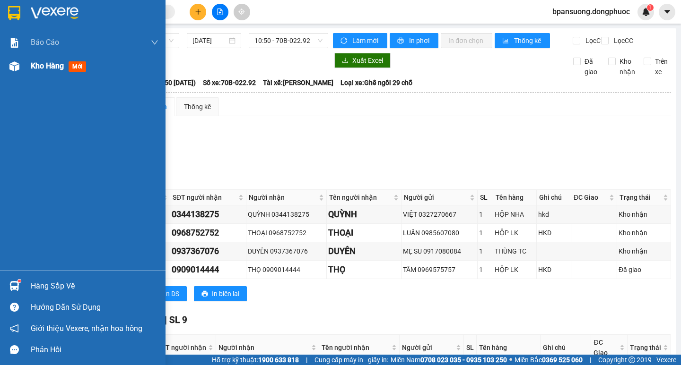
click at [40, 68] on span "Kho hàng" at bounding box center [47, 65] width 33 height 9
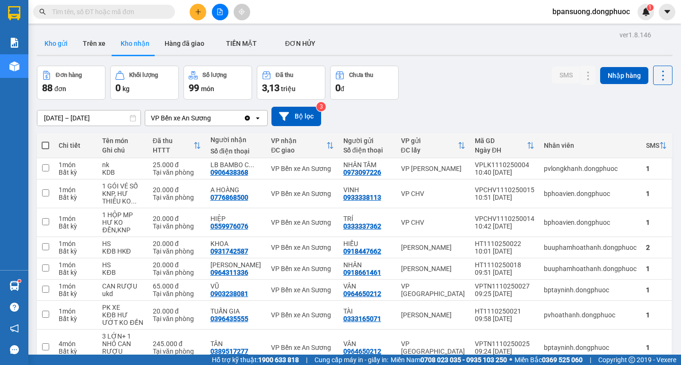
click at [50, 44] on button "Kho gửi" at bounding box center [56, 43] width 38 height 23
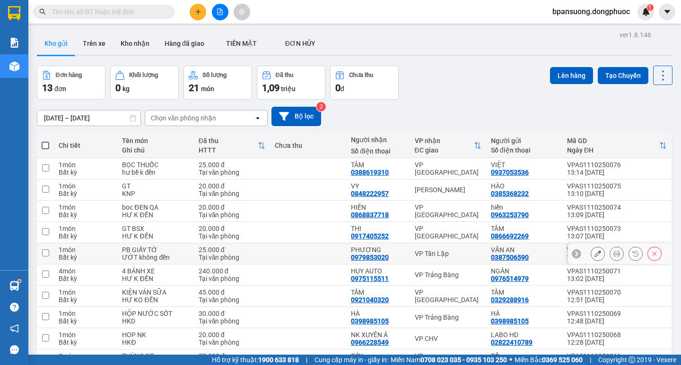
click at [427, 250] on div "VP Tân Lập" at bounding box center [448, 254] width 67 height 8
checkbox input "true"
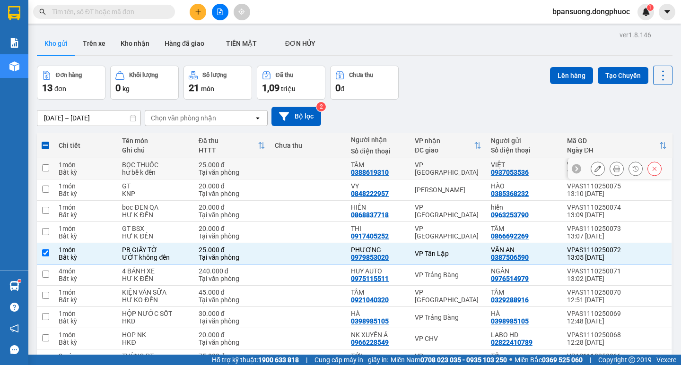
click at [415, 161] on div "VP Tân Biên" at bounding box center [448, 168] width 67 height 15
checkbox input "true"
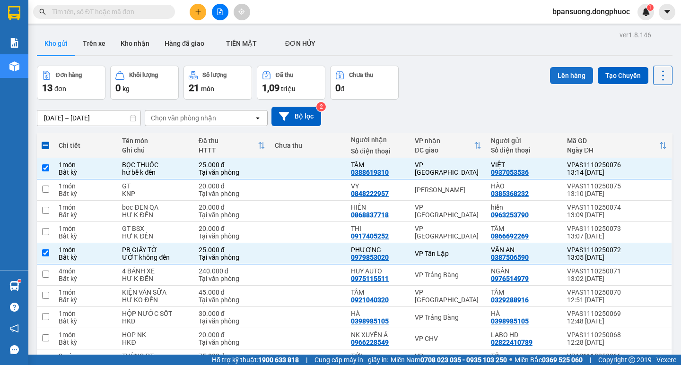
click at [552, 76] on button "Lên hàng" at bounding box center [571, 75] width 43 height 17
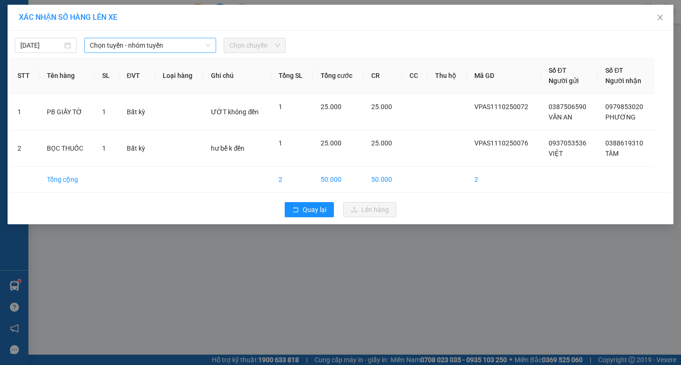
click at [180, 44] on span "Chọn tuyến - nhóm tuyến" at bounding box center [150, 45] width 121 height 14
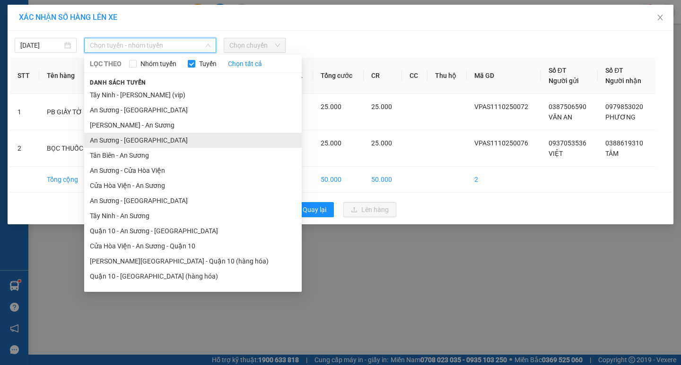
click at [142, 143] on li "An Sương - [GEOGRAPHIC_DATA]" at bounding box center [192, 140] width 217 height 15
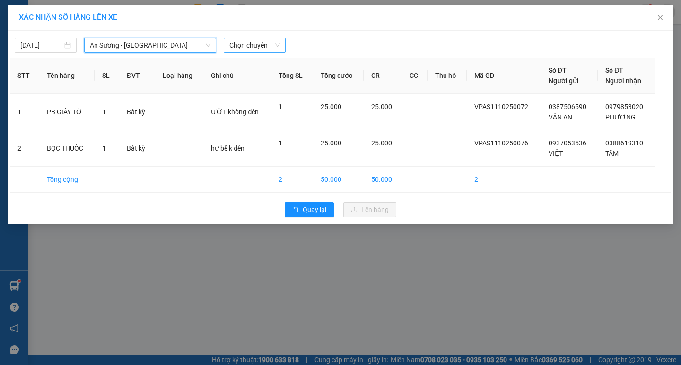
click at [246, 46] on span "Chọn chuyến" at bounding box center [254, 45] width 51 height 14
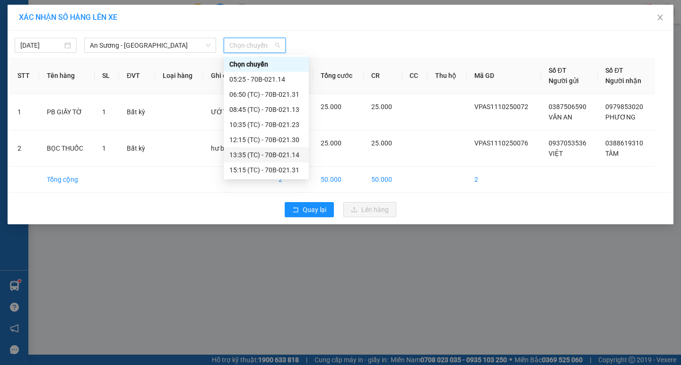
click at [254, 154] on div "13:35 (TC) - 70B-021.14" at bounding box center [266, 155] width 74 height 10
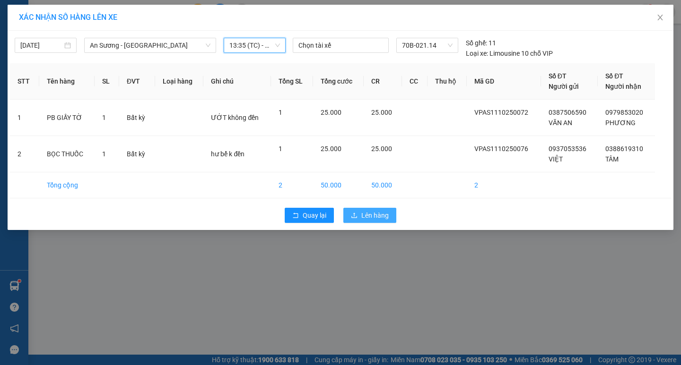
click at [381, 214] on span "Lên hàng" at bounding box center [374, 215] width 27 height 10
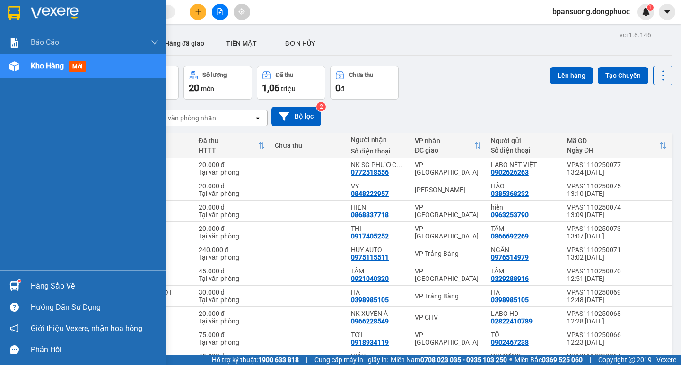
click at [46, 286] on div "Hàng sắp về" at bounding box center [95, 286] width 128 height 14
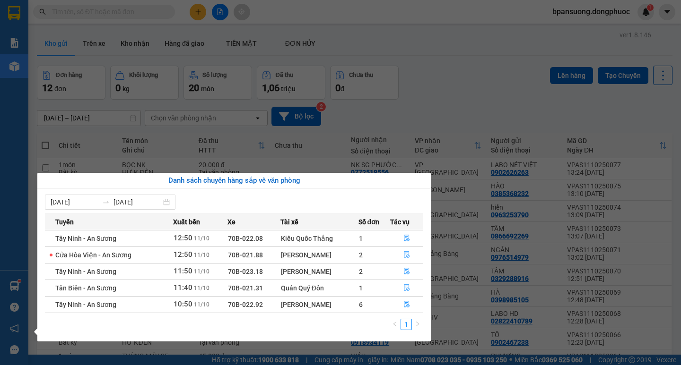
click at [444, 105] on section "Kết quả tìm kiếm ( 0 ) Bộ lọc Ngày tạo đơn gần nhất No Data bpansuong.dongphuoc…" at bounding box center [340, 182] width 681 height 365
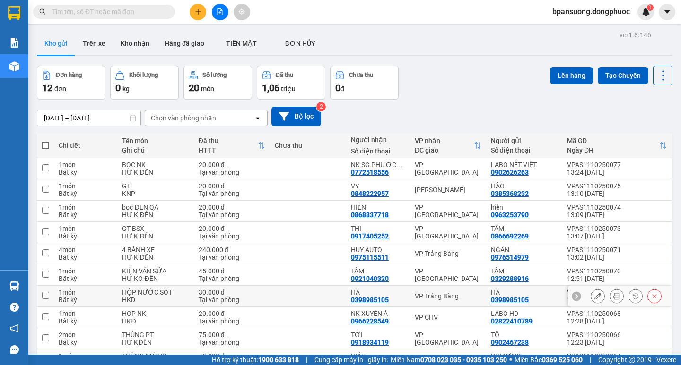
click at [435, 293] on div "VP Trảng Bàng" at bounding box center [448, 297] width 67 height 8
checkbox input "true"
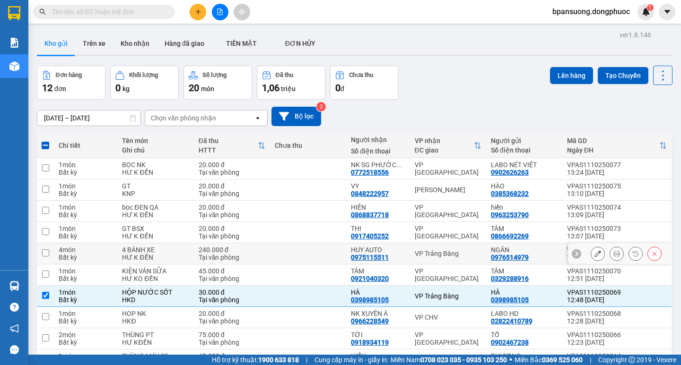
click at [436, 250] on div "VP Trảng Bàng" at bounding box center [448, 254] width 67 height 8
checkbox input "true"
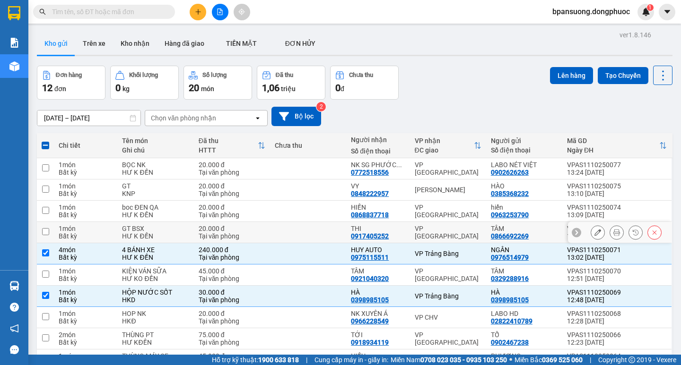
click at [432, 225] on div "VP [GEOGRAPHIC_DATA]" at bounding box center [448, 232] width 67 height 15
checkbox input "true"
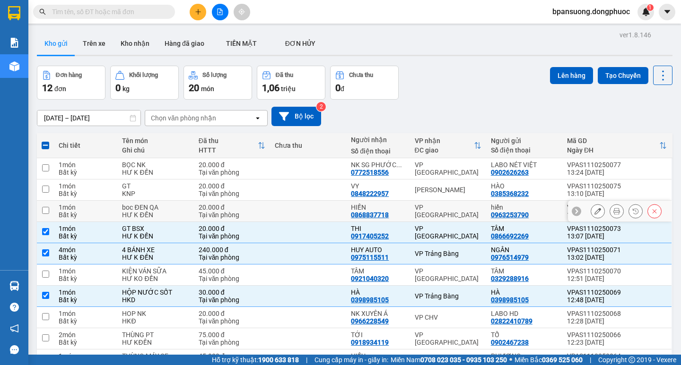
click at [426, 204] on div "VP [GEOGRAPHIC_DATA]" at bounding box center [448, 211] width 67 height 15
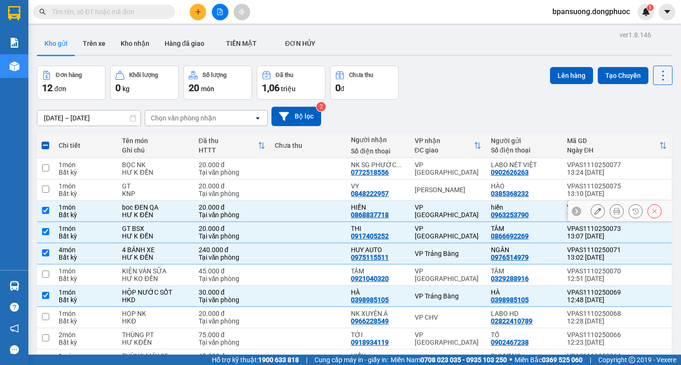
checkbox input "true"
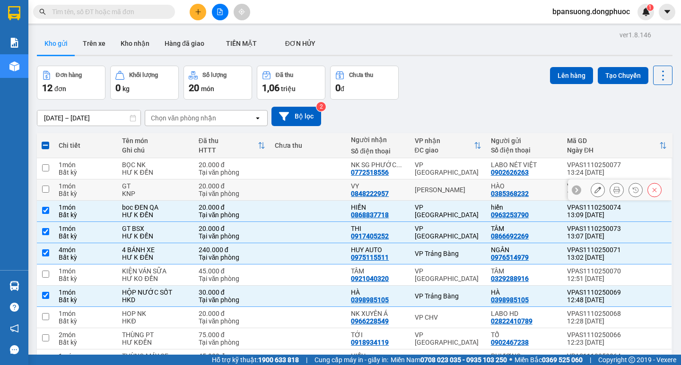
click at [419, 186] on div "[PERSON_NAME]" at bounding box center [448, 190] width 67 height 8
checkbox input "true"
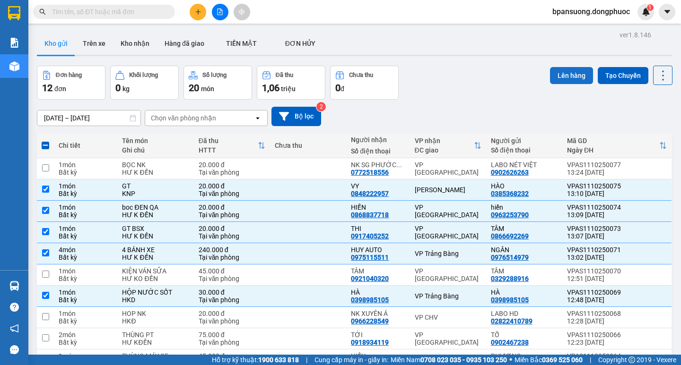
click at [564, 77] on button "Lên hàng" at bounding box center [571, 75] width 43 height 17
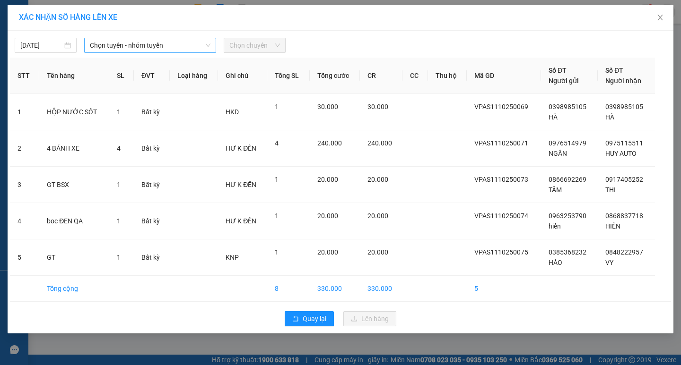
click at [135, 52] on span "Chọn tuyến - nhóm tuyến" at bounding box center [150, 45] width 121 height 14
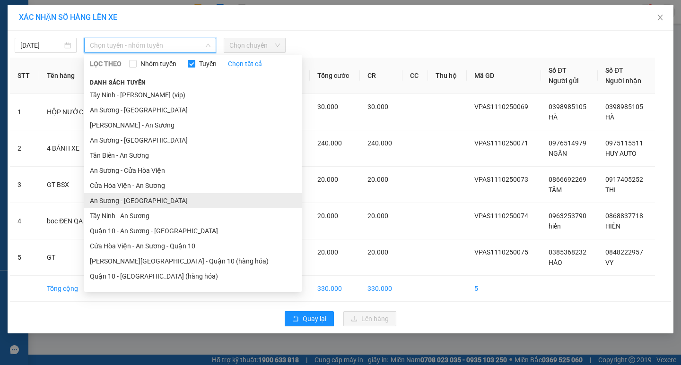
click at [112, 200] on li "An Sương - [GEOGRAPHIC_DATA]" at bounding box center [192, 200] width 217 height 15
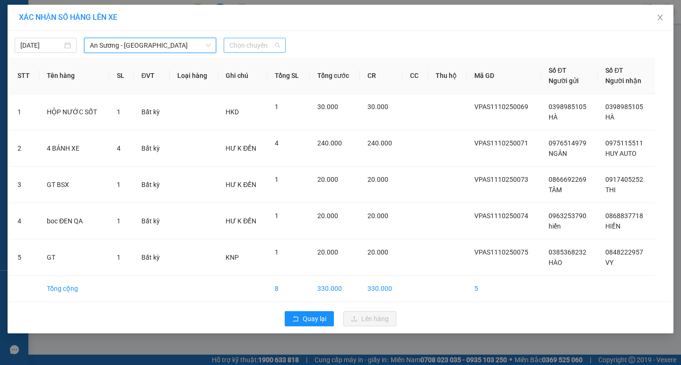
click at [260, 46] on span "Chọn chuyến" at bounding box center [254, 45] width 51 height 14
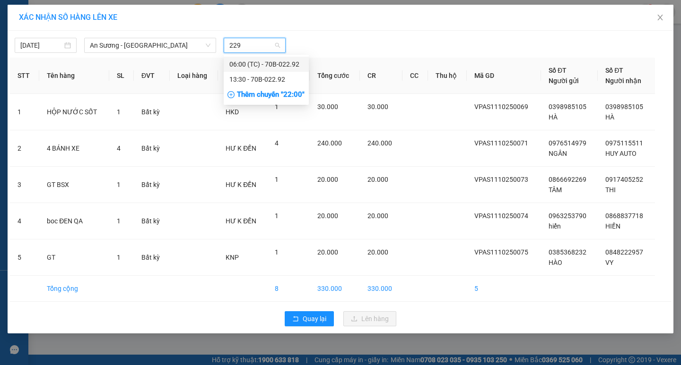
type input "2292"
click at [267, 79] on div "13:30 - 70B-022.92" at bounding box center [266, 79] width 74 height 10
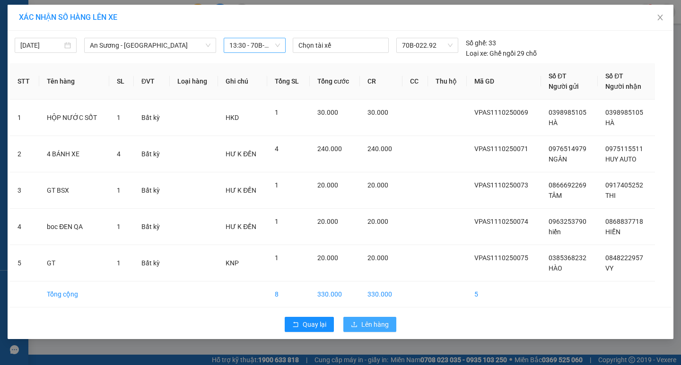
drag, startPoint x: 384, startPoint y: 326, endPoint x: 383, endPoint y: 321, distance: 4.8
click at [383, 326] on span "Lên hàng" at bounding box center [374, 325] width 27 height 10
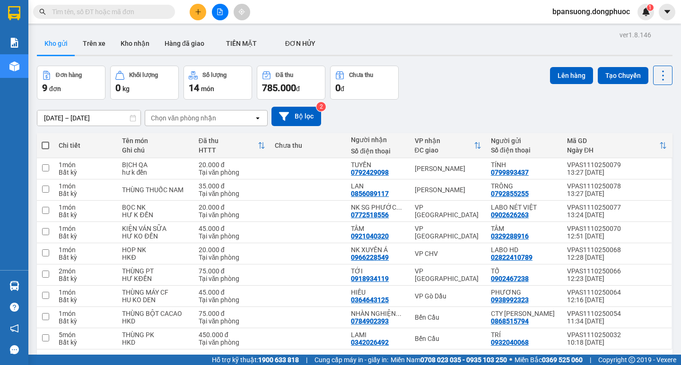
click at [152, 10] on input "text" at bounding box center [108, 12] width 112 height 10
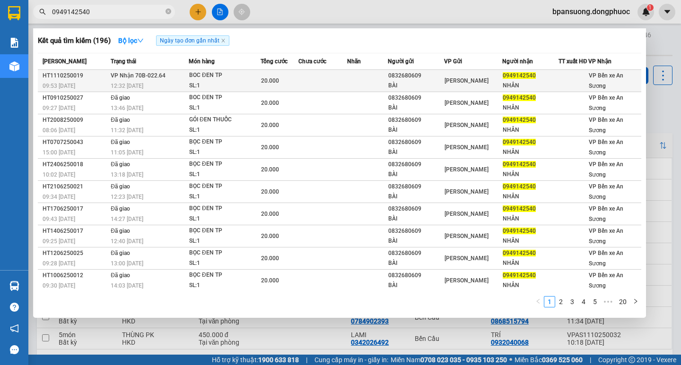
type input "0949142540"
click at [205, 81] on div "BOC ĐEN TP" at bounding box center [224, 75] width 71 height 10
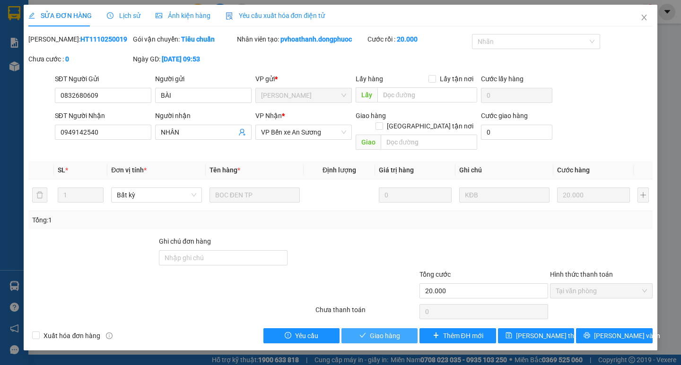
click at [373, 331] on span "Giao hàng" at bounding box center [385, 336] width 30 height 10
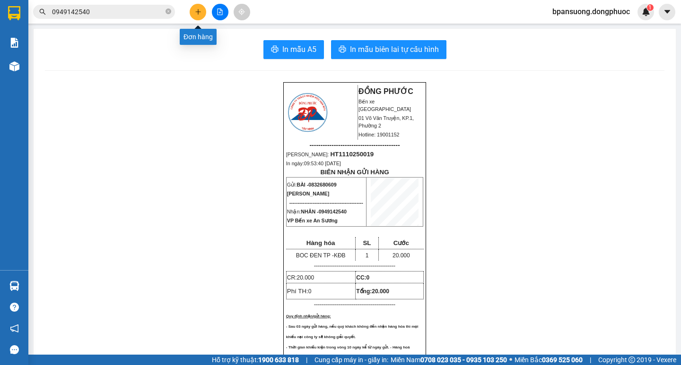
click at [196, 9] on icon "plus" at bounding box center [198, 12] width 7 height 7
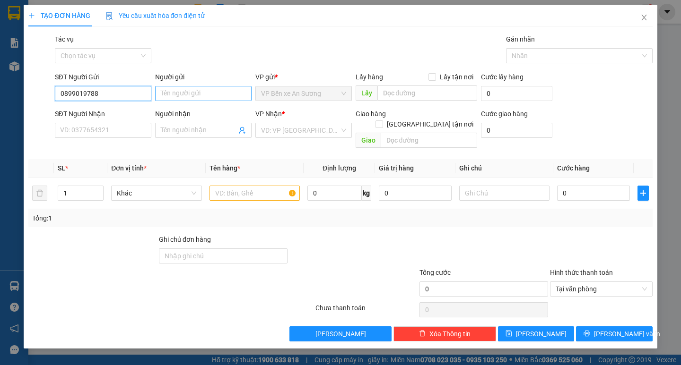
type input "0899019788"
click at [172, 94] on input "Người gửi" at bounding box center [203, 93] width 96 height 15
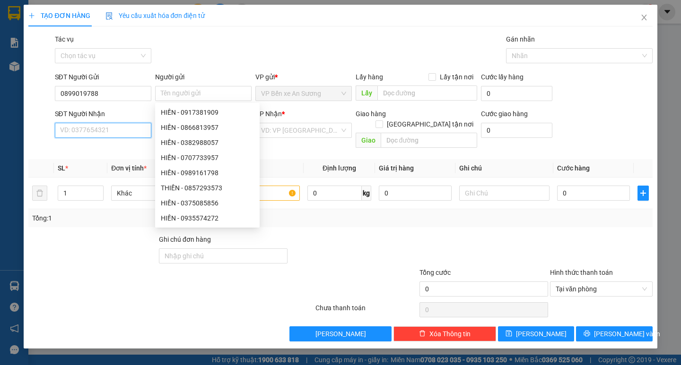
click at [89, 131] on input "SĐT Người Nhận" at bounding box center [103, 130] width 96 height 15
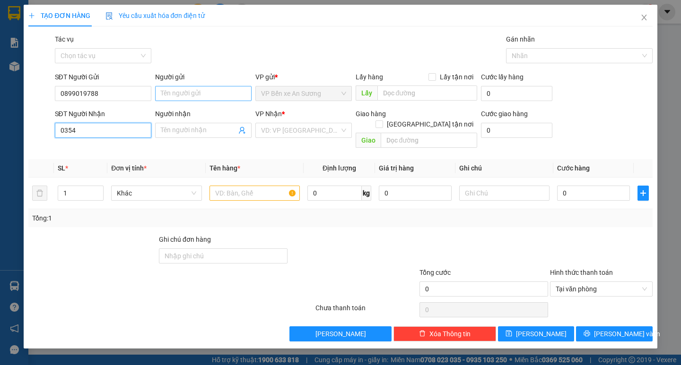
type input "0354"
click at [182, 92] on input "Người gửi" at bounding box center [203, 93] width 96 height 15
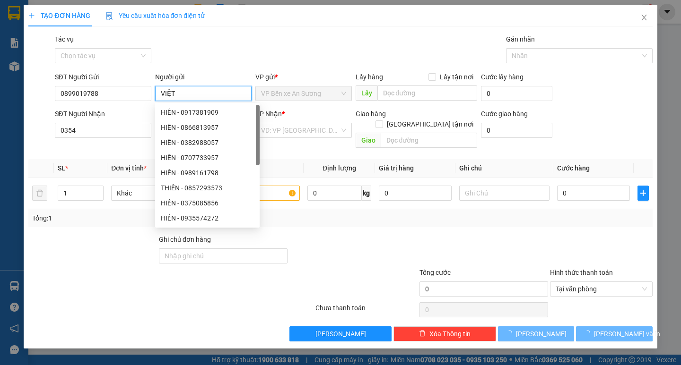
type input "VIỆT"
click at [223, 66] on div "Gói vận chuyển * Tiêu chuẩn Tác vụ Chọn tác vụ Gán nhãn Nhãn" at bounding box center [353, 50] width 601 height 33
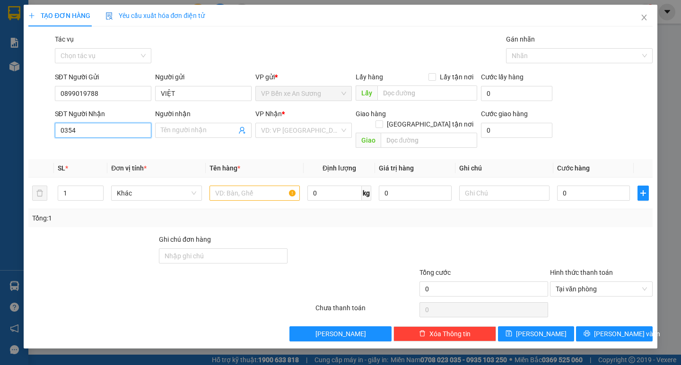
click at [105, 129] on input "0354" at bounding box center [103, 130] width 96 height 15
type input "0354514628"
click at [97, 147] on div "0354514628 - MAI" at bounding box center [103, 149] width 85 height 10
type input "MAI"
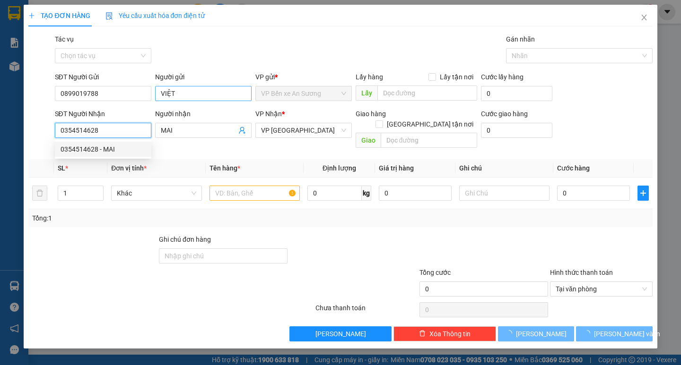
type input "300.000"
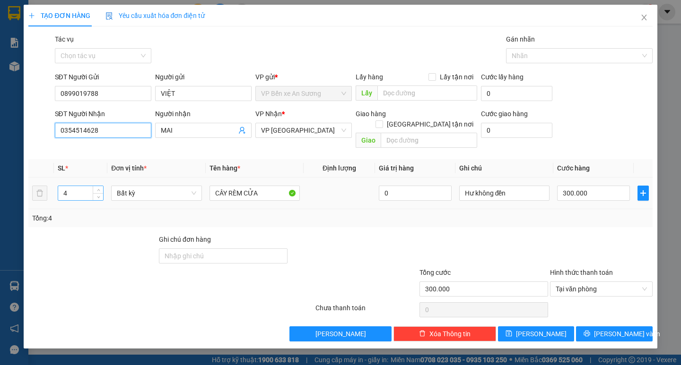
type input "0354514628"
click at [71, 186] on input "4" at bounding box center [80, 193] width 45 height 14
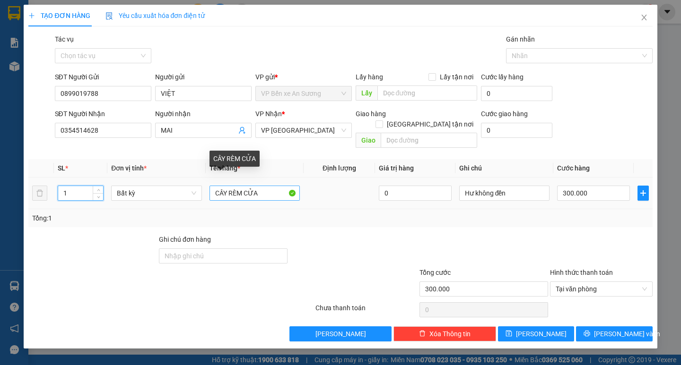
type input "1"
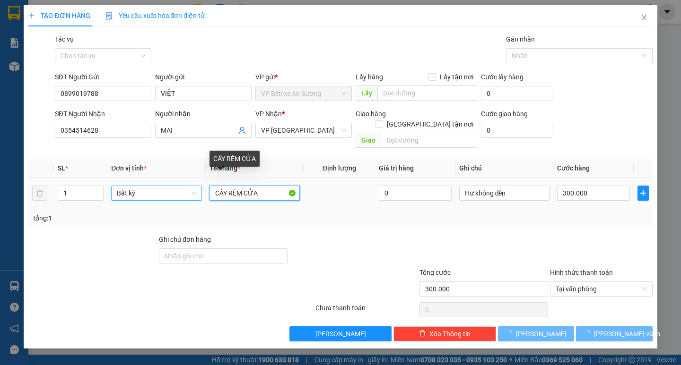
drag, startPoint x: 221, startPoint y: 180, endPoint x: 184, endPoint y: 185, distance: 37.2
click at [185, 185] on tr "1 Bất kỳ CÂY RÈM CỬA 0 Hư không đền 300.000" at bounding box center [339, 194] width 623 height 32
type input "0"
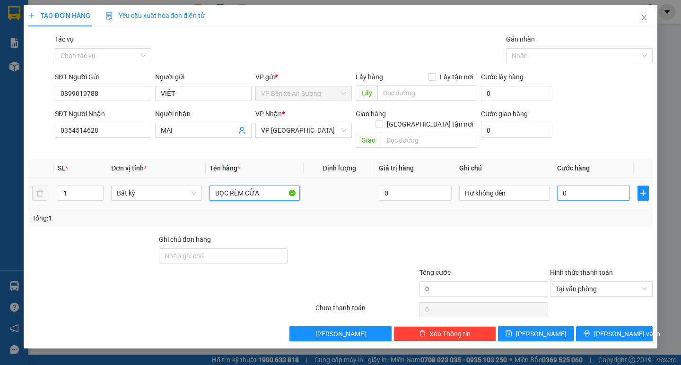
type input "BỌC RÈM CỬA"
click at [576, 186] on input "0" at bounding box center [593, 193] width 73 height 15
type input "2"
type input "20"
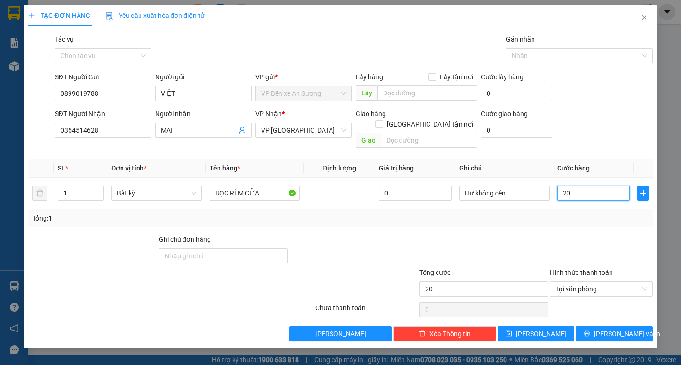
type input "20"
click at [573, 237] on div at bounding box center [601, 250] width 104 height 33
type input "20.000"
click at [613, 329] on span "Lưu và In" at bounding box center [627, 334] width 66 height 10
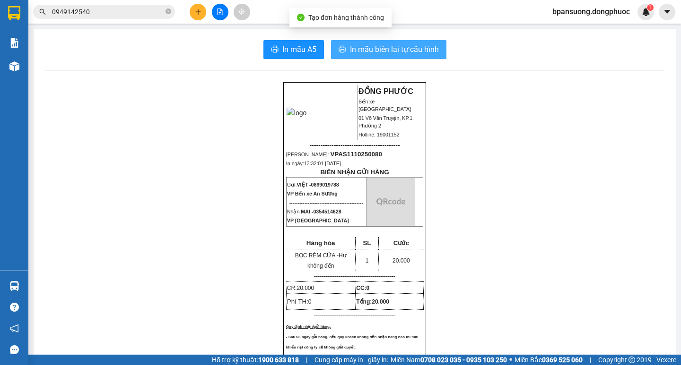
click at [423, 45] on span "In mẫu biên lai tự cấu hình" at bounding box center [394, 49] width 89 height 12
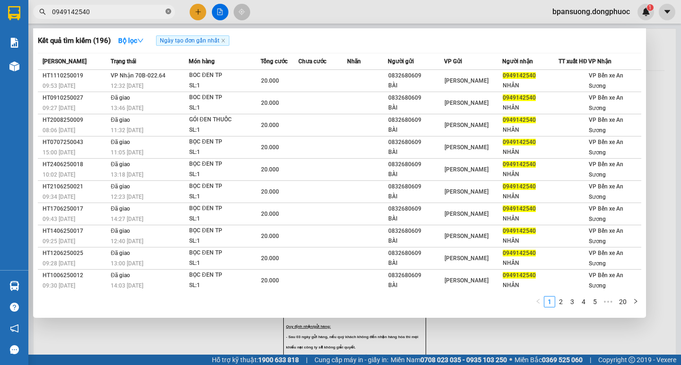
click at [167, 12] on icon "close-circle" at bounding box center [168, 12] width 6 height 6
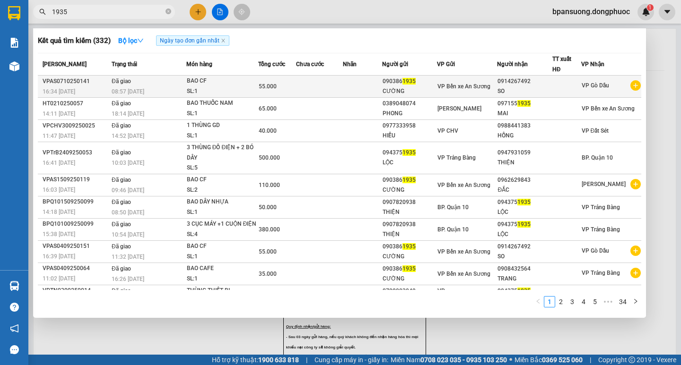
type input "1935"
click at [415, 81] on span "1935" at bounding box center [408, 81] width 13 height 7
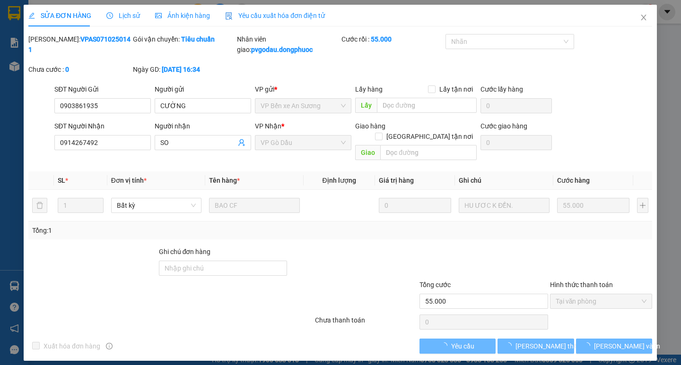
type input "0903861935"
type input "CƯỜNG"
type input "0914267492"
type input "SO"
type input "55.000"
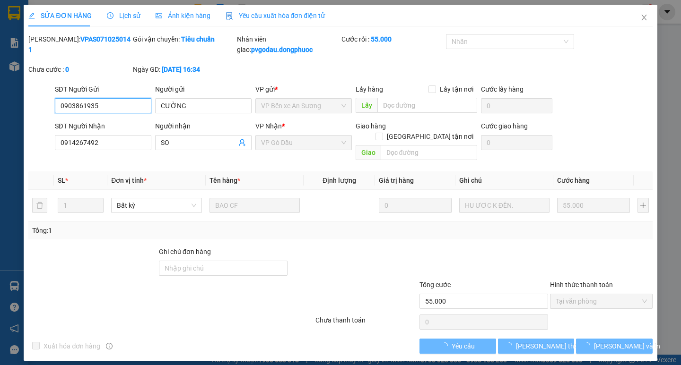
click at [108, 107] on input "0903861935" at bounding box center [103, 105] width 96 height 15
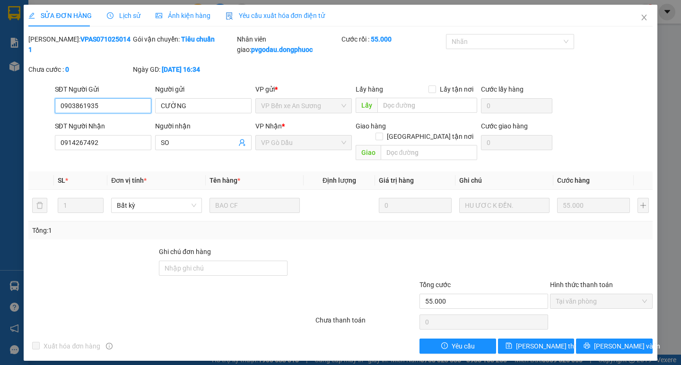
click at [108, 107] on input "0903861935" at bounding box center [103, 105] width 96 height 15
click at [642, 16] on icon "close" at bounding box center [643, 18] width 5 height 6
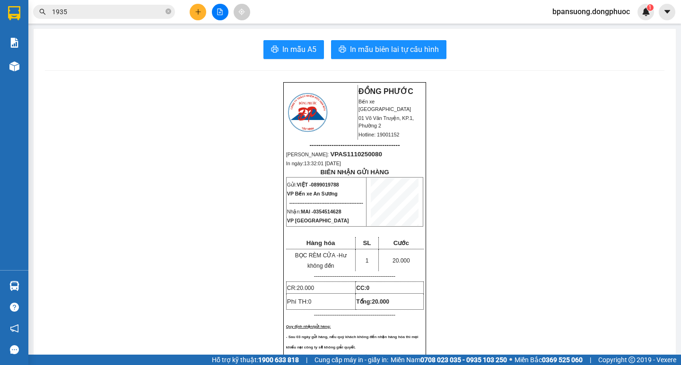
click at [167, 11] on icon "close-circle" at bounding box center [168, 12] width 6 height 6
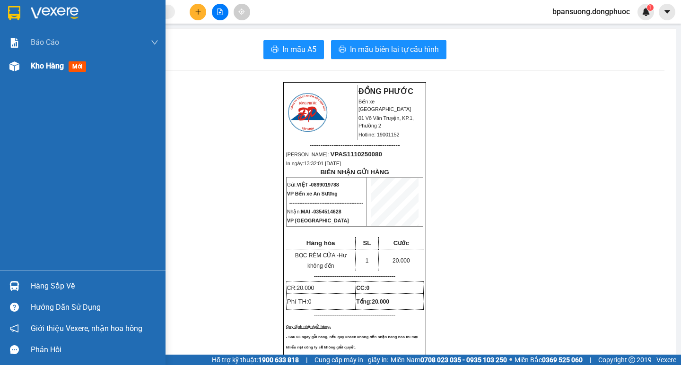
click at [65, 68] on div "Kho hàng mới" at bounding box center [60, 66] width 59 height 12
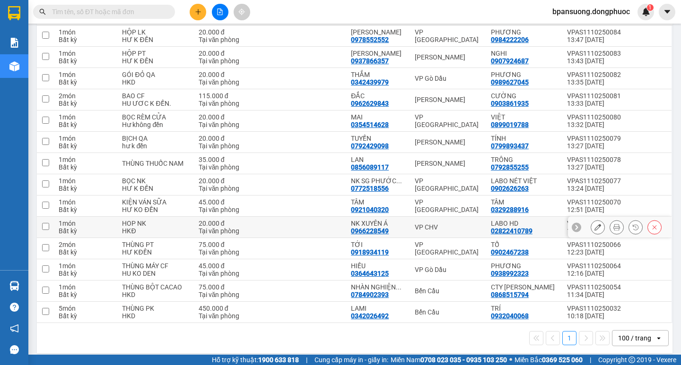
scroll to position [140, 0]
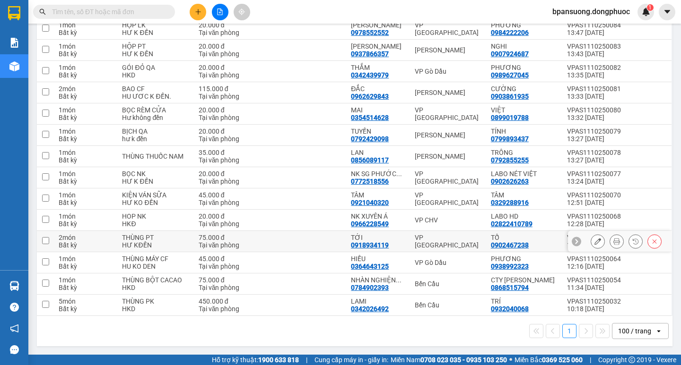
click at [442, 240] on div "VP [GEOGRAPHIC_DATA]" at bounding box center [448, 241] width 67 height 15
checkbox input "true"
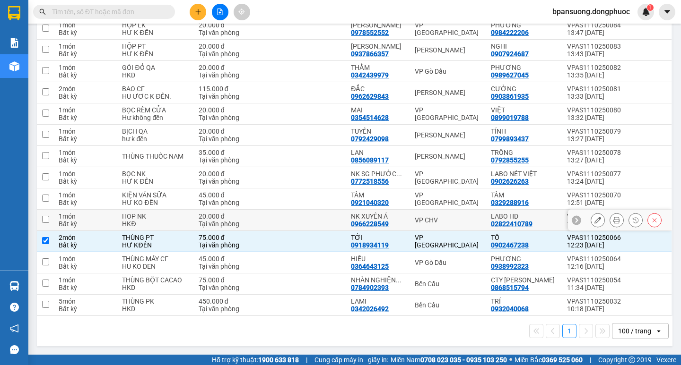
click at [429, 219] on div "VP CHV" at bounding box center [448, 220] width 67 height 8
checkbox input "true"
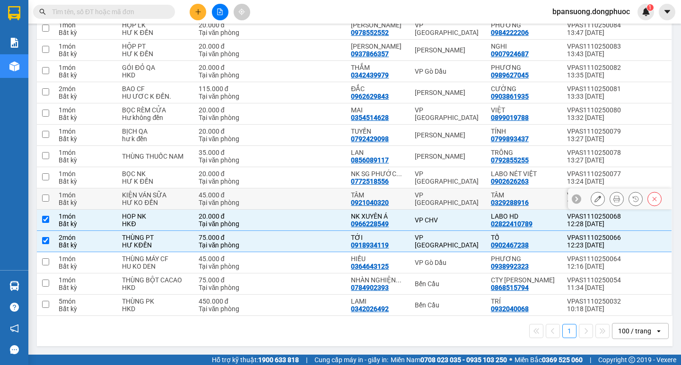
click at [443, 196] on div "VP [GEOGRAPHIC_DATA]" at bounding box center [448, 198] width 67 height 15
checkbox input "true"
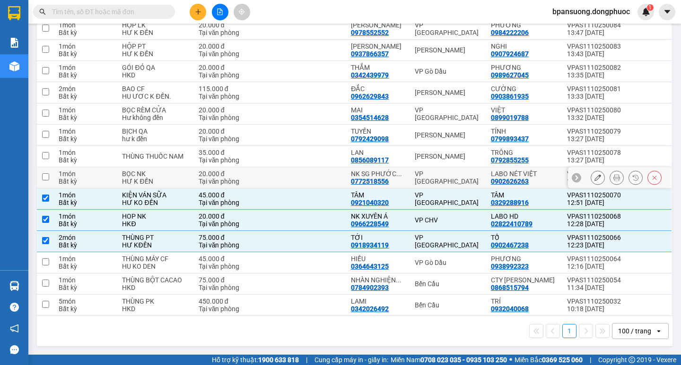
click at [436, 181] on div "VP [GEOGRAPHIC_DATA]" at bounding box center [448, 177] width 67 height 15
checkbox input "true"
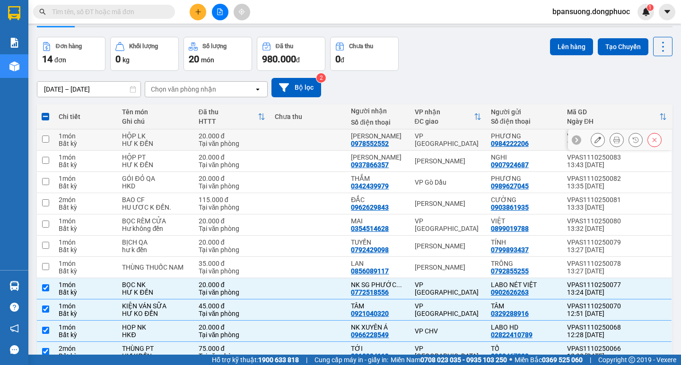
scroll to position [0, 0]
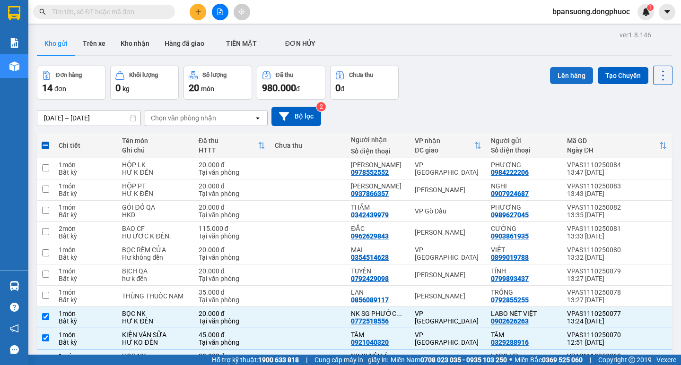
click at [558, 76] on button "Lên hàng" at bounding box center [571, 75] width 43 height 17
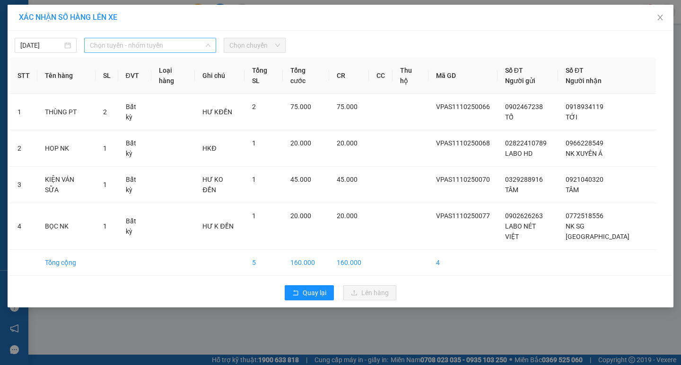
click at [126, 45] on span "Chọn tuyến - nhóm tuyến" at bounding box center [150, 45] width 121 height 14
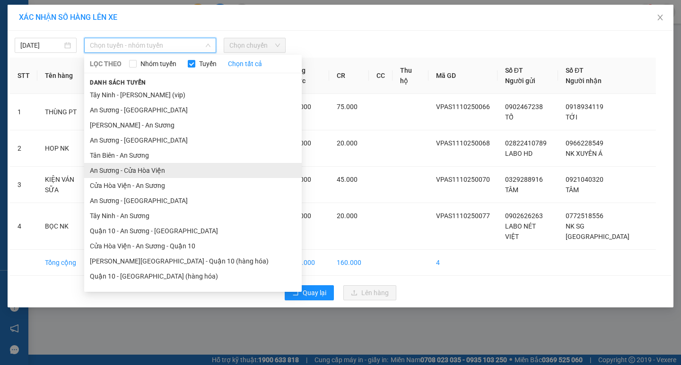
click at [130, 173] on li "An Sương - Cửa Hòa Viện" at bounding box center [192, 170] width 217 height 15
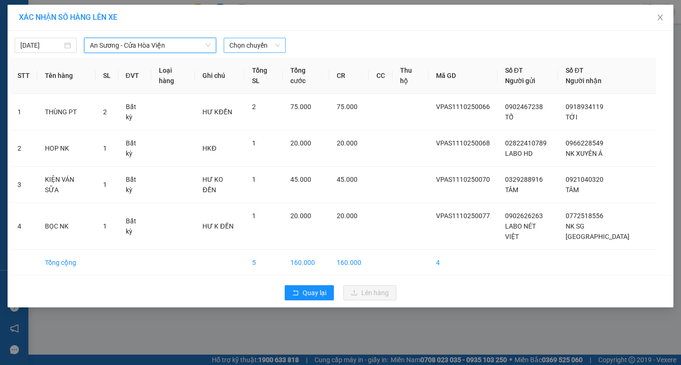
click at [257, 42] on span "Chọn chuyến" at bounding box center [254, 45] width 51 height 14
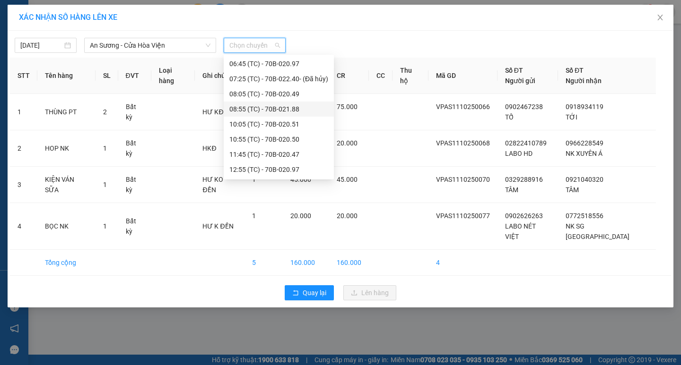
scroll to position [47, 0]
click at [245, 166] on div "14:15 (TC) - 70B-020.49" at bounding box center [278, 168] width 99 height 10
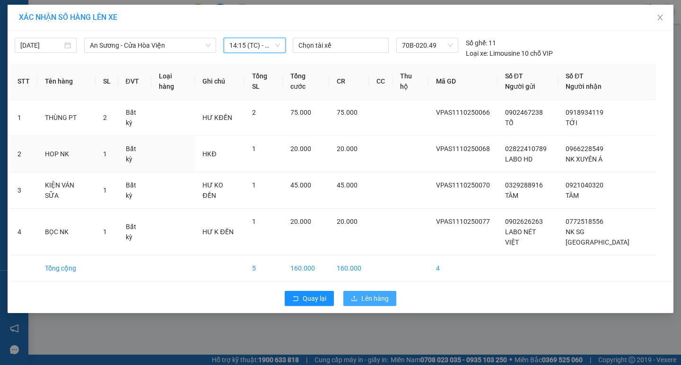
click at [371, 291] on button "Lên hàng" at bounding box center [369, 298] width 53 height 15
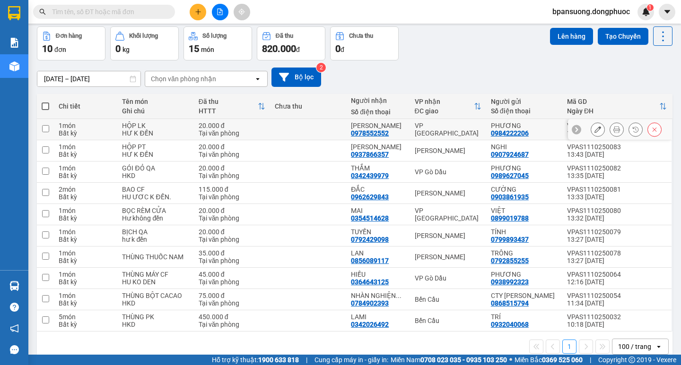
scroll to position [55, 0]
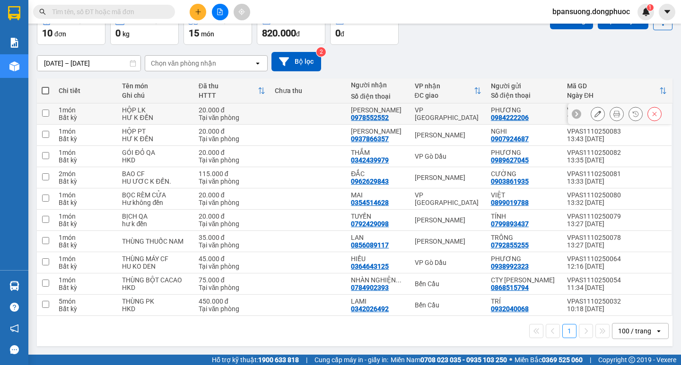
click at [441, 118] on div "VP [GEOGRAPHIC_DATA]" at bounding box center [448, 113] width 67 height 15
checkbox input "true"
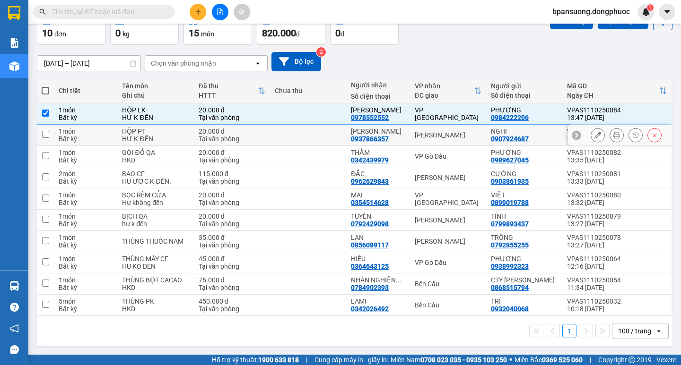
click at [436, 131] on div "[PERSON_NAME]" at bounding box center [448, 135] width 67 height 8
checkbox input "true"
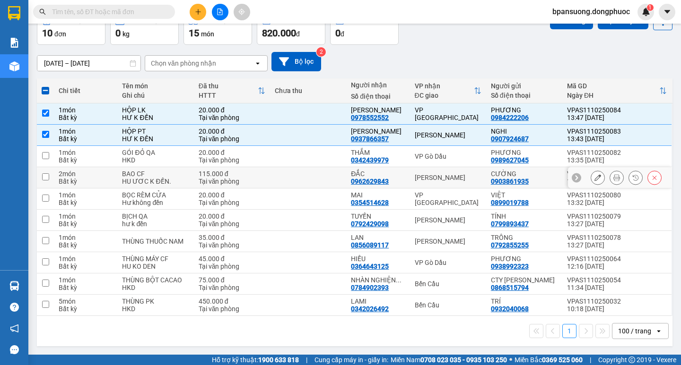
click at [424, 182] on td "[PERSON_NAME]" at bounding box center [448, 177] width 76 height 21
checkbox input "true"
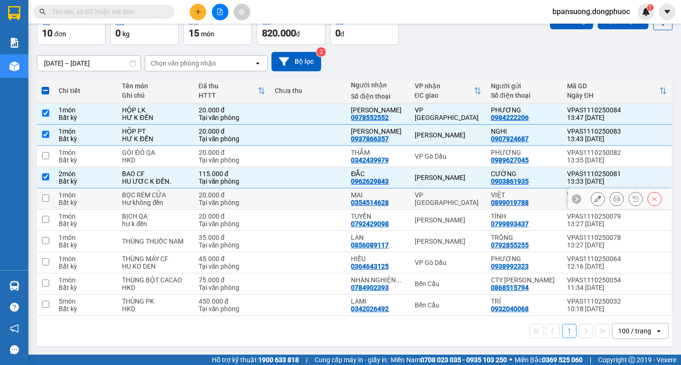
click at [437, 205] on td "VP [GEOGRAPHIC_DATA]" at bounding box center [448, 199] width 76 height 21
checkbox input "true"
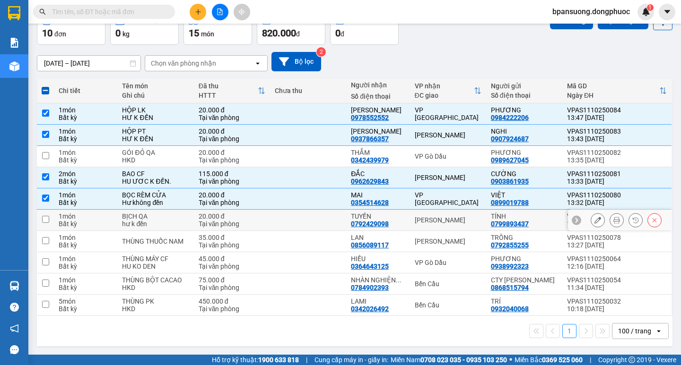
click at [423, 221] on div "[PERSON_NAME]" at bounding box center [448, 220] width 67 height 8
checkbox input "true"
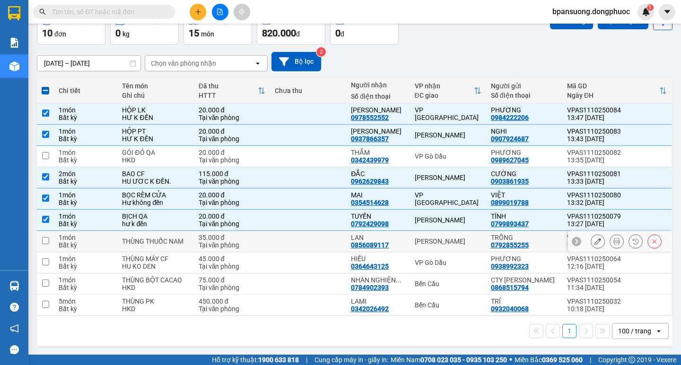
click at [437, 238] on div "[PERSON_NAME]" at bounding box center [448, 242] width 67 height 8
checkbox input "true"
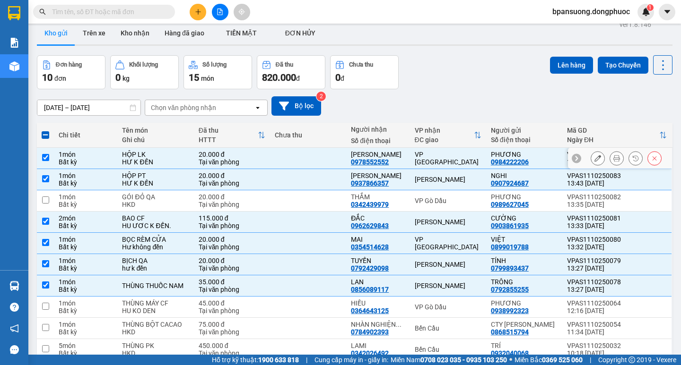
scroll to position [0, 0]
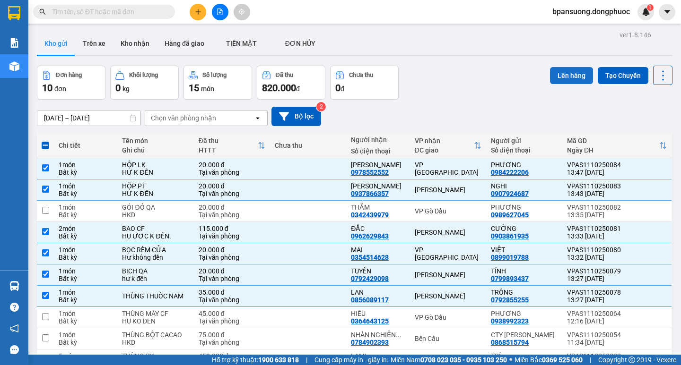
click at [555, 75] on button "Lên hàng" at bounding box center [571, 75] width 43 height 17
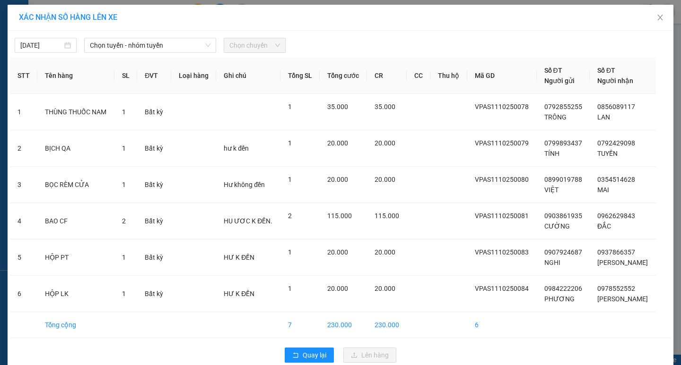
click at [130, 37] on div "[DATE] Chọn tuyến - nhóm tuyến Chọn chuyến" at bounding box center [340, 43] width 661 height 20
click at [141, 39] on span "Chọn tuyến - nhóm tuyến" at bounding box center [150, 45] width 121 height 14
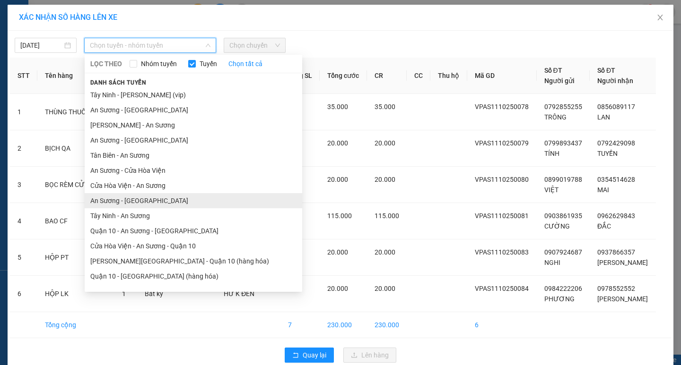
click at [122, 204] on li "An Sương - [GEOGRAPHIC_DATA]" at bounding box center [193, 200] width 217 height 15
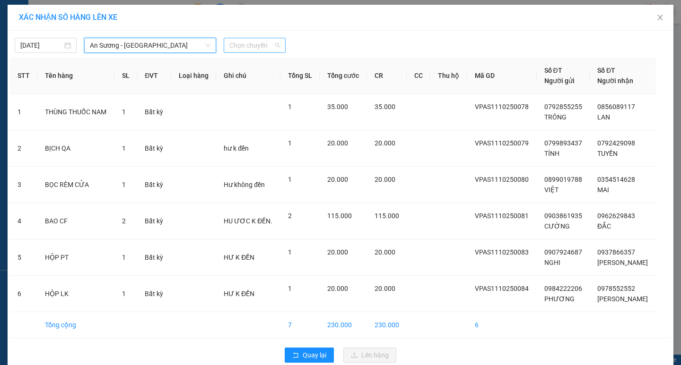
click at [250, 47] on span "Chọn chuyến" at bounding box center [254, 45] width 51 height 14
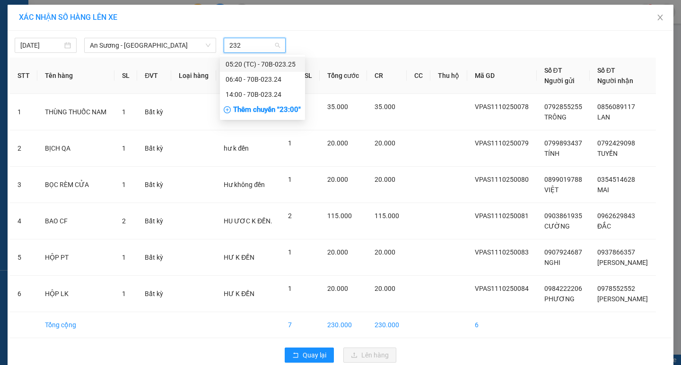
type input "2324"
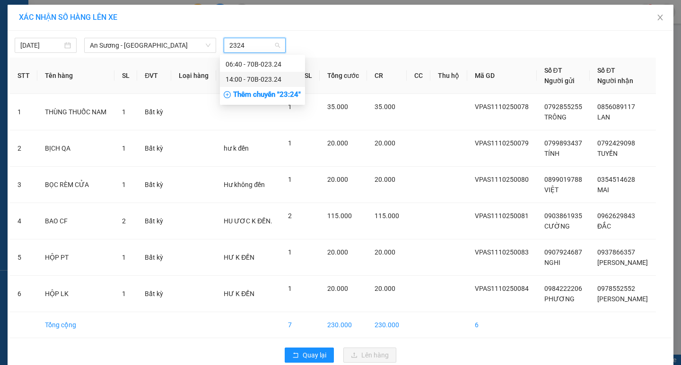
click at [258, 79] on div "14:00 - 70B-023.24" at bounding box center [262, 79] width 74 height 10
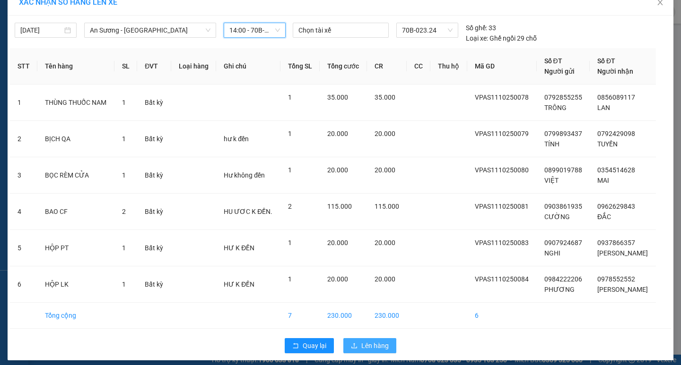
scroll to position [22, 0]
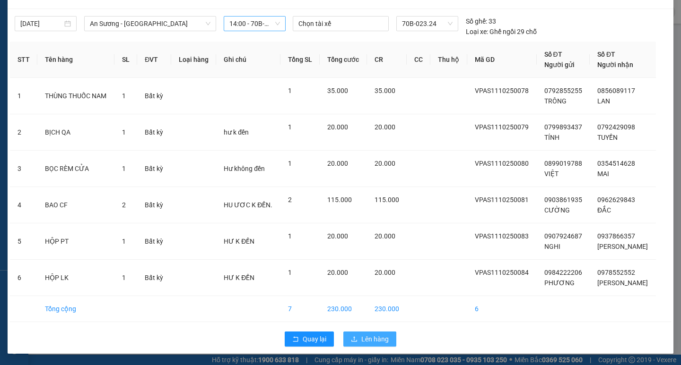
click at [366, 339] on span "Lên hàng" at bounding box center [374, 339] width 27 height 10
